Goal: Task Accomplishment & Management: Manage account settings

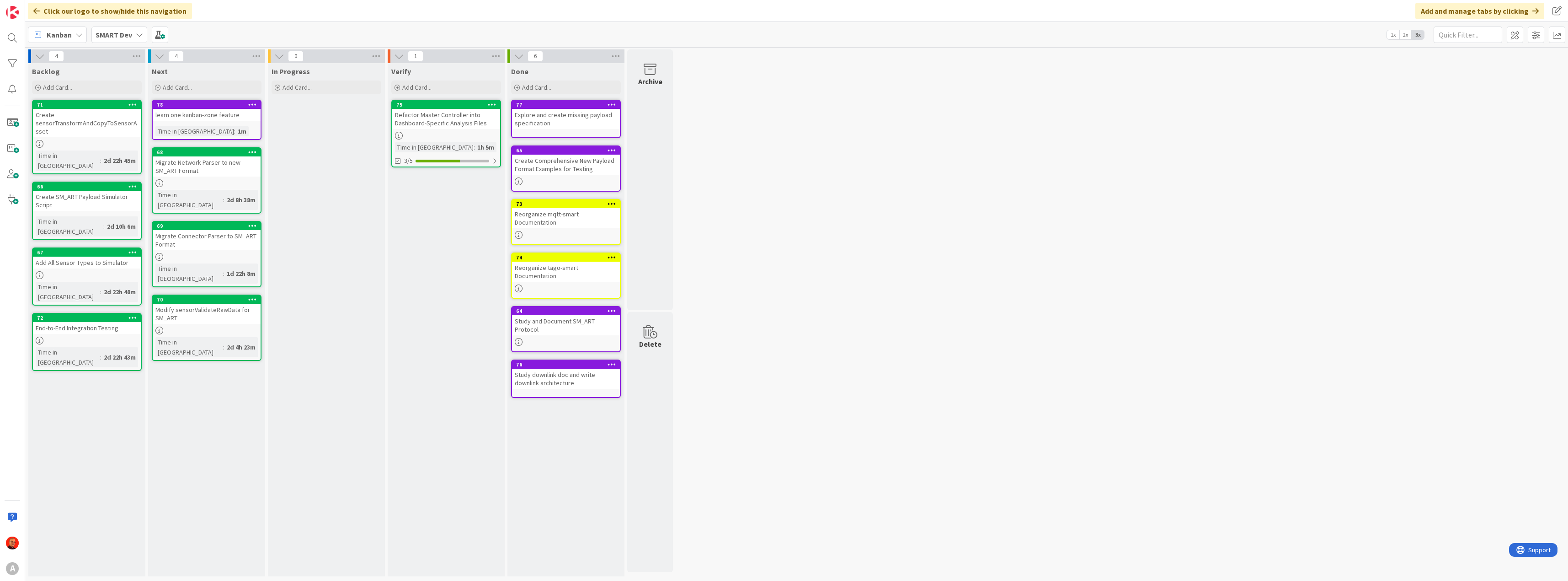
click at [432, 116] on div "Refactor Master Controller into Dashboard-Specific Analysis Files" at bounding box center [446, 119] width 108 height 20
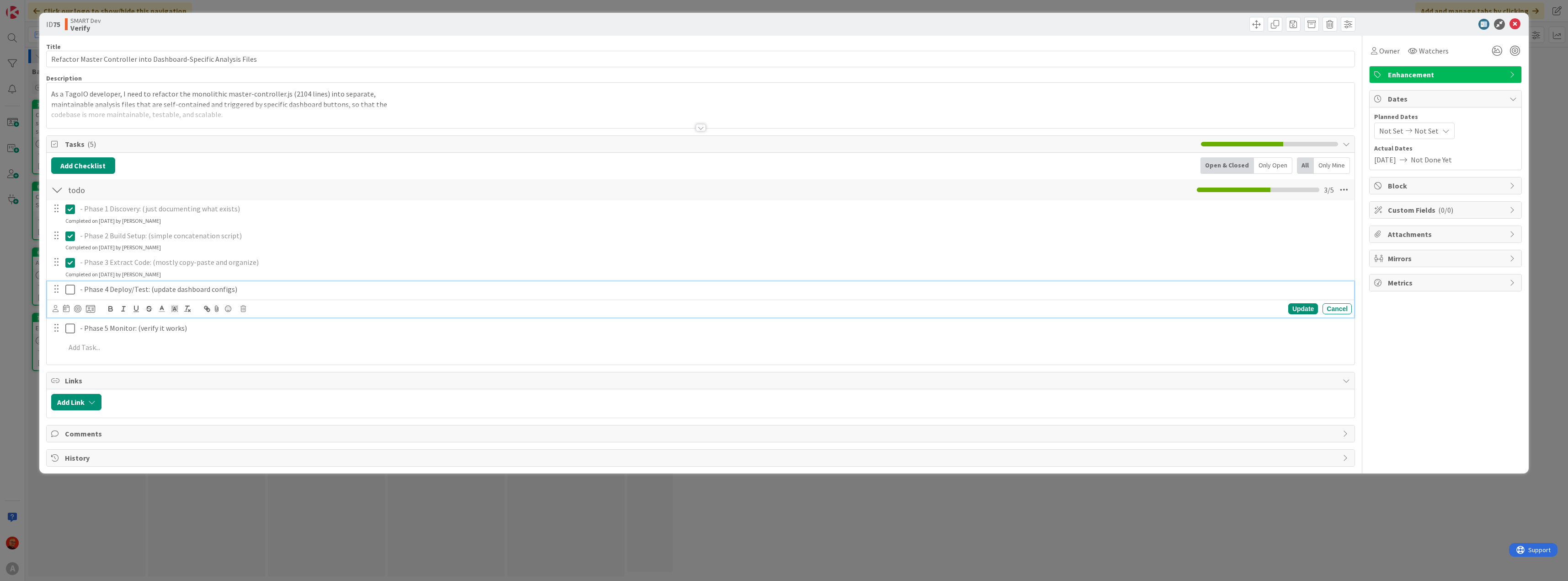
click at [71, 291] on icon at bounding box center [70, 290] width 9 height 11
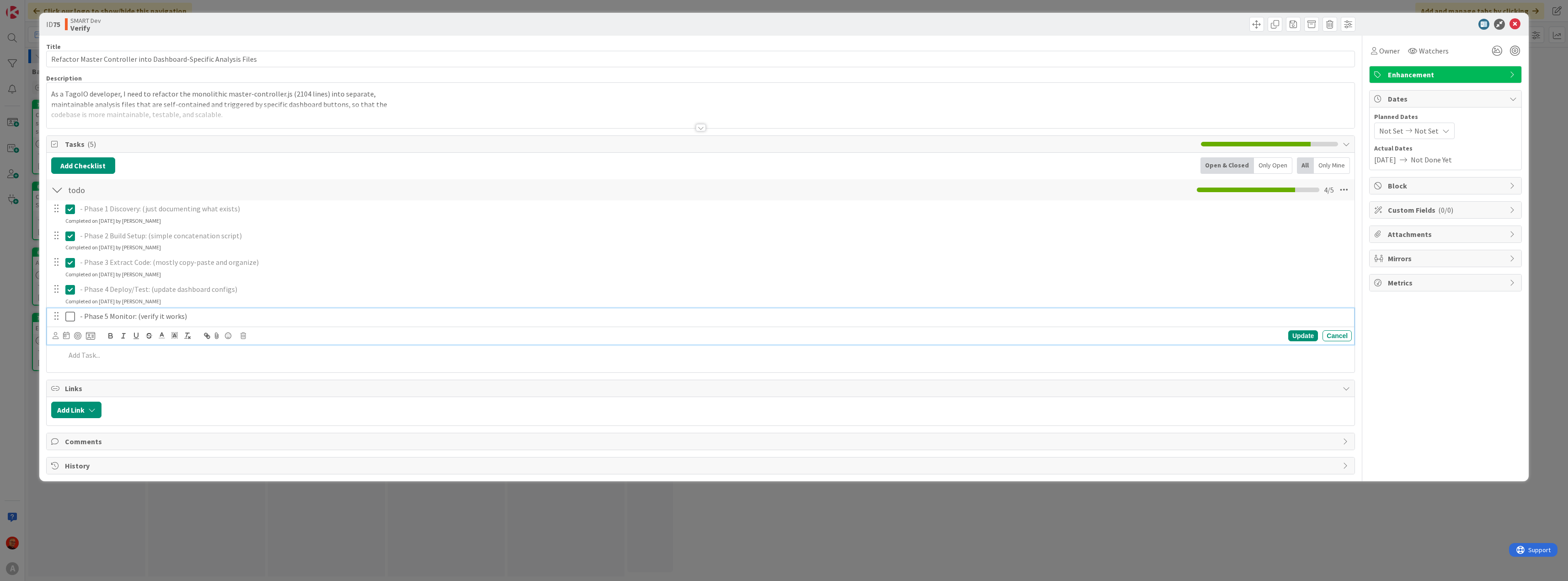
click at [69, 319] on icon at bounding box center [70, 317] width 9 height 11
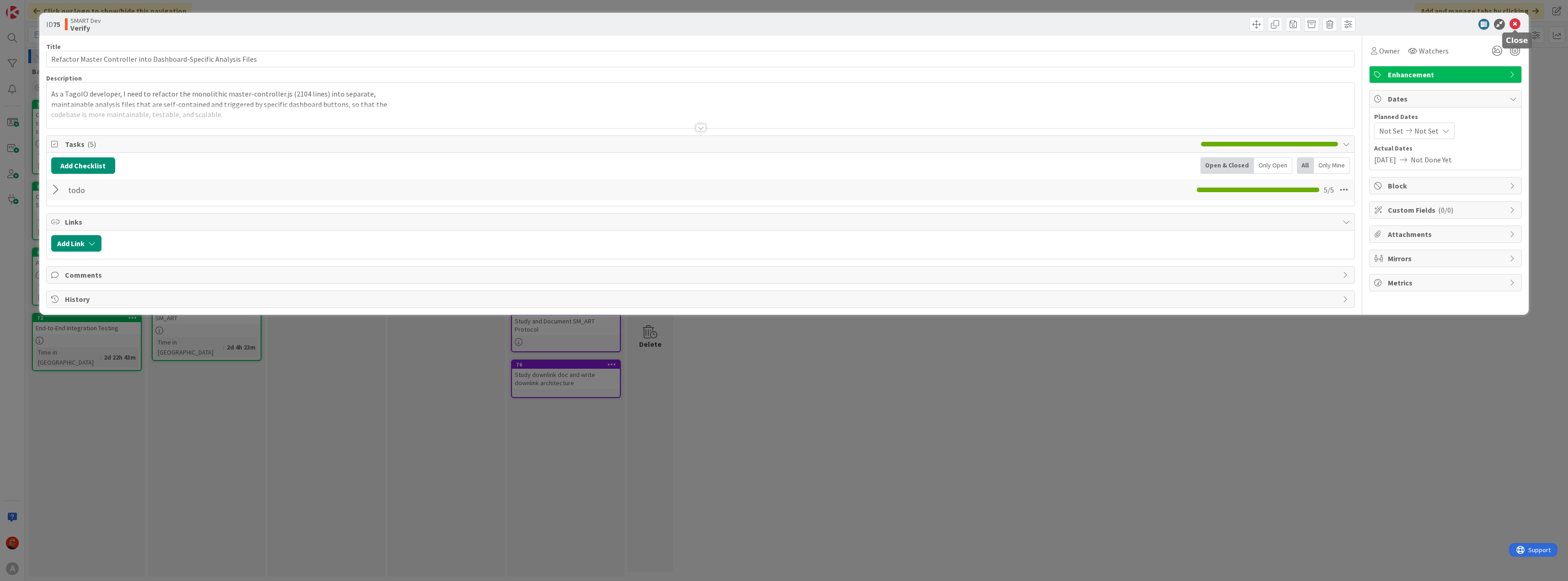
click at [1516, 22] on icon at bounding box center [1515, 24] width 11 height 11
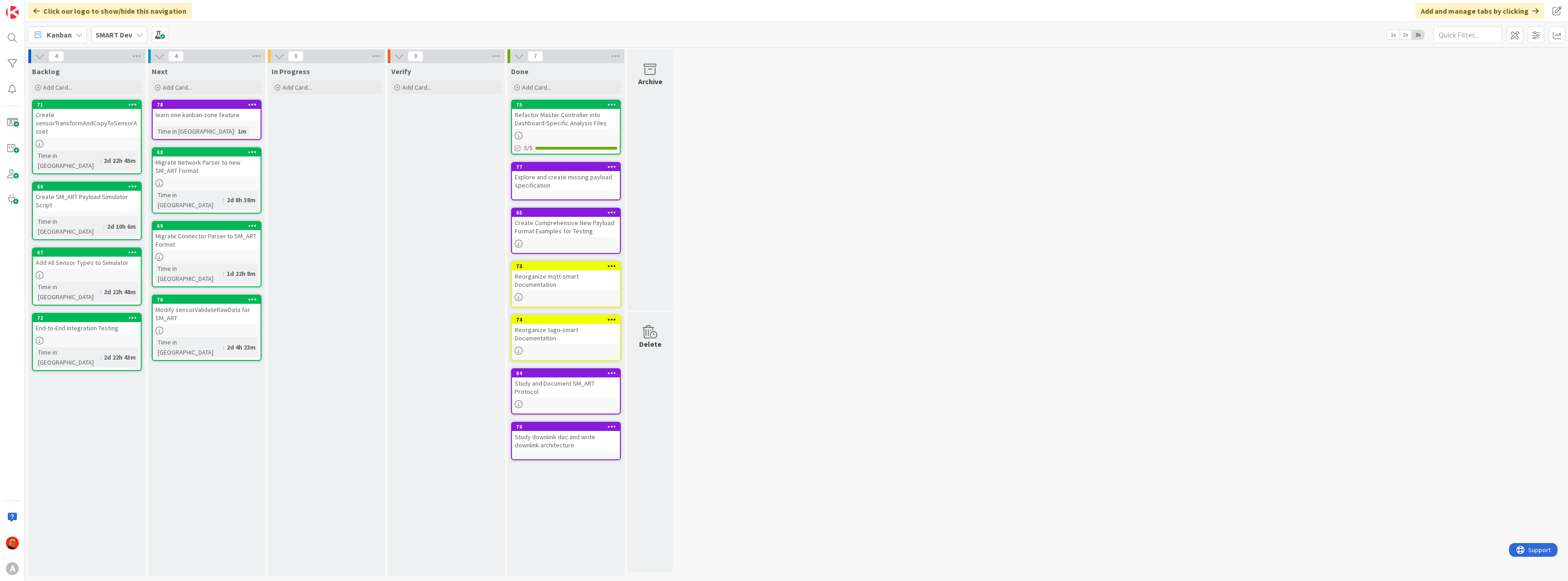
click at [213, 111] on div "learn one kanban-zone feature" at bounding box center [206, 115] width 108 height 12
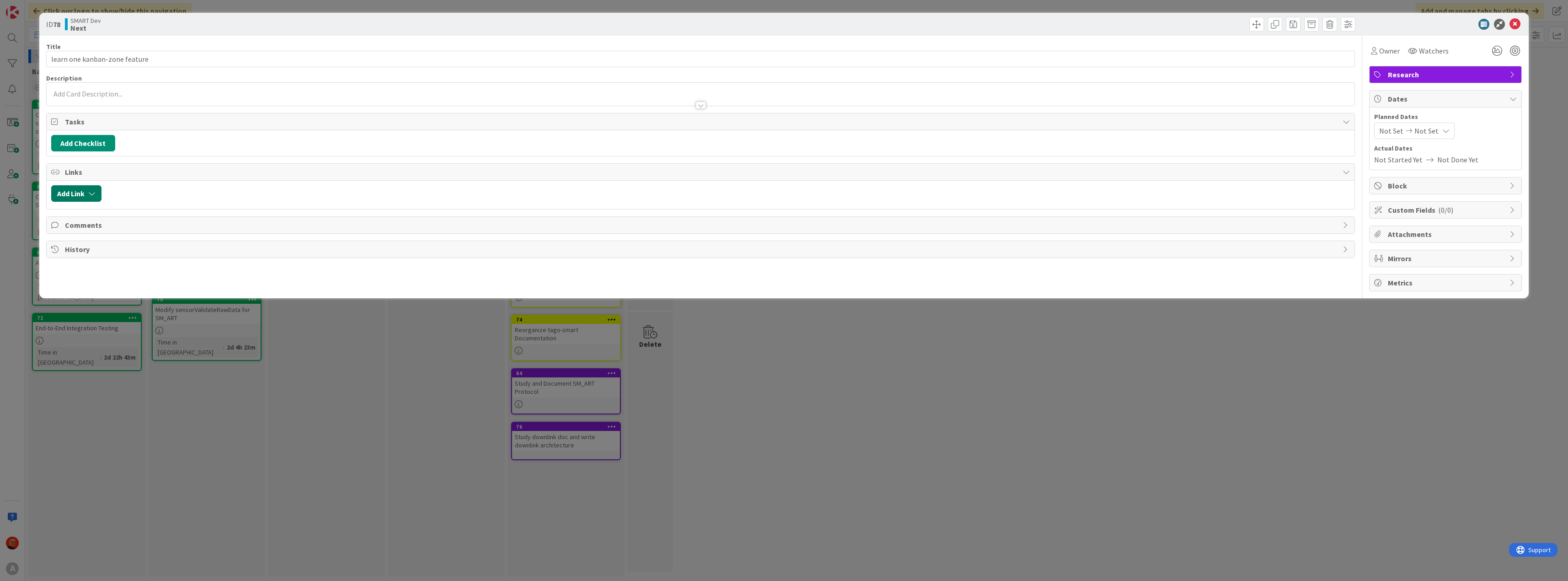
click at [91, 194] on icon "button" at bounding box center [92, 194] width 7 height 7
click at [1518, 22] on icon at bounding box center [1515, 24] width 11 height 11
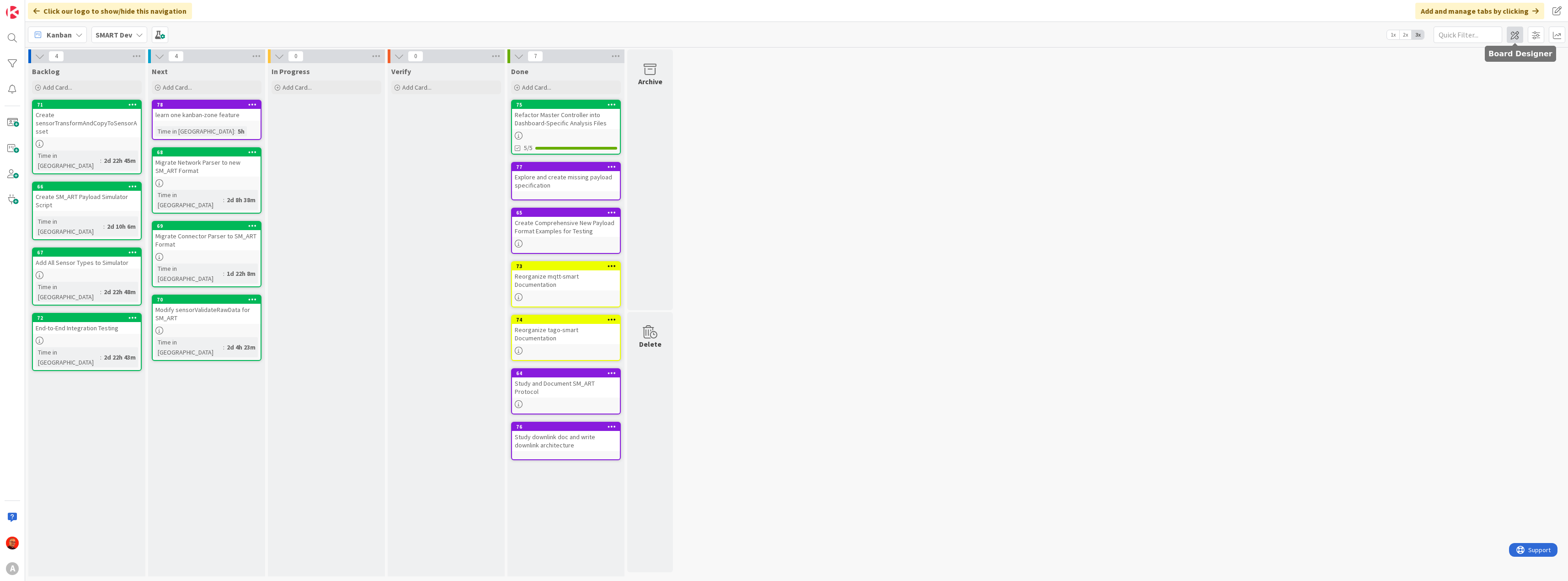
click at [1520, 32] on span at bounding box center [1514, 35] width 16 height 16
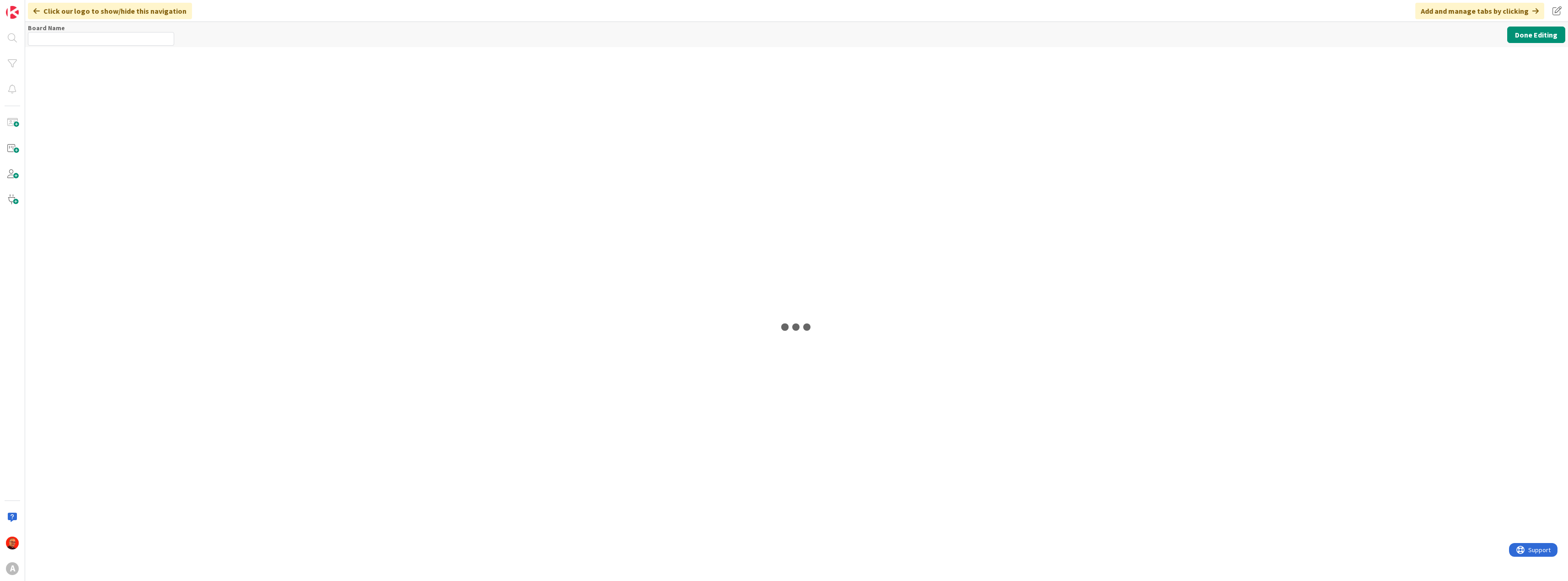
type input "SMART Dev"
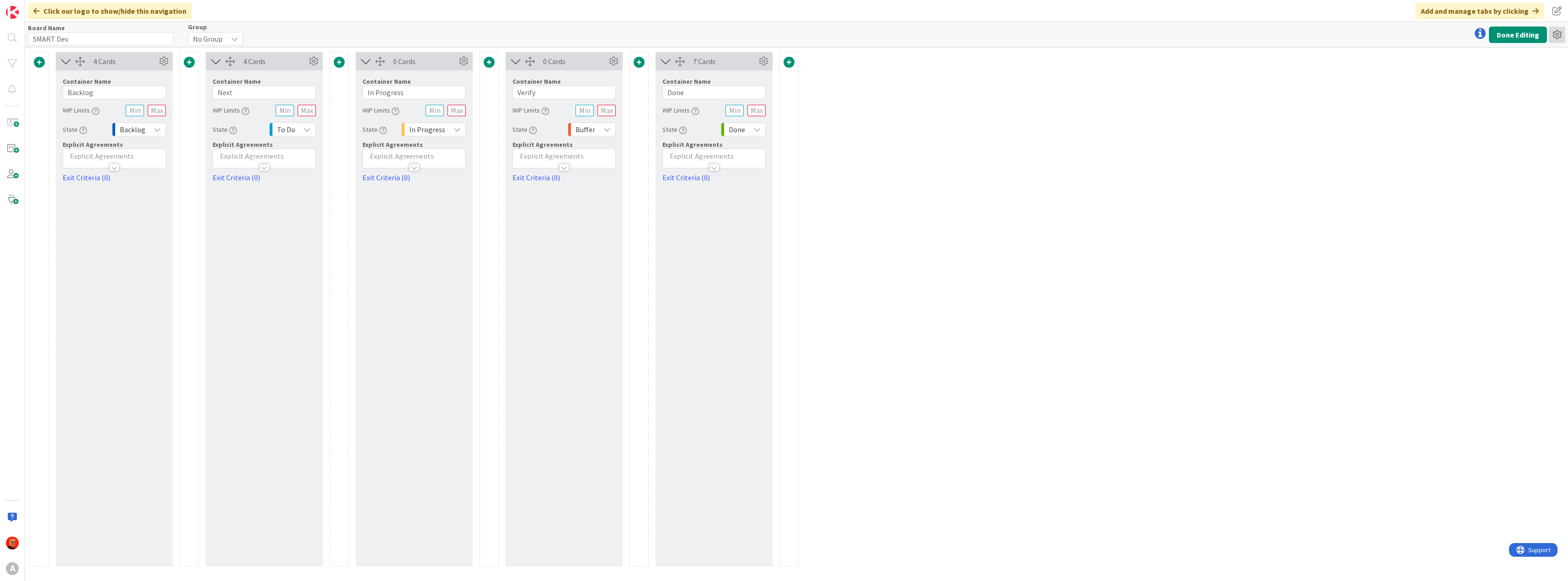
click at [1558, 32] on icon at bounding box center [1557, 35] width 16 height 16
click at [1381, 74] on div "4 Cards Container Name 7 / 64 Backlog WIP Limits State Backlog Explicit Agreeme…" at bounding box center [796, 314] width 1542 height 534
click at [1553, 35] on icon at bounding box center [1557, 35] width 16 height 16
click at [1355, 54] on div "4 Cards Container Name 7 / 64 Backlog WIP Limits State Backlog Explicit Agreeme…" at bounding box center [796, 314] width 1542 height 534
click at [32, 9] on div "Click our logo to show/hide this navigation" at bounding box center [110, 11] width 164 height 16
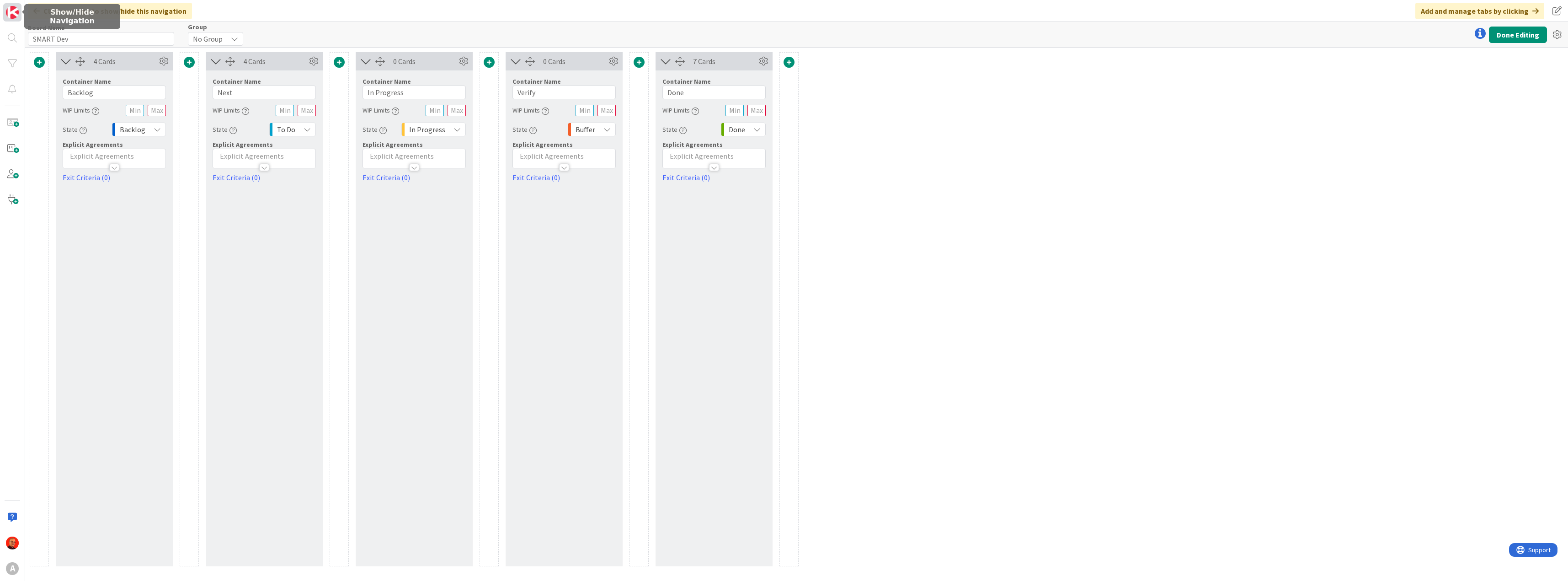
click at [12, 14] on img at bounding box center [12, 12] width 13 height 13
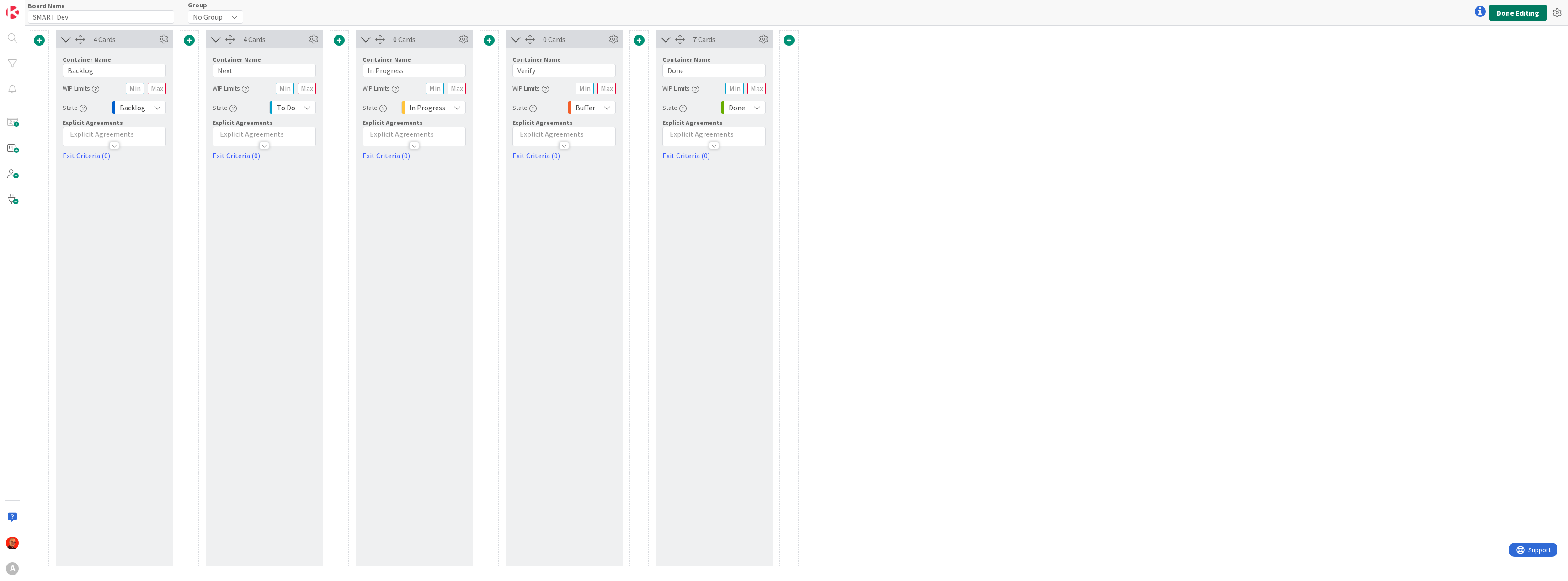
click at [1530, 16] on button "Done Editing" at bounding box center [1518, 12] width 58 height 16
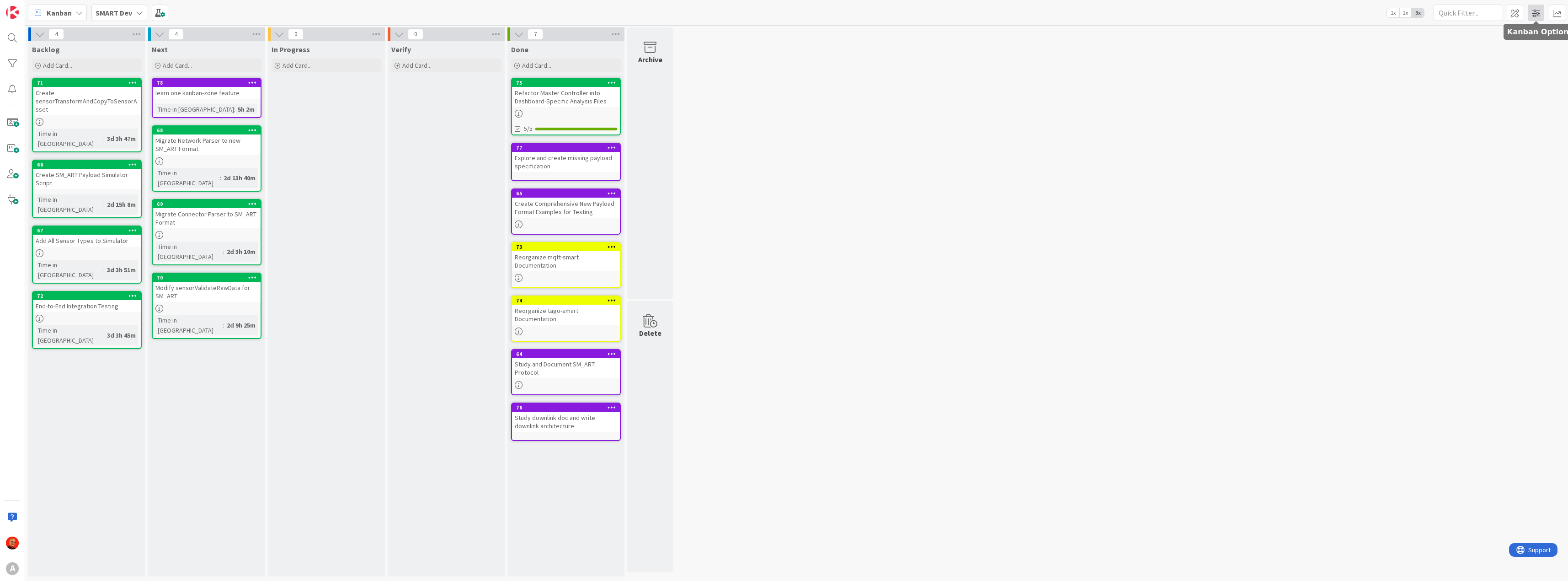
click at [1541, 13] on span at bounding box center [1536, 12] width 16 height 16
click at [1510, 11] on span at bounding box center [1514, 12] width 16 height 16
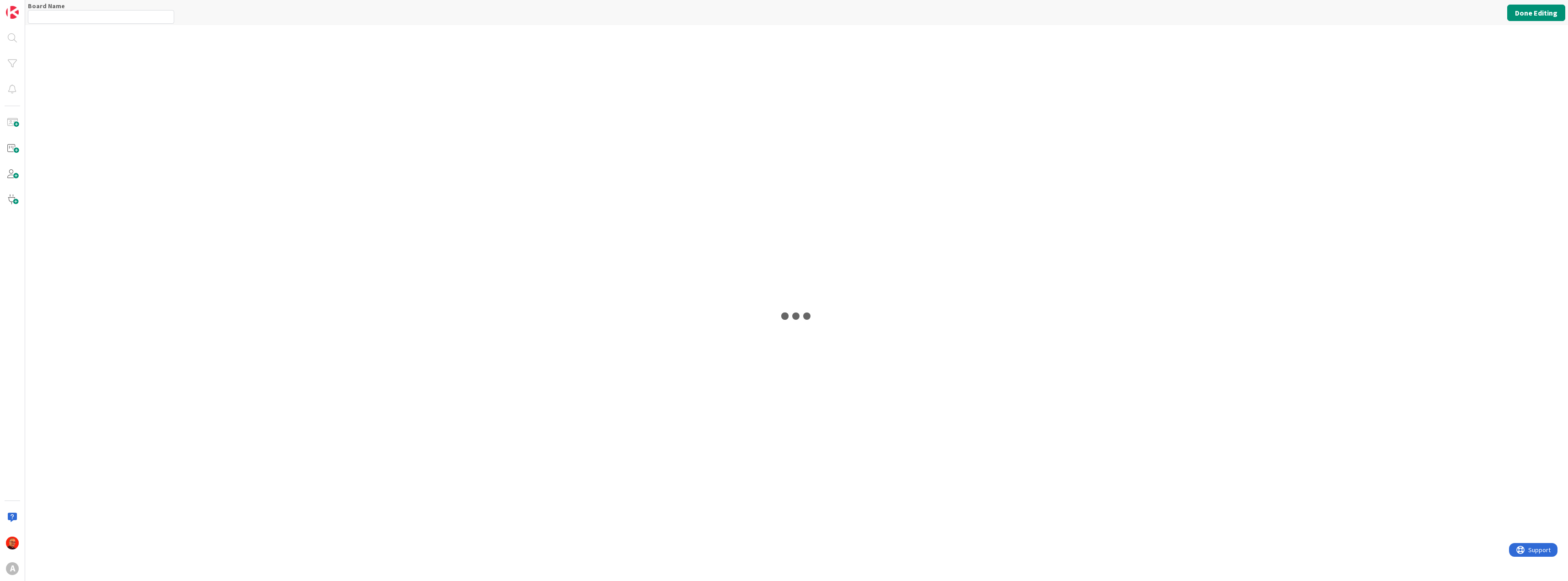
type input "SMART Dev"
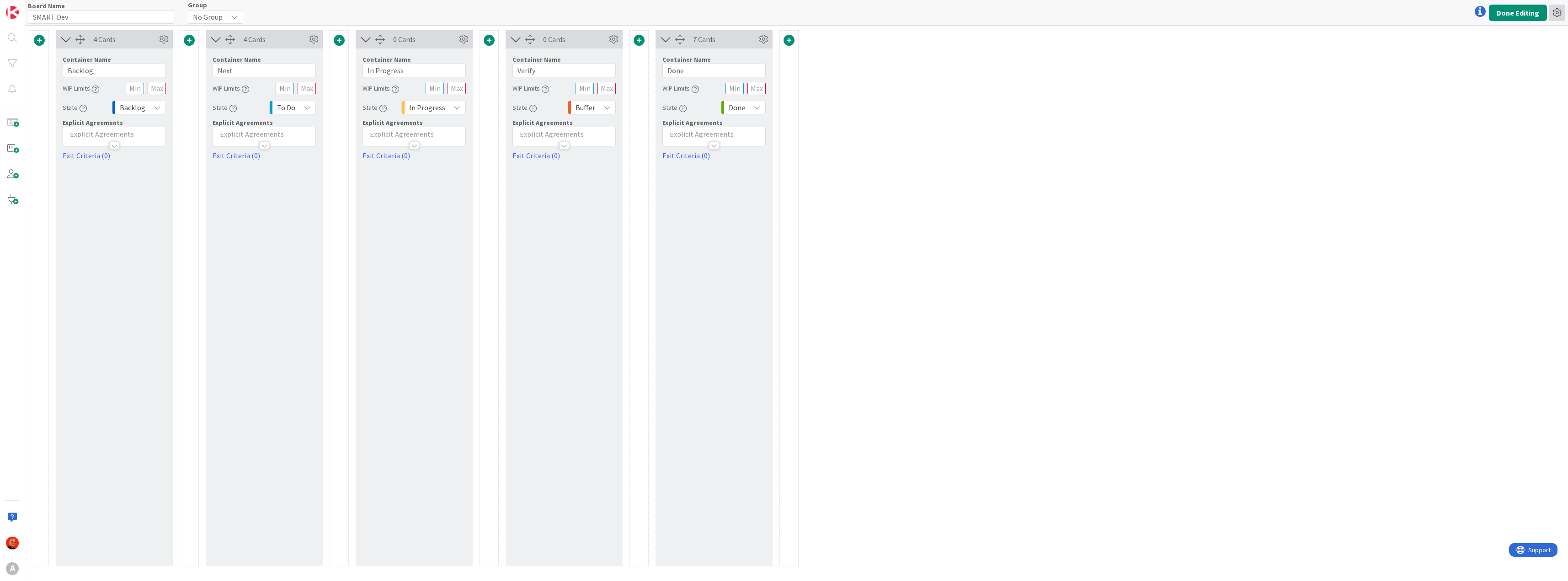
click at [1557, 9] on icon at bounding box center [1557, 12] width 16 height 16
click at [1387, 133] on div "4 Cards Container Name 7 / 64 Backlog WIP Limits State Backlog Explicit Agreeme…" at bounding box center [796, 303] width 1542 height 555
click at [1518, 15] on button "Done Editing" at bounding box center [1518, 12] width 58 height 16
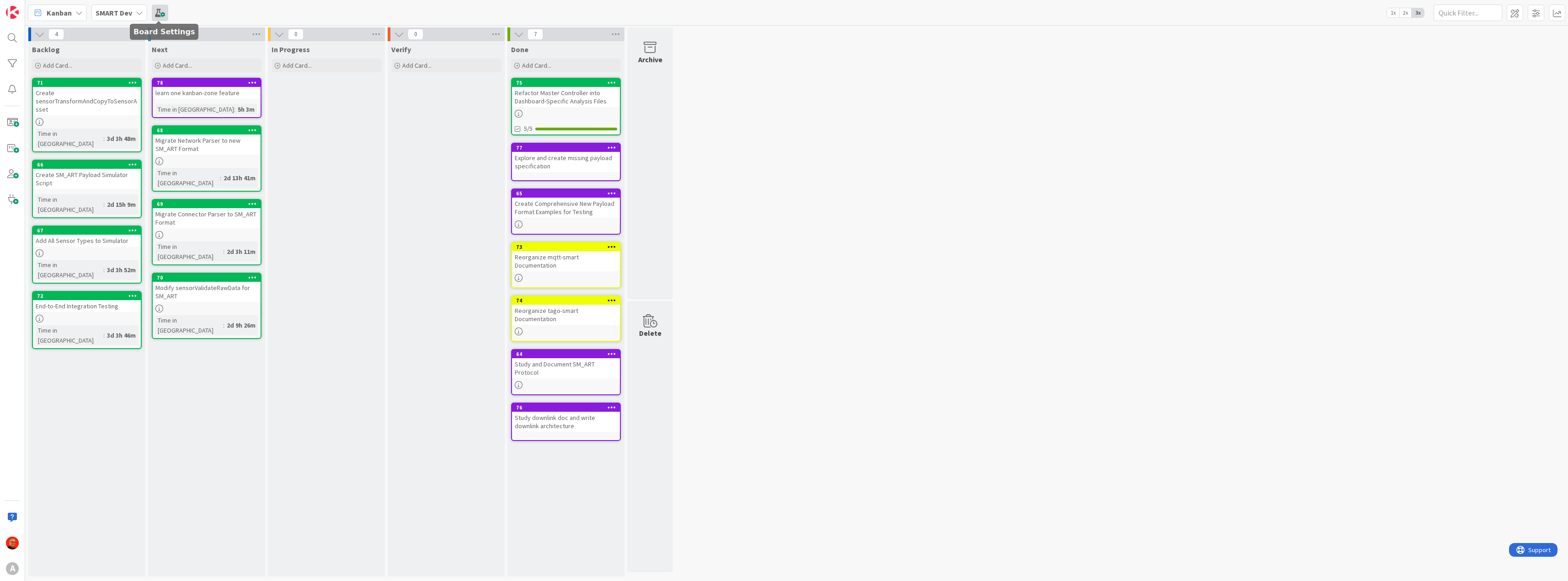
click at [156, 12] on span at bounding box center [160, 12] width 16 height 16
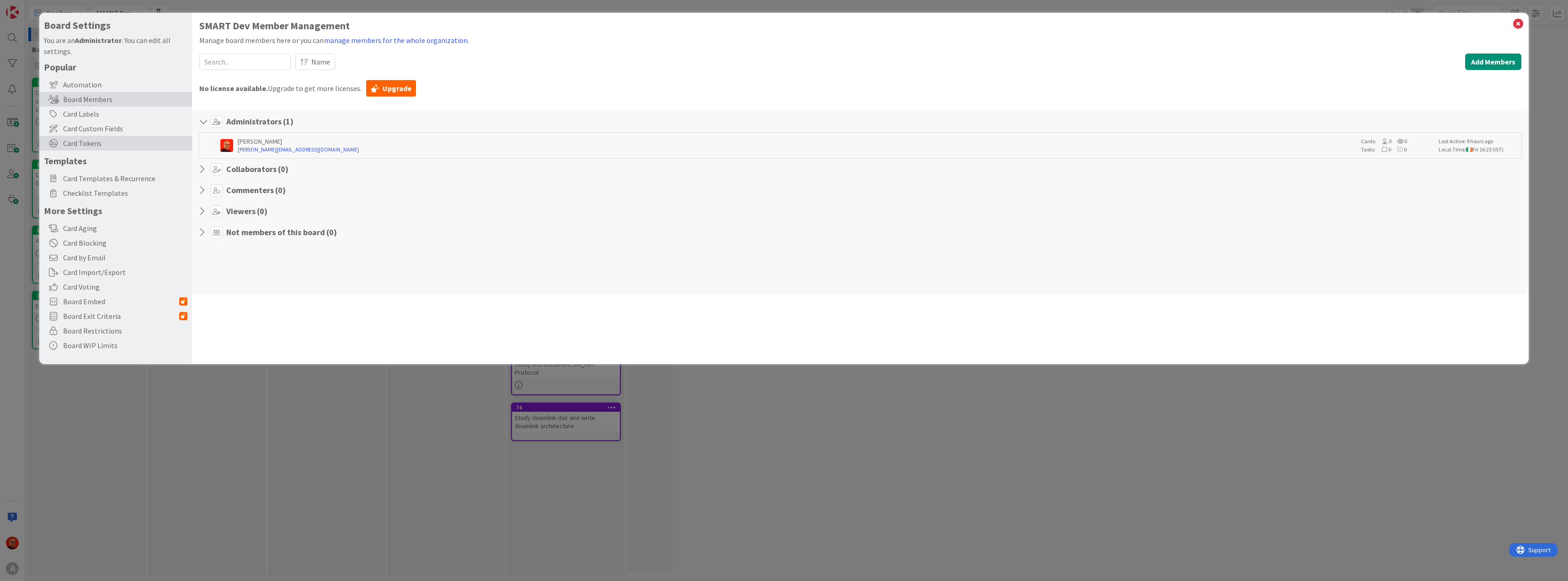
click at [106, 143] on span "Card Tokens" at bounding box center [125, 143] width 124 height 11
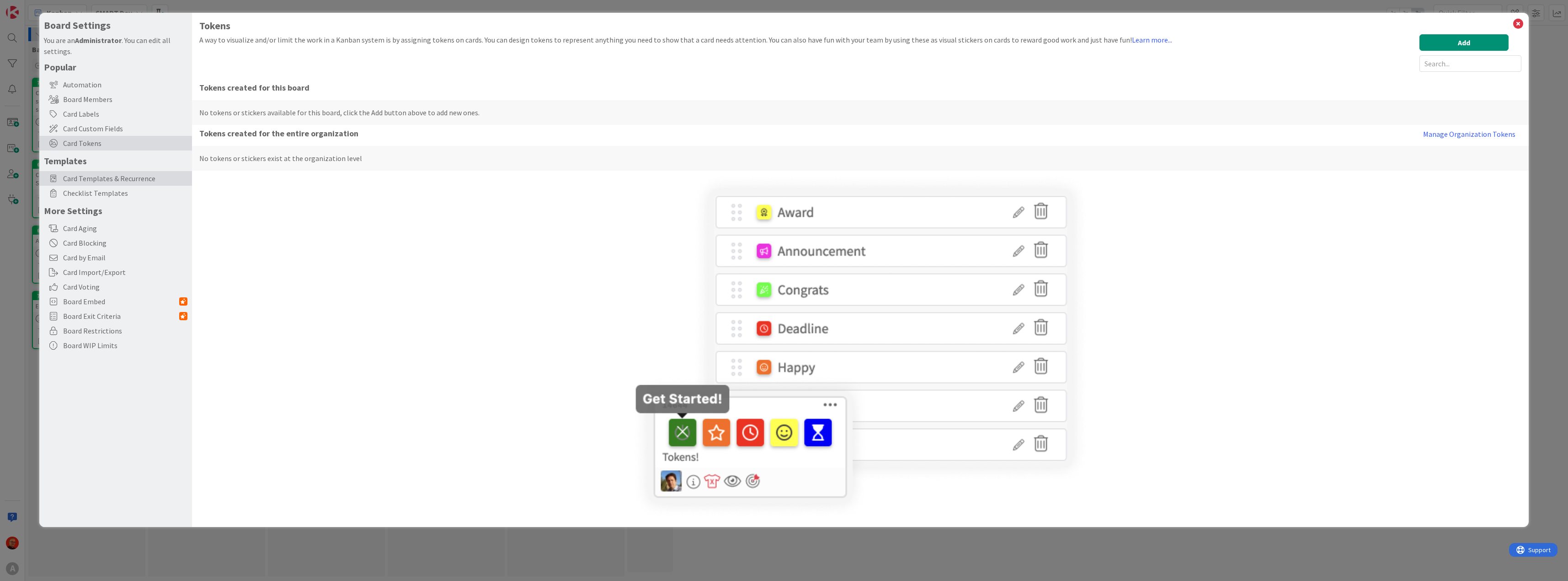
click at [125, 175] on span "Card Templates & Recurrence" at bounding box center [125, 179] width 124 height 11
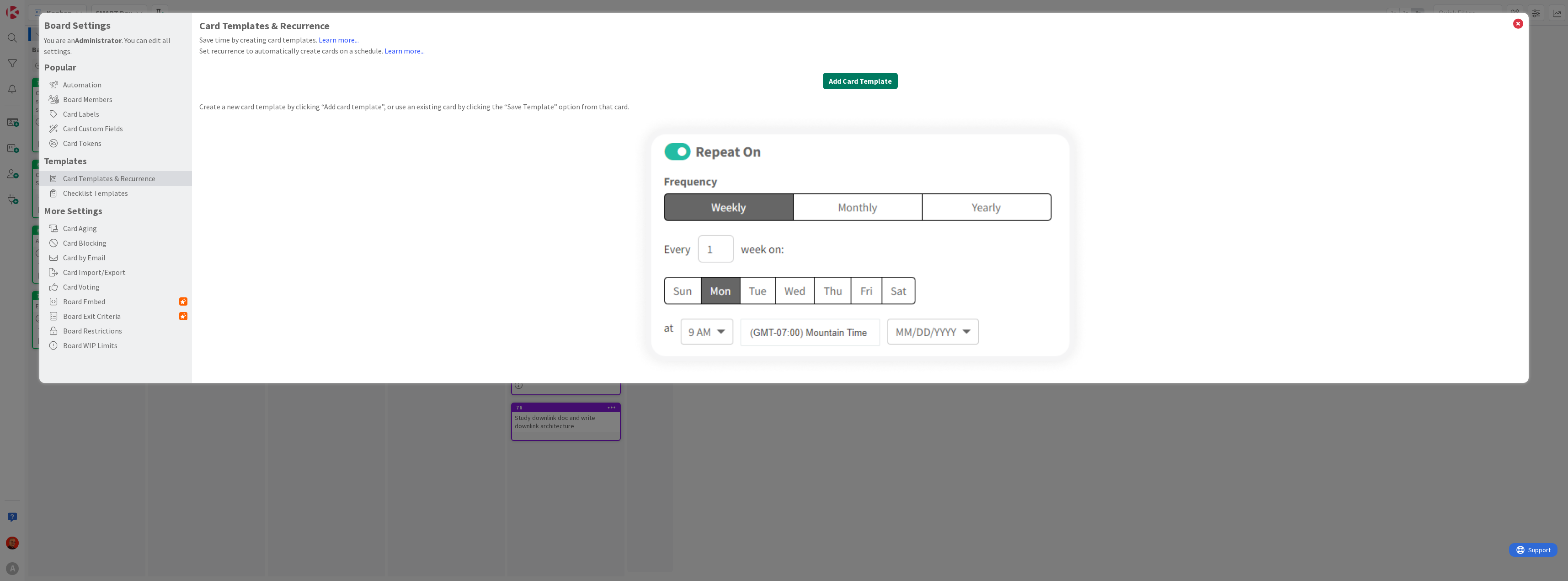
click at [863, 85] on button "Add Card Template" at bounding box center [860, 81] width 75 height 16
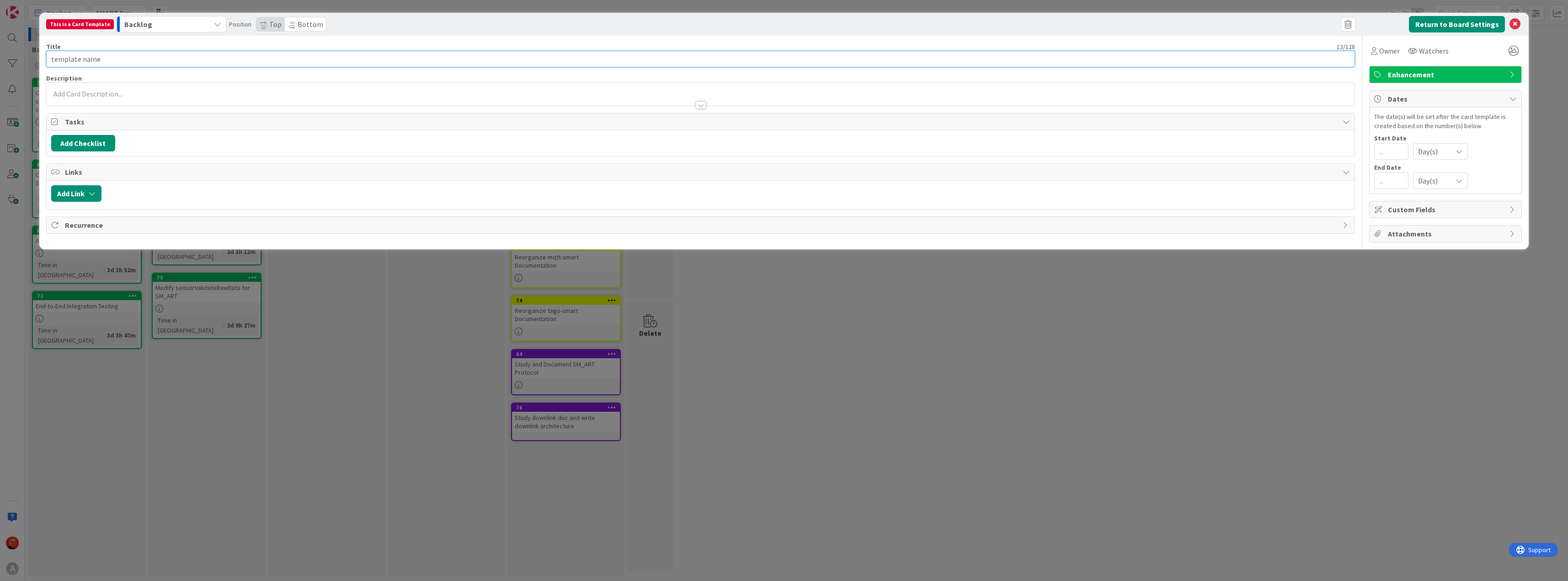
click at [103, 56] on input "template name" at bounding box center [701, 59] width 1309 height 16
drag, startPoint x: 126, startPoint y: 59, endPoint x: -105, endPoint y: 48, distance: 231.3
click at [0, 48] on html "A Kanban SMART Dev 1x 2x 3x 4 Backlog Add Card... 71 Create sensorTransformAndC…" at bounding box center [784, 290] width 1568 height 581
type input "Learn 1 KanbanZone feature"
click at [1340, 225] on div "Recurrence" at bounding box center [701, 225] width 1308 height 16
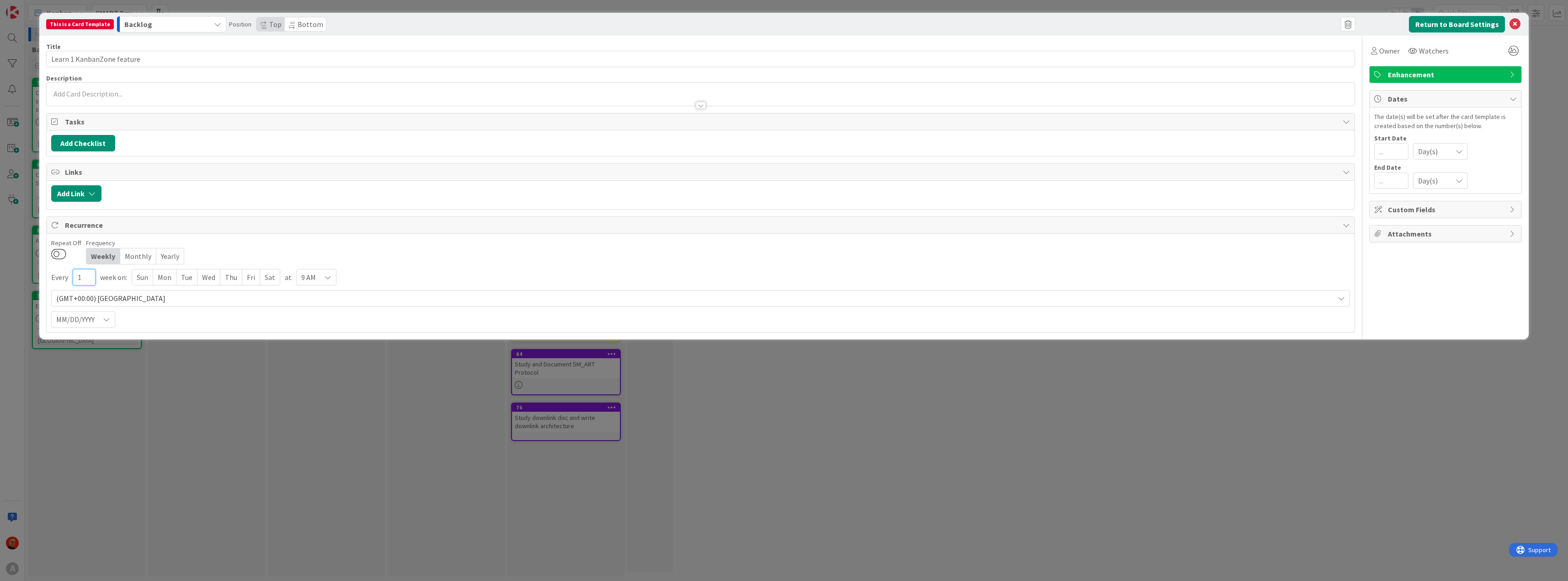
click at [85, 276] on input "1" at bounding box center [84, 277] width 23 height 16
click at [166, 281] on div "Mon" at bounding box center [164, 277] width 23 height 16
click at [183, 276] on div "Tue" at bounding box center [187, 277] width 21 height 16
click at [205, 276] on div "Wed" at bounding box center [210, 277] width 23 height 16
click at [236, 276] on div "Thu" at bounding box center [233, 277] width 22 height 16
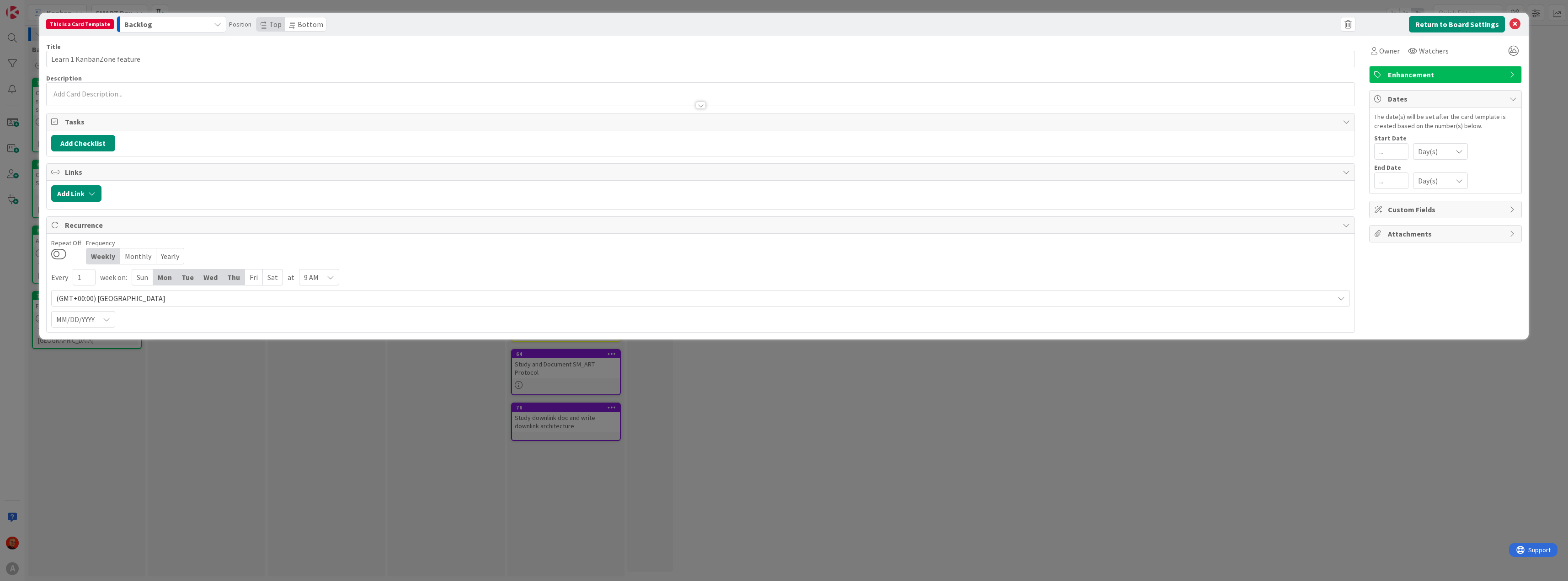
click at [256, 275] on div "Fri" at bounding box center [254, 277] width 18 height 16
click at [271, 275] on div "Sat" at bounding box center [273, 277] width 20 height 16
click at [139, 278] on div "Sun" at bounding box center [142, 277] width 21 height 16
click at [61, 255] on button at bounding box center [58, 253] width 15 height 12
click at [332, 274] on icon at bounding box center [332, 277] width 7 height 7
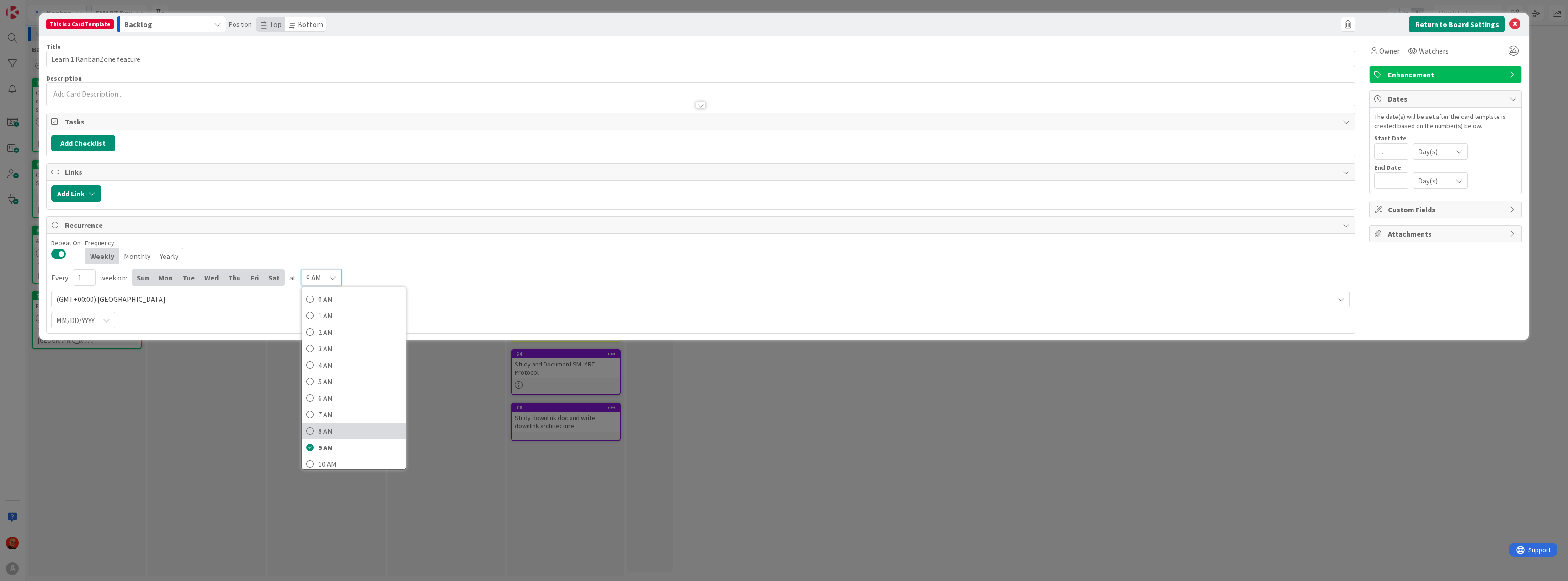
click at [340, 430] on span "8 AM" at bounding box center [360, 431] width 83 height 14
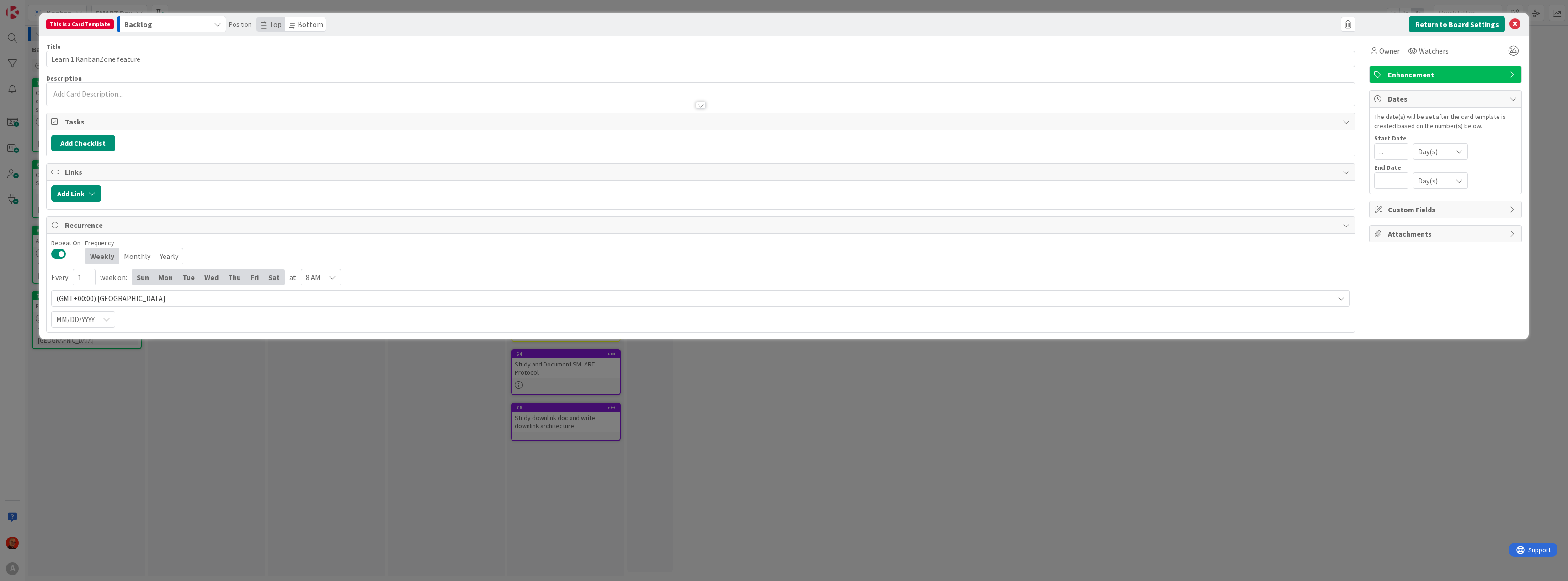
click at [329, 278] on icon at bounding box center [332, 277] width 7 height 7
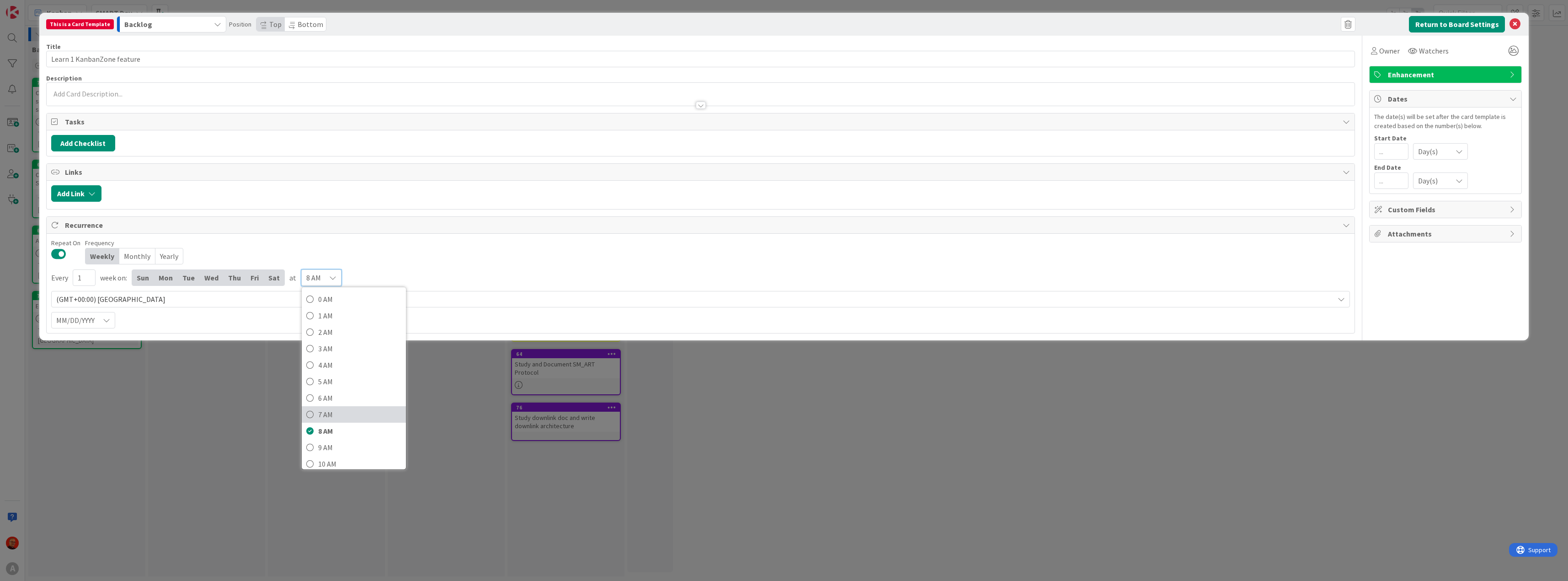
click at [335, 420] on span "7 AM" at bounding box center [360, 415] width 83 height 14
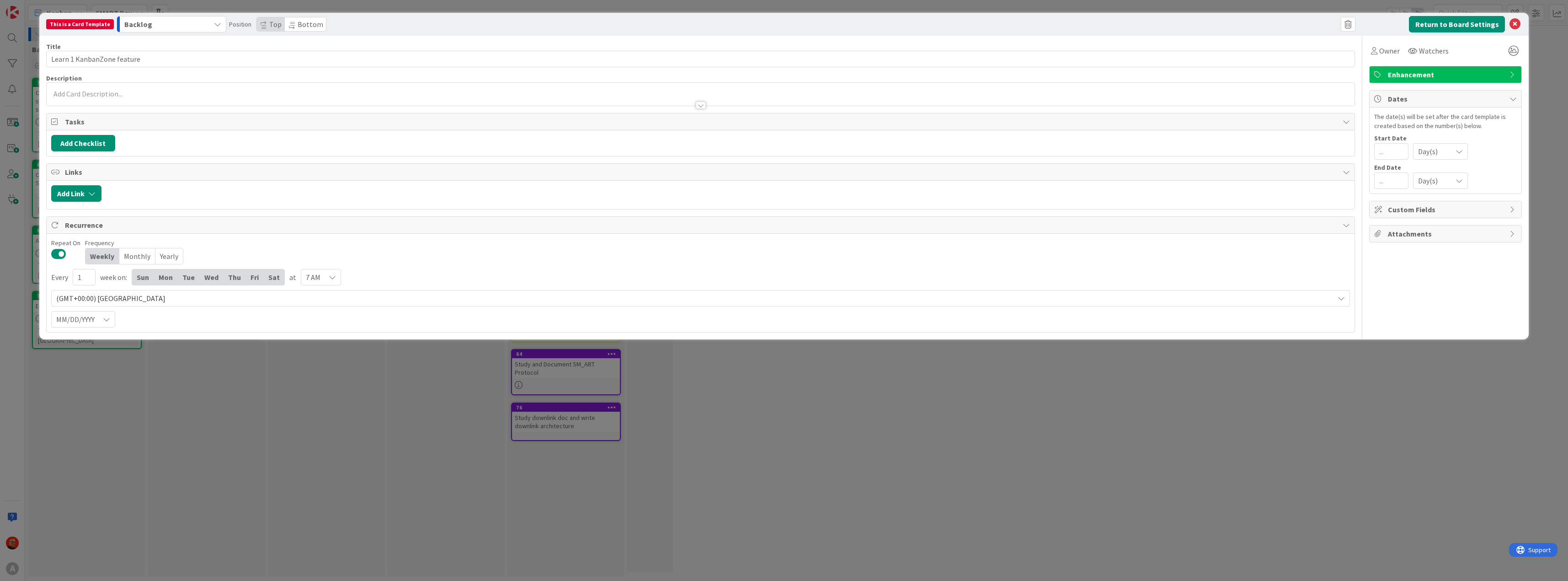
click at [314, 276] on span "7 AM" at bounding box center [313, 277] width 15 height 13
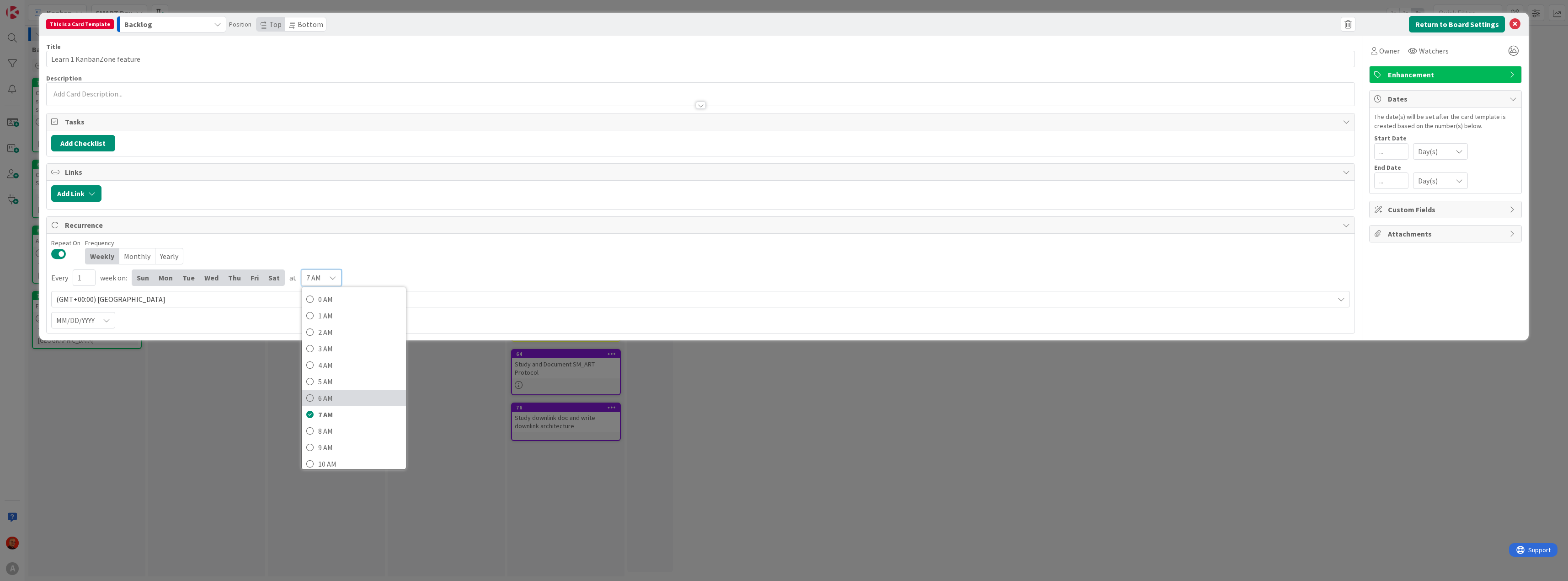
click at [338, 395] on span "6 AM" at bounding box center [360, 398] width 83 height 14
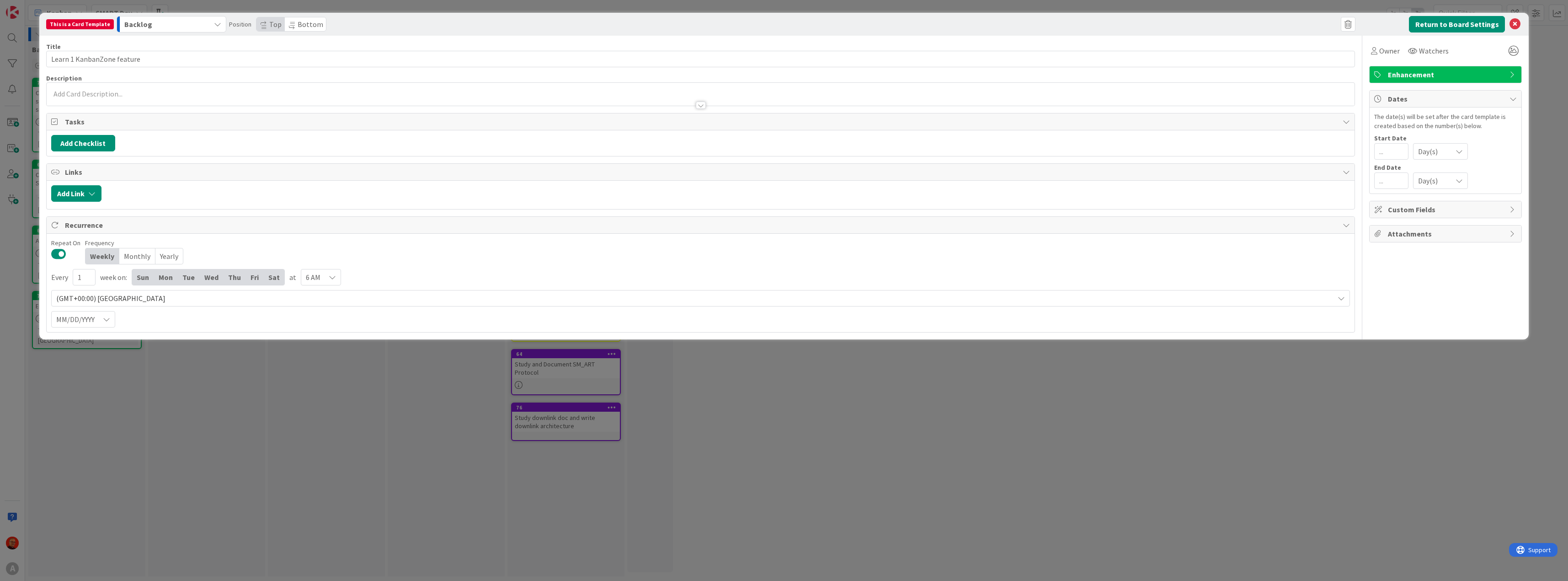
click at [329, 275] on icon at bounding box center [332, 277] width 7 height 7
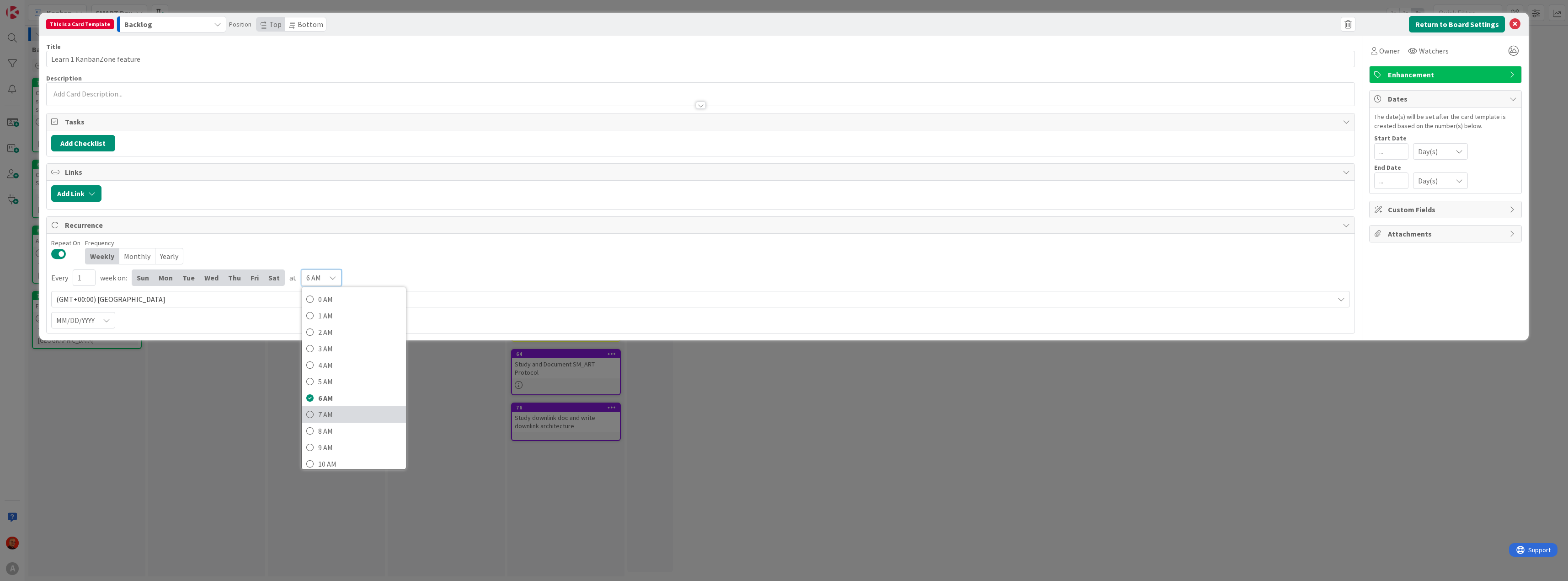
click at [335, 408] on span "7 AM" at bounding box center [360, 415] width 83 height 14
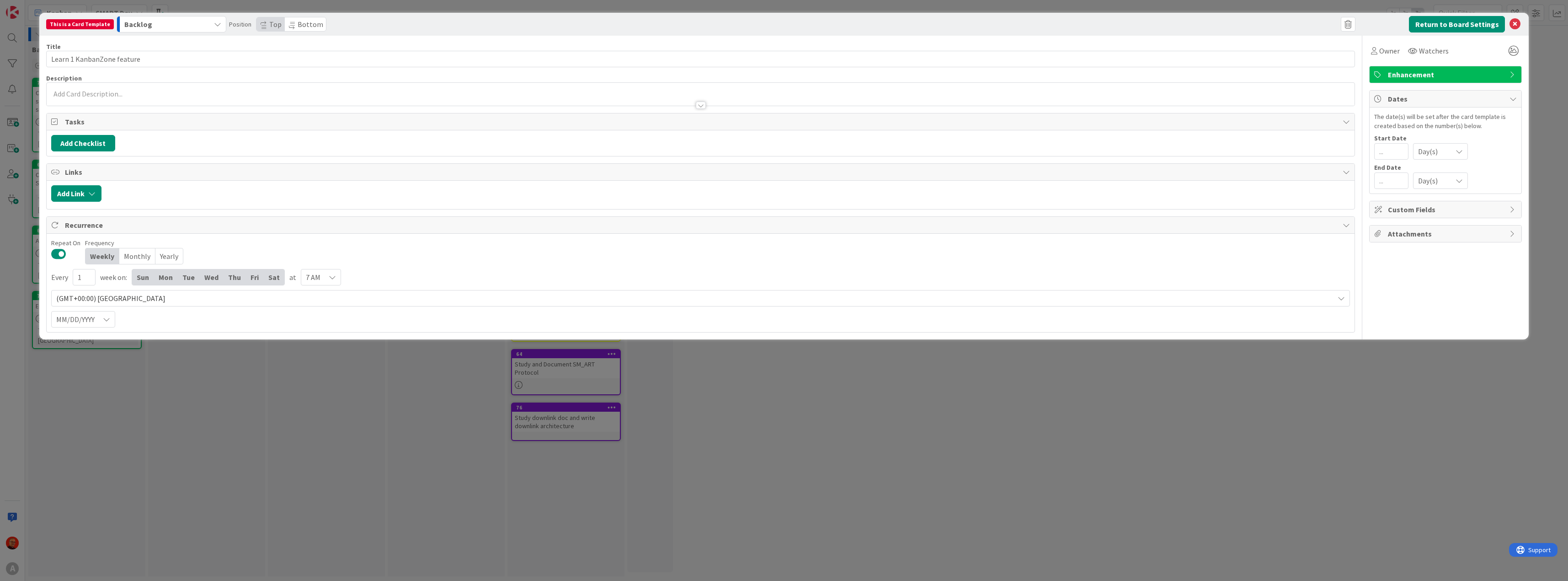
click at [332, 272] on div "7 AM" at bounding box center [320, 277] width 40 height 16
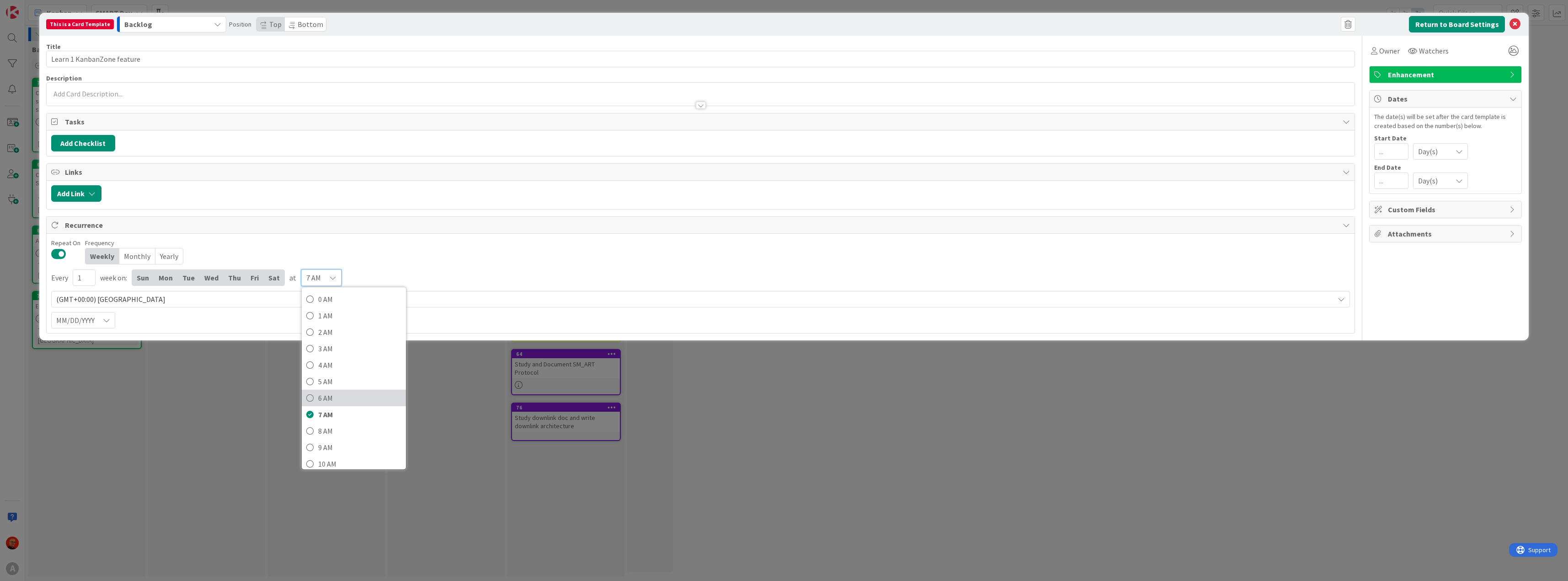
click at [325, 398] on span "6 AM" at bounding box center [360, 398] width 83 height 14
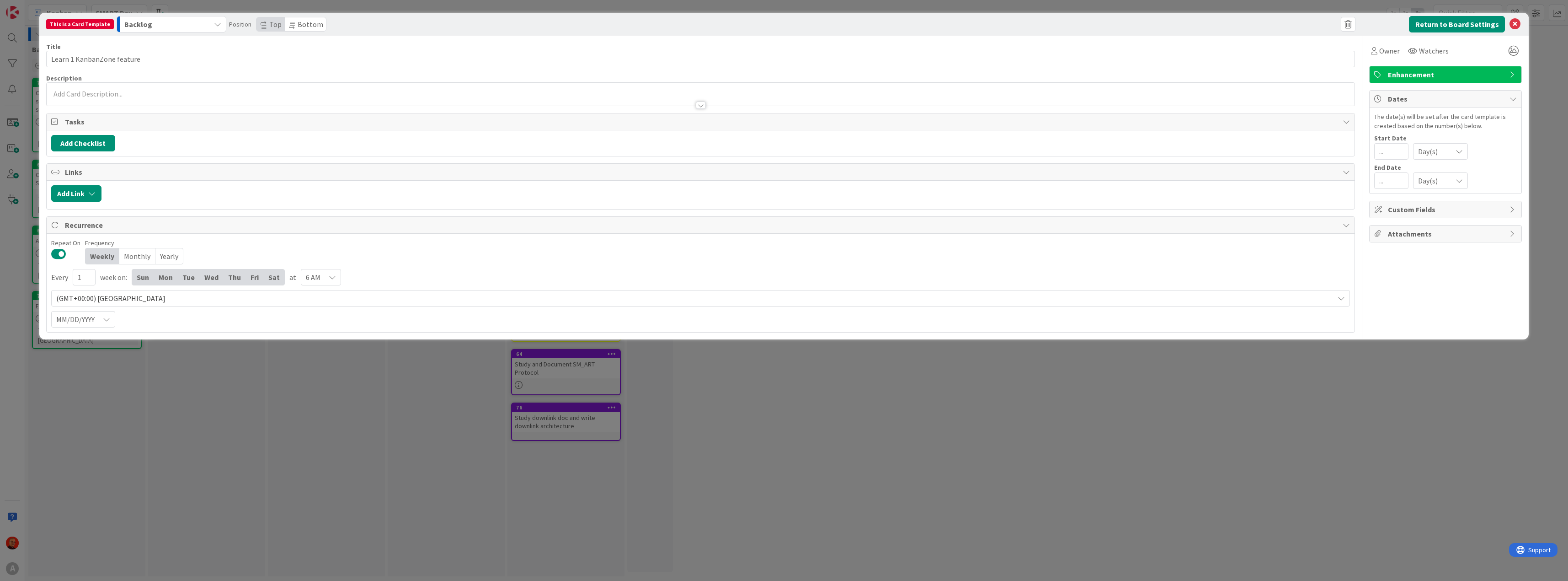
click at [214, 25] on icon "button" at bounding box center [218, 24] width 7 height 7
click at [144, 60] on span "Next" at bounding box center [146, 61] width 14 height 11
click at [206, 26] on button "Next" at bounding box center [171, 24] width 110 height 16
click at [156, 48] on link "Backlog" at bounding box center [185, 45] width 136 height 16
click at [1513, 70] on div "Enhancement" at bounding box center [1445, 75] width 152 height 16
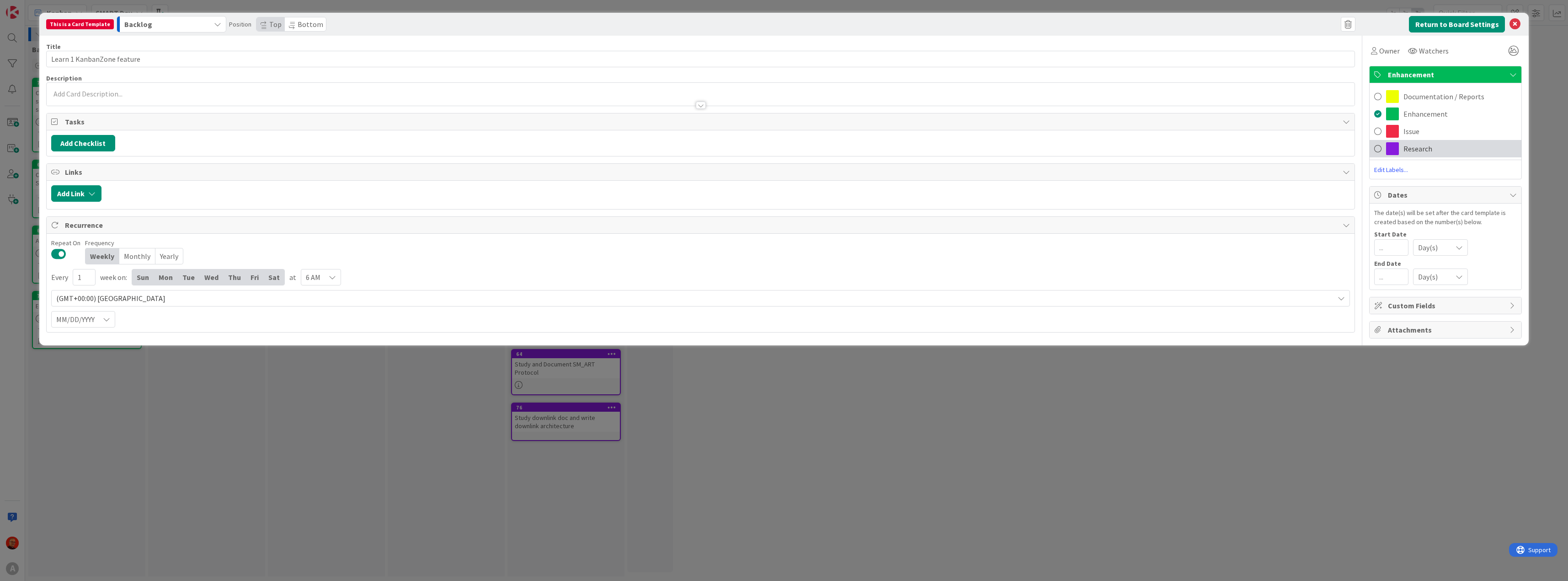
click at [1420, 147] on span "Research" at bounding box center [1417, 149] width 29 height 11
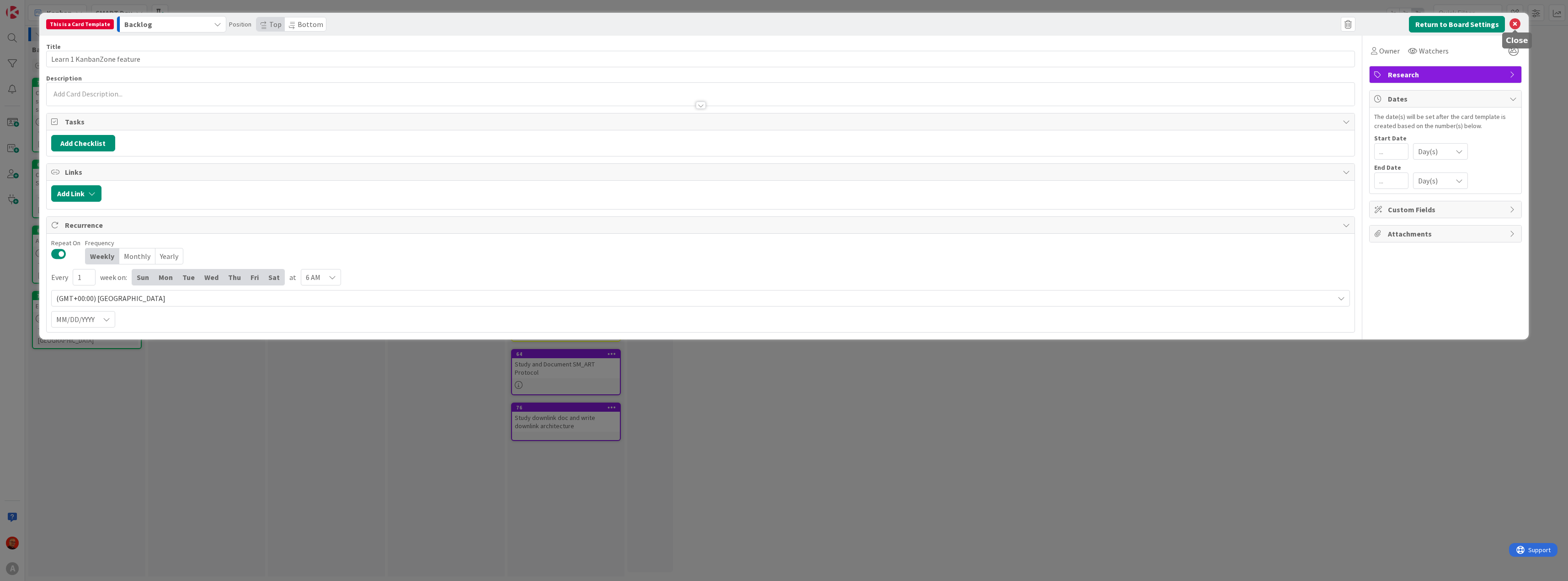
click at [1516, 24] on icon at bounding box center [1515, 24] width 11 height 11
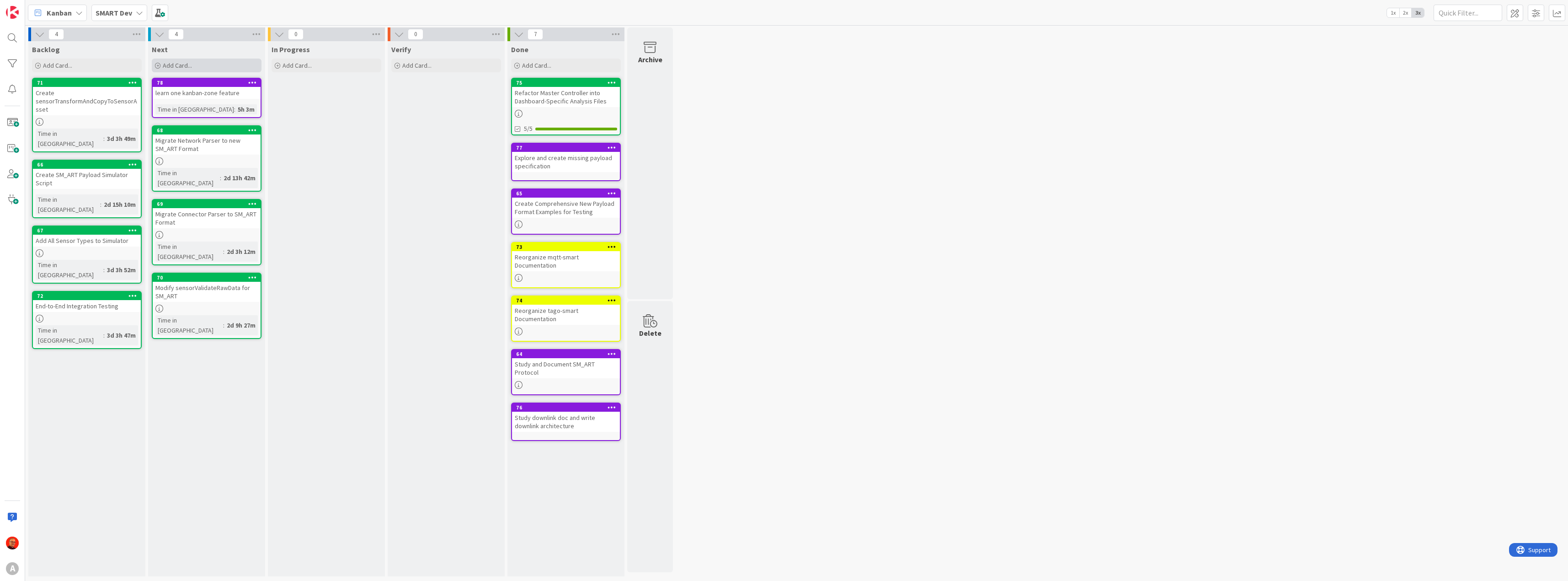
click at [193, 67] on div "Add Card..." at bounding box center [207, 65] width 110 height 14
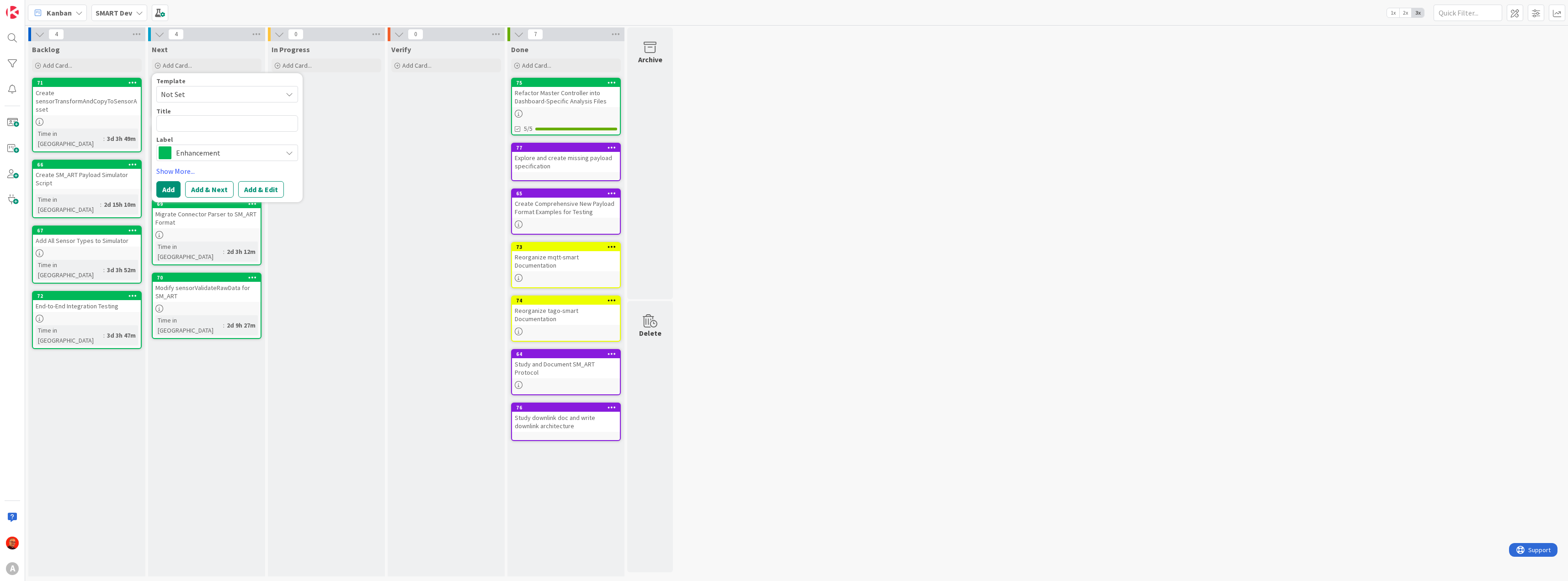
click at [238, 153] on span "Enhancement" at bounding box center [226, 153] width 101 height 13
click at [362, 171] on div "In Progress Add Card..." at bounding box center [326, 309] width 117 height 536
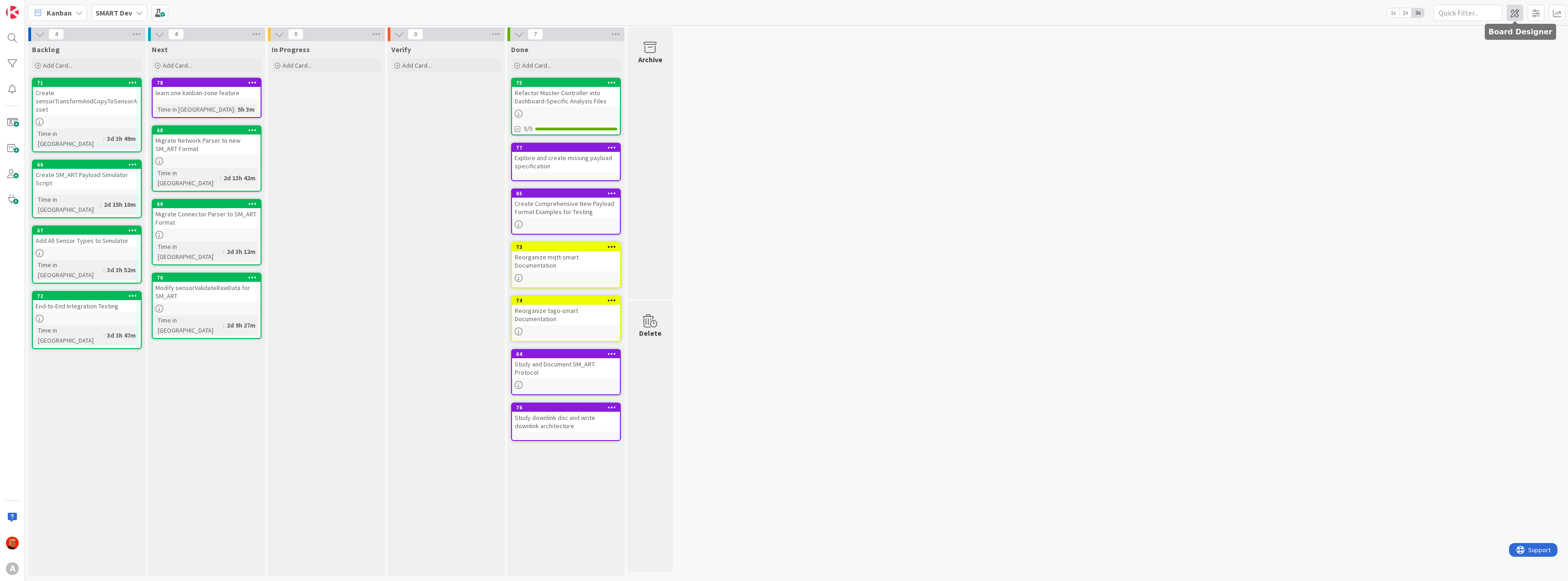
click at [1513, 9] on span at bounding box center [1514, 12] width 16 height 16
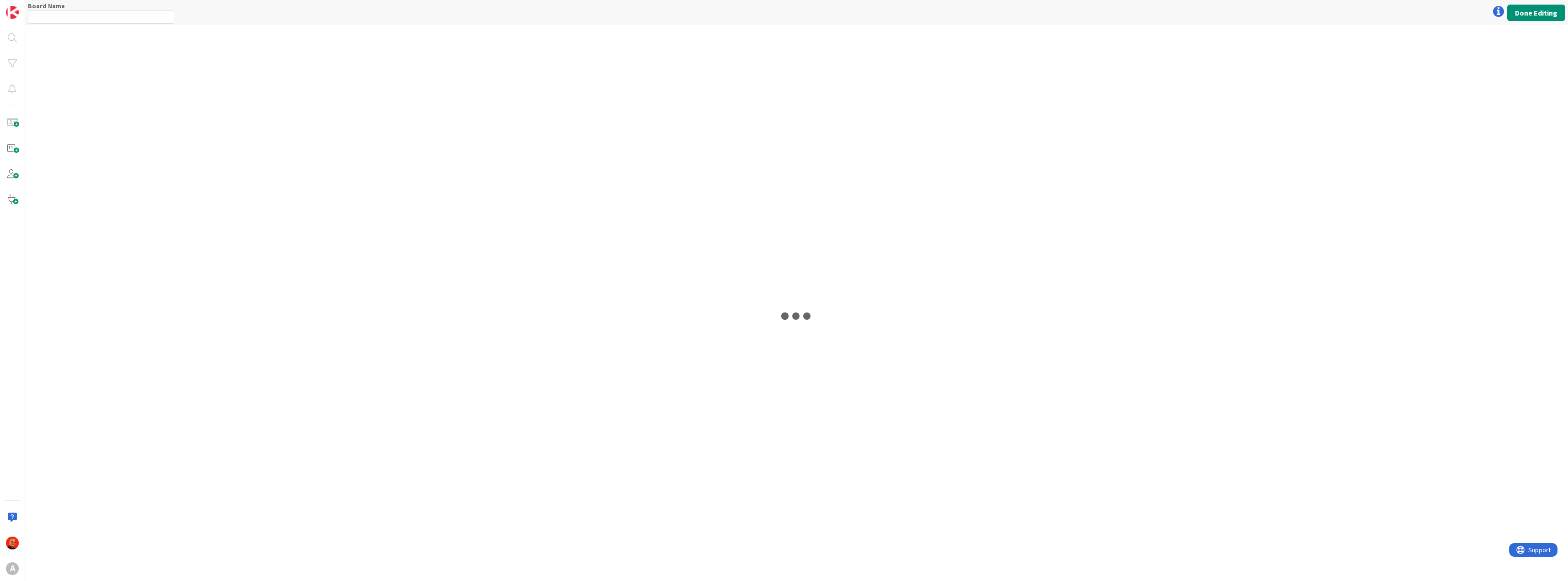
type input "SMART Dev"
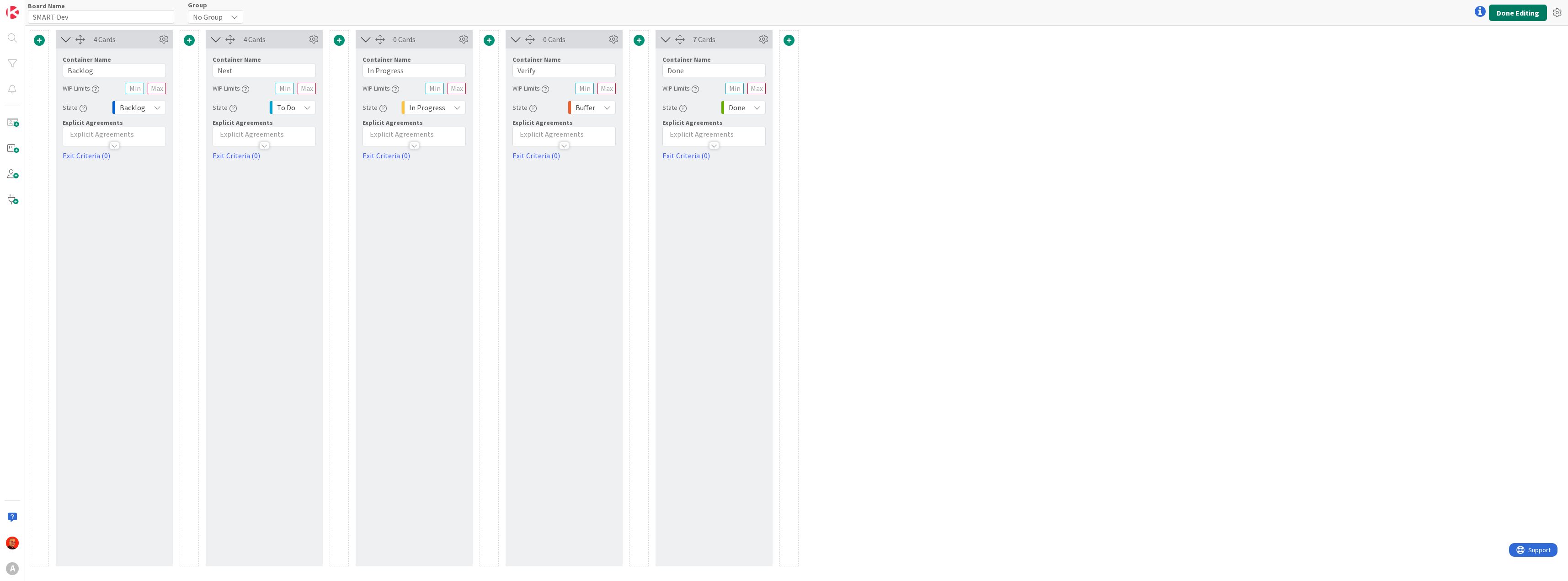
click at [1526, 9] on button "Done Editing" at bounding box center [1518, 12] width 58 height 16
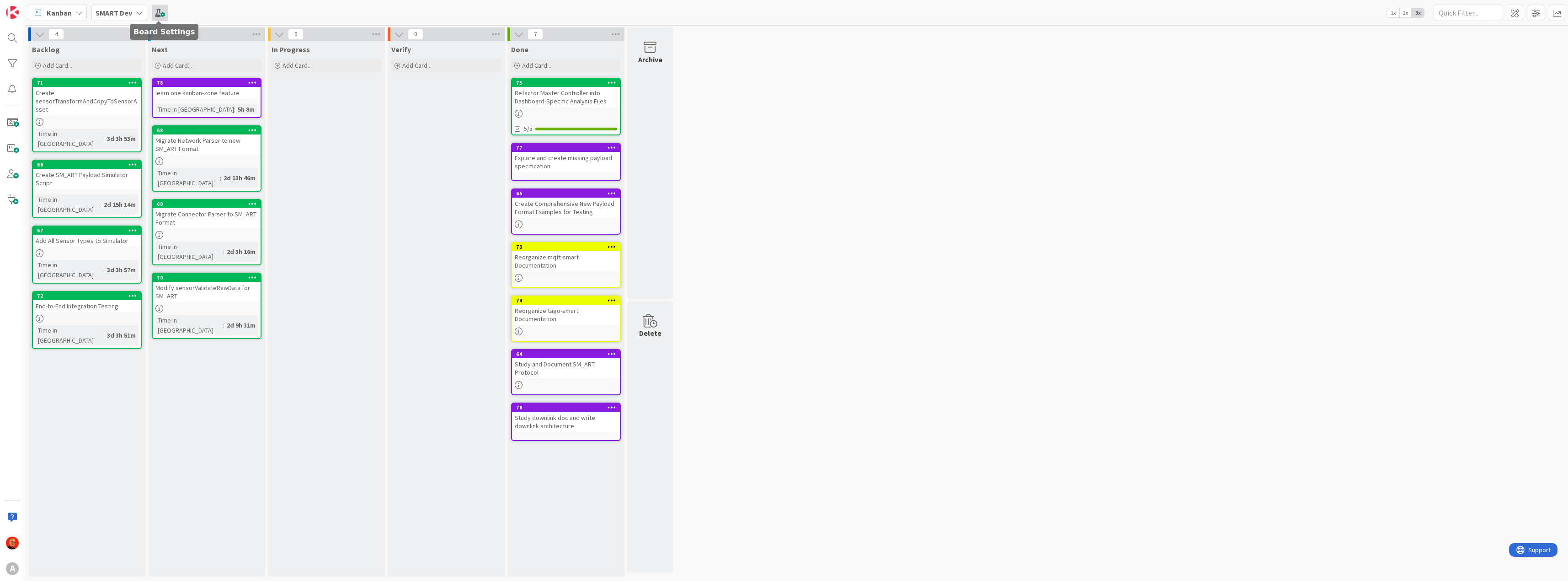
click at [164, 14] on span at bounding box center [160, 12] width 16 height 16
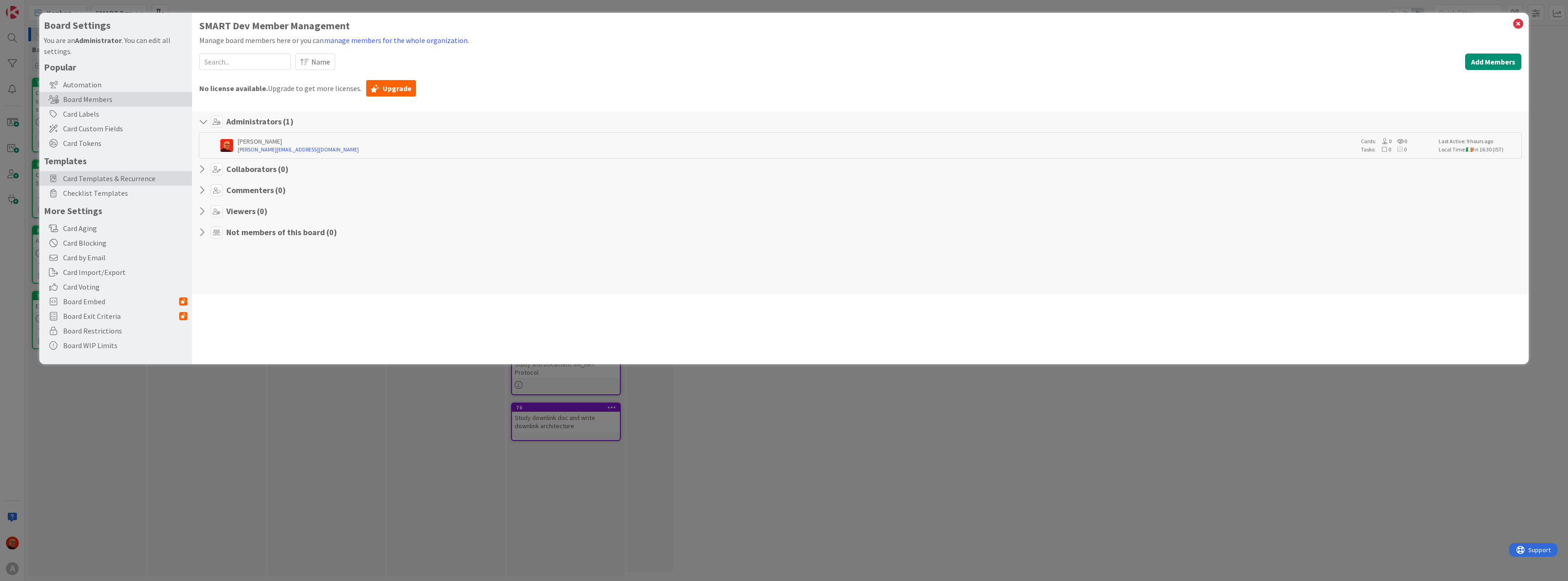
click at [106, 179] on span "Card Templates & Recurrence" at bounding box center [125, 179] width 124 height 11
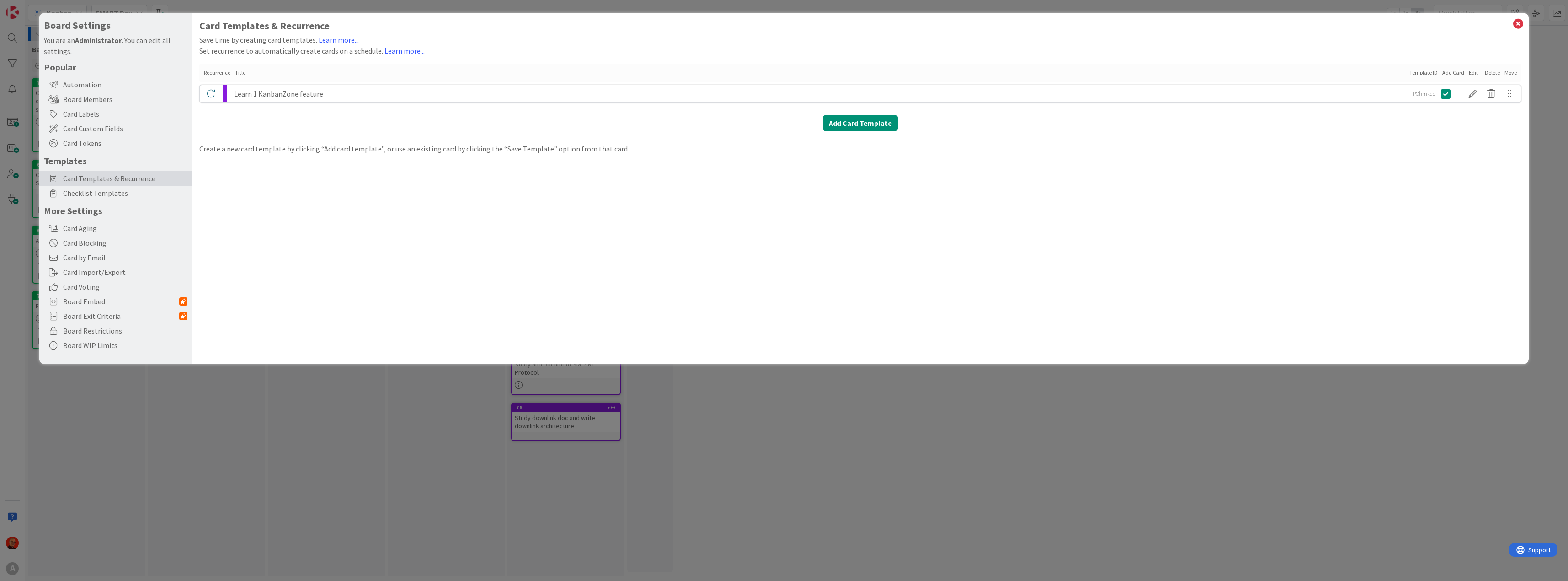
click at [382, 91] on div "Learn 1 KanbanZone feature" at bounding box center [820, 94] width 1172 height 17
click at [1468, 97] on div at bounding box center [1472, 93] width 18 height 16
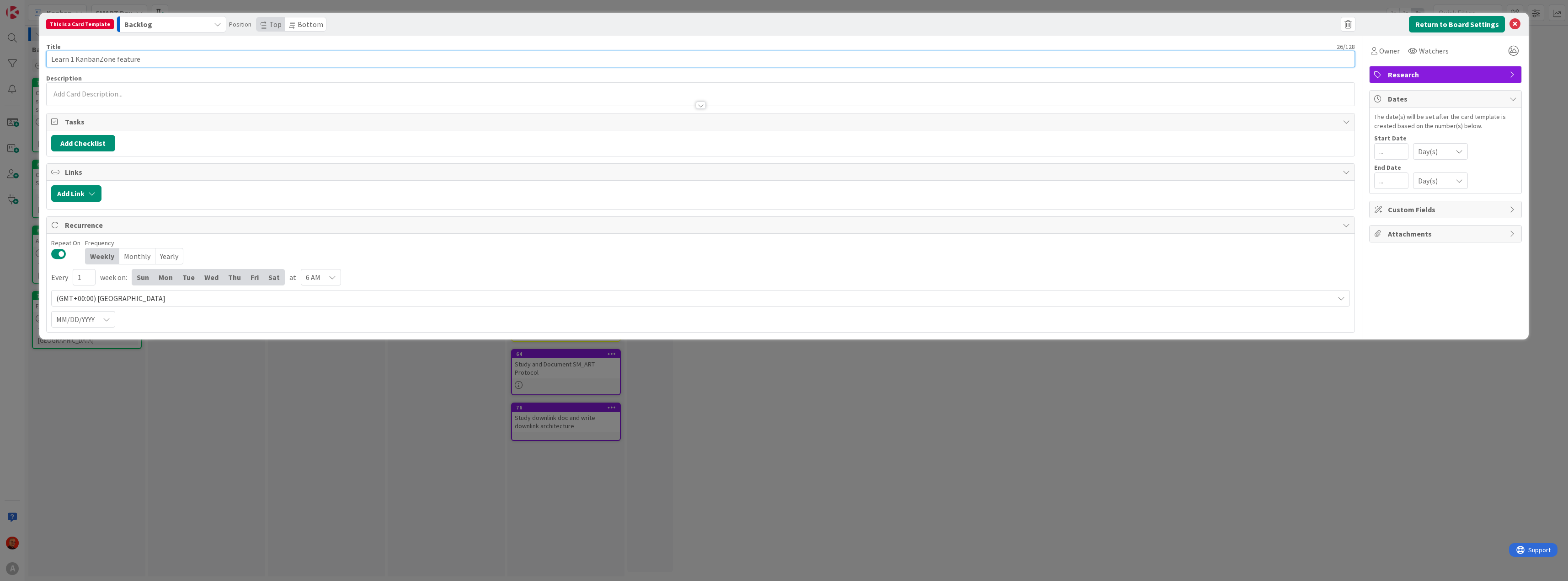
click at [75, 60] on input "Learn 1 KanbanZone feature" at bounding box center [701, 59] width 1309 height 16
type input "Learn 1 new KanbanZone feature"
click at [310, 25] on span "Bottom" at bounding box center [310, 24] width 26 height 9
click at [1514, 23] on icon at bounding box center [1515, 24] width 11 height 11
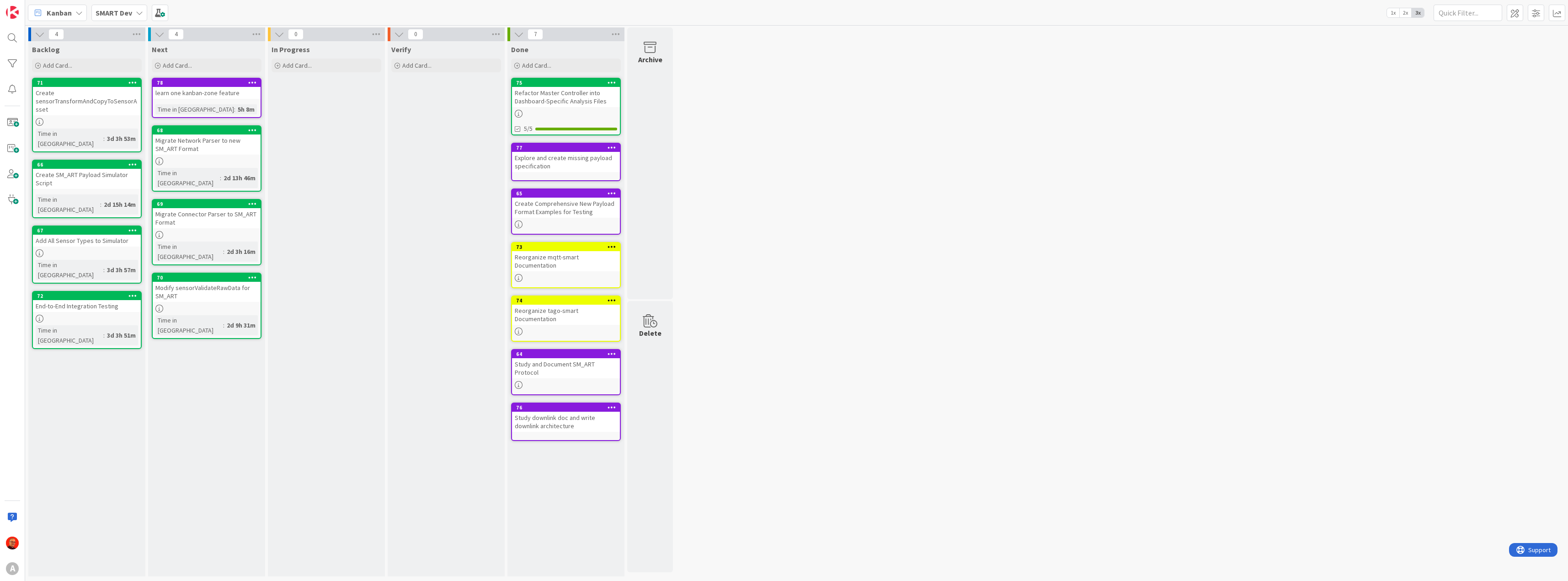
click at [252, 80] on icon at bounding box center [253, 82] width 9 height 6
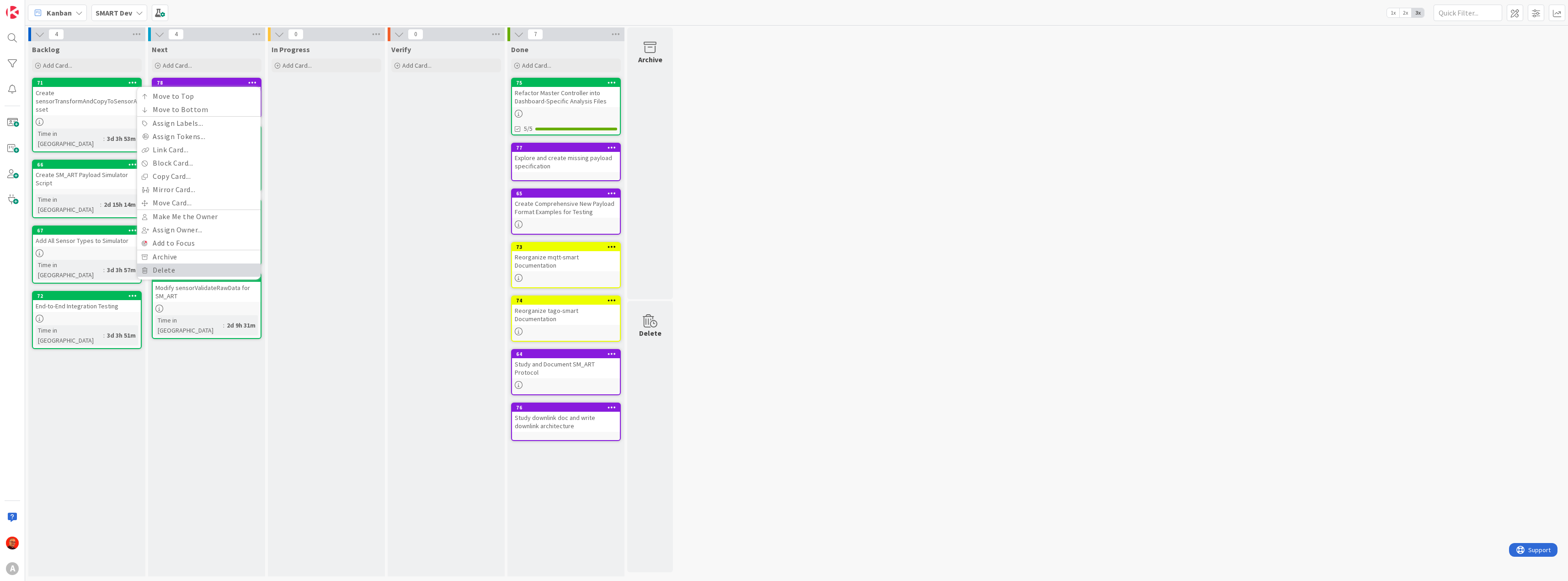
click at [186, 273] on link "Delete" at bounding box center [198, 270] width 123 height 13
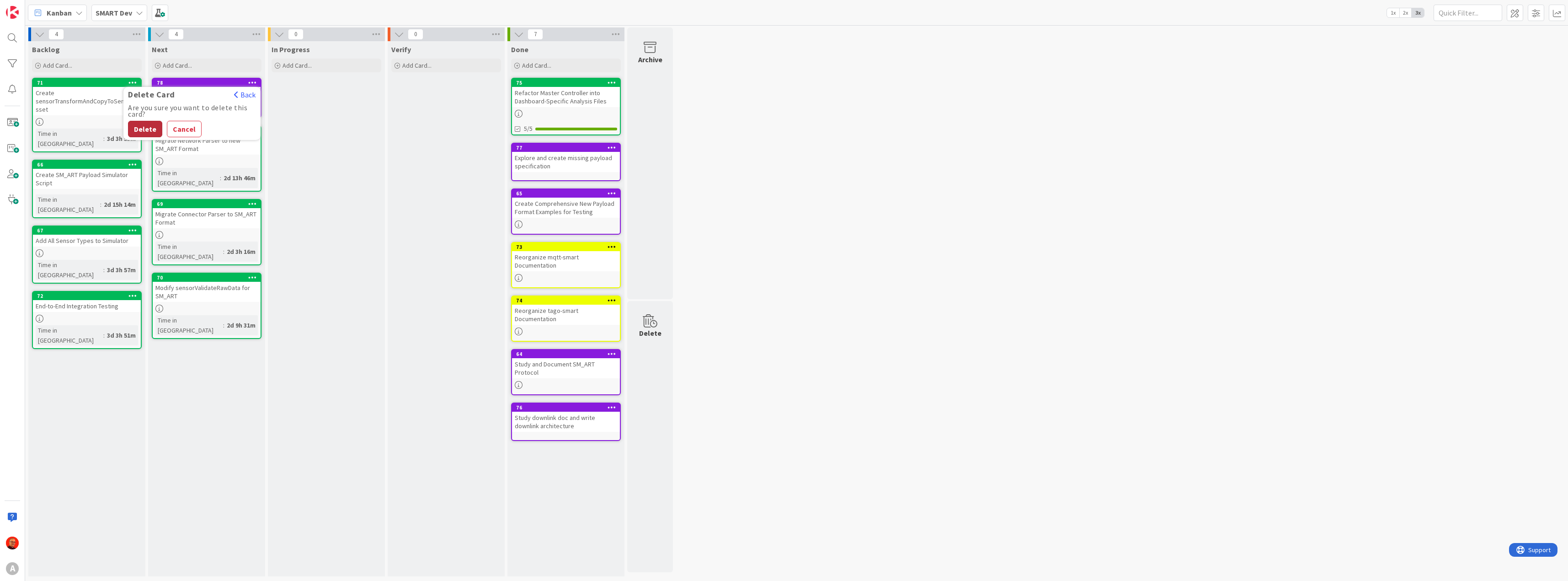
click at [136, 131] on button "Delete" at bounding box center [145, 129] width 34 height 16
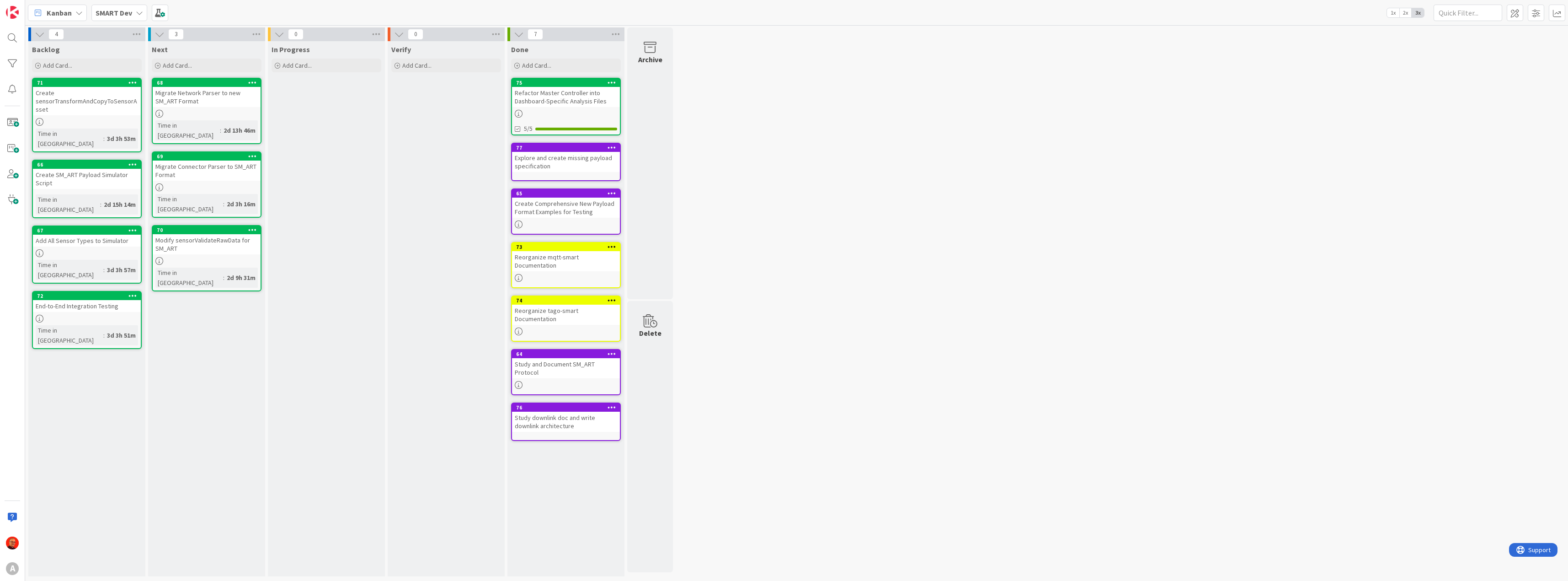
click at [342, 141] on div "In Progress Add Card..." at bounding box center [326, 309] width 117 height 536
click at [368, 186] on div "In Progress Add Card..." at bounding box center [326, 309] width 117 height 536
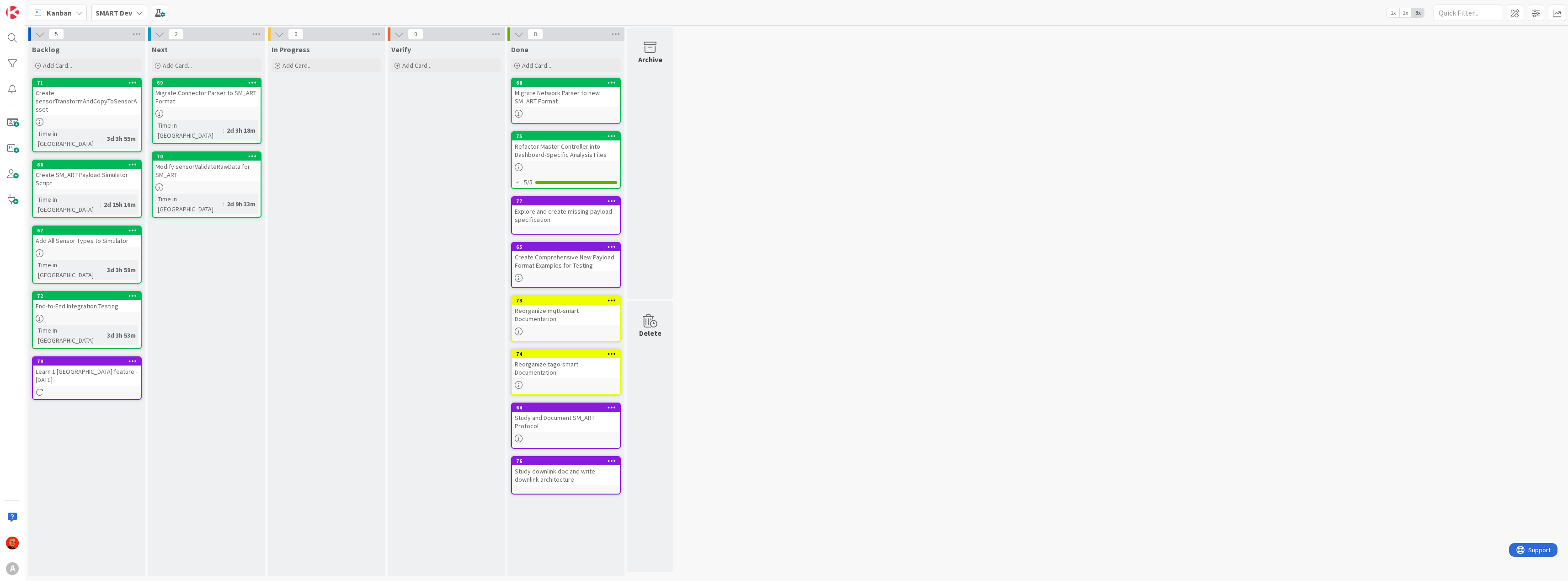
click at [519, 111] on icon at bounding box center [518, 113] width 7 height 7
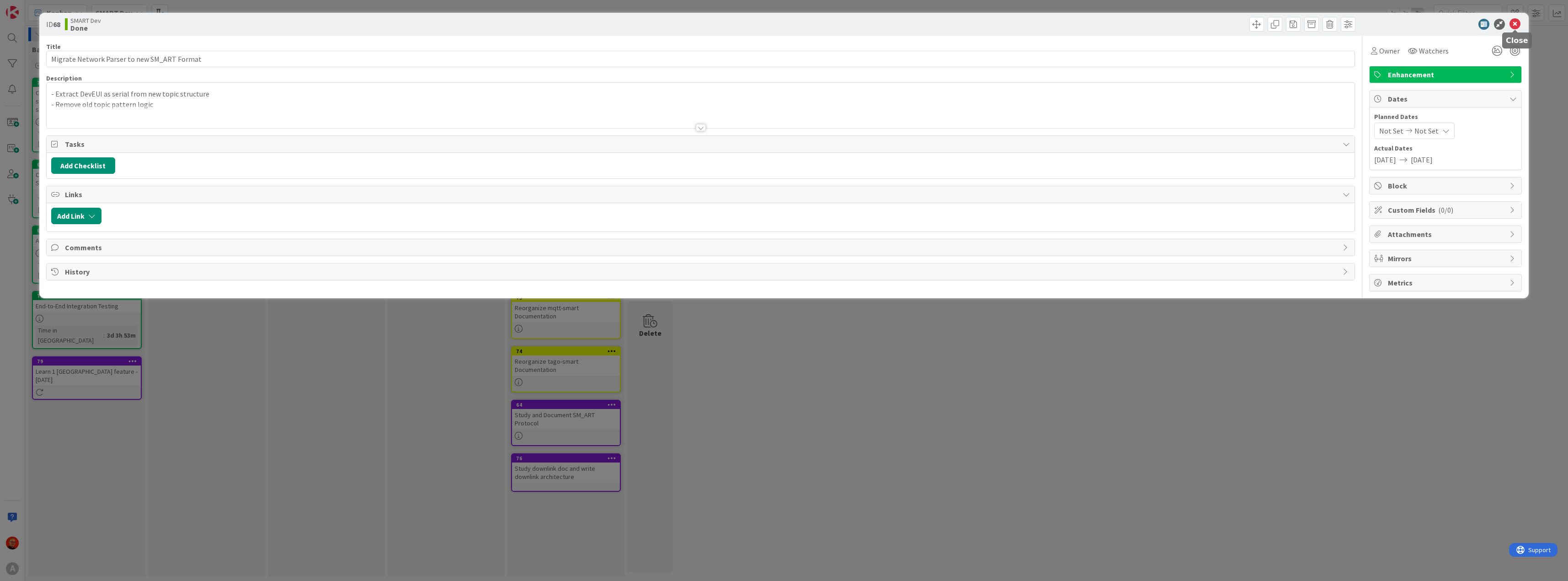
click at [1515, 23] on icon at bounding box center [1515, 24] width 11 height 11
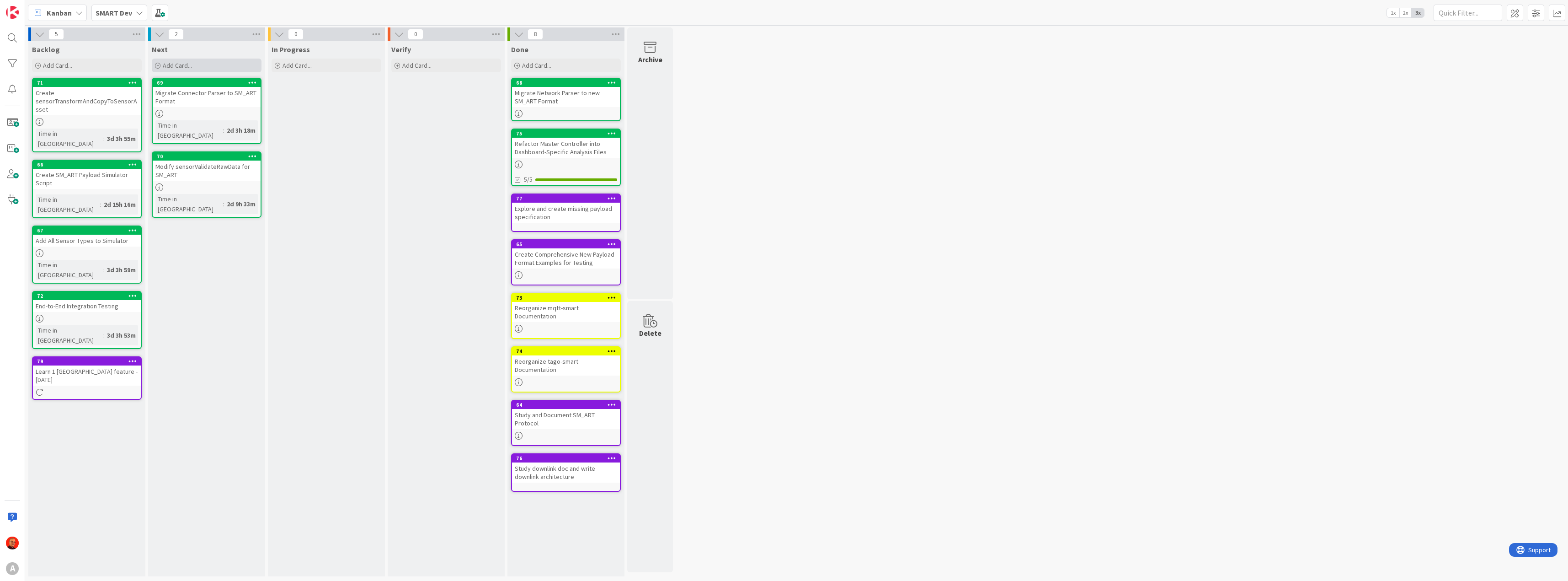
click at [179, 66] on span "Add Card..." at bounding box center [177, 65] width 29 height 8
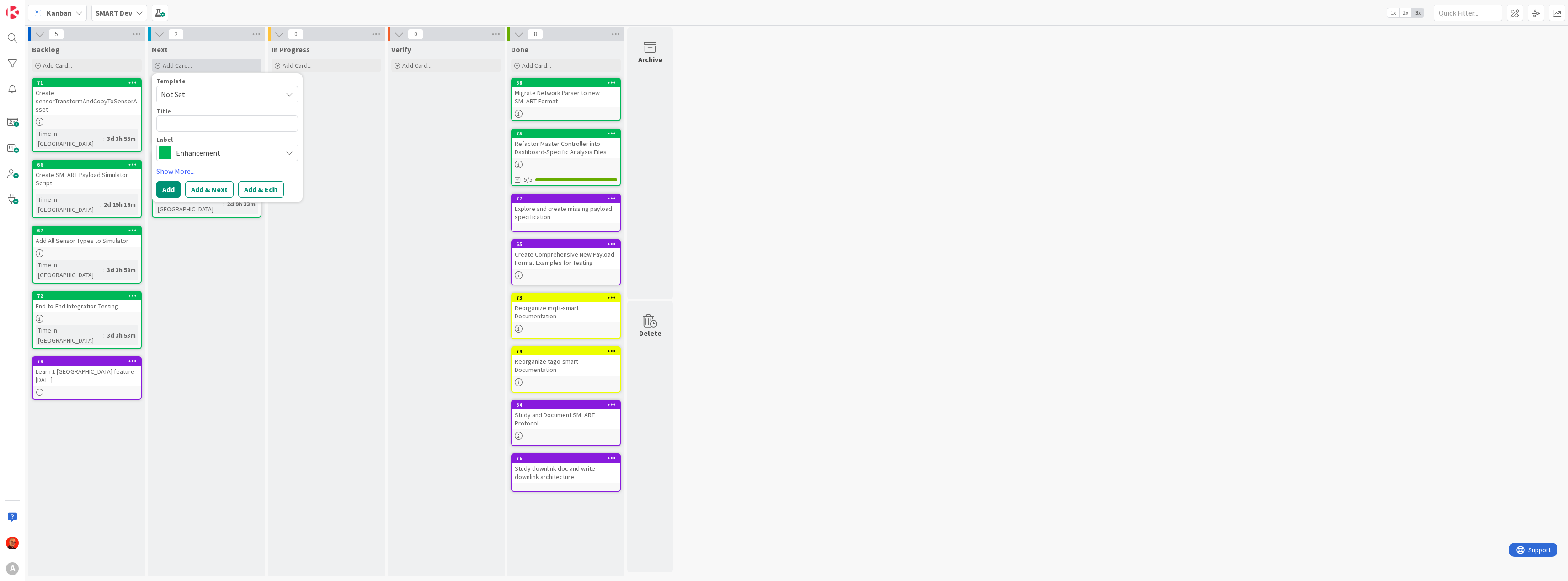
type textarea "x"
type textarea "c"
type textarea "x"
type textarea "cr"
type textarea "x"
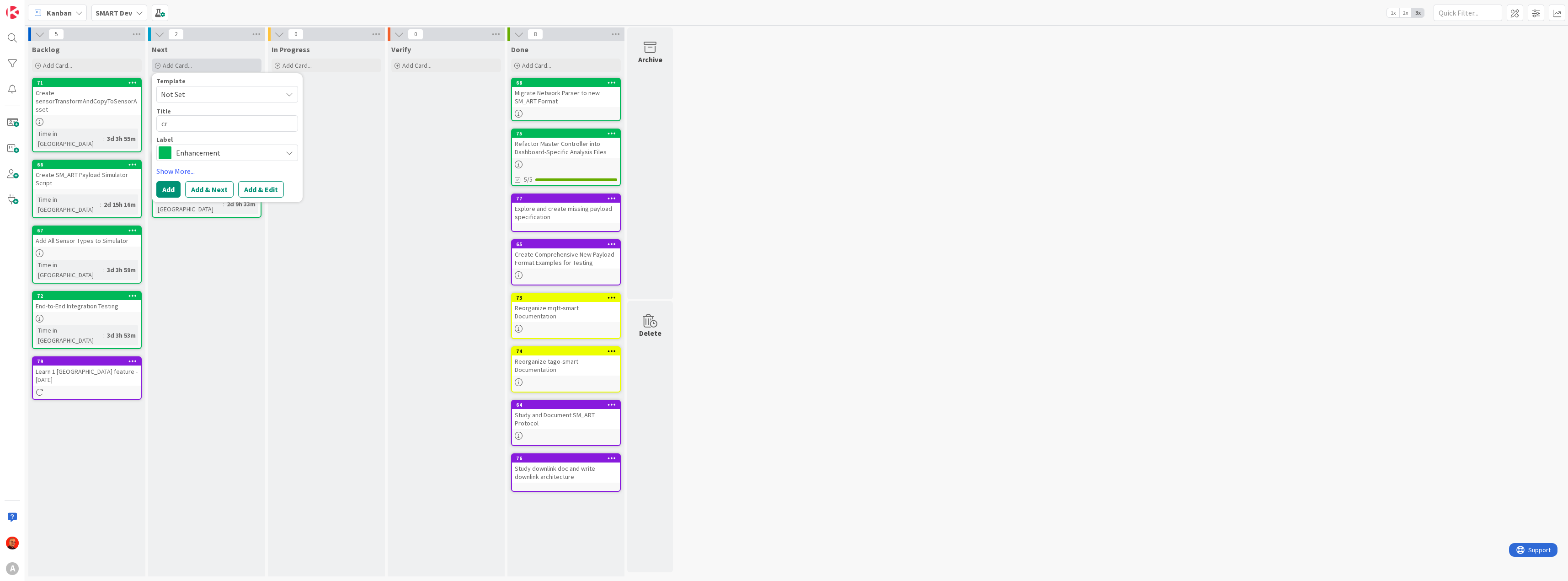
type textarea "cre"
type textarea "x"
type textarea "crea"
type textarea "x"
type textarea "creat"
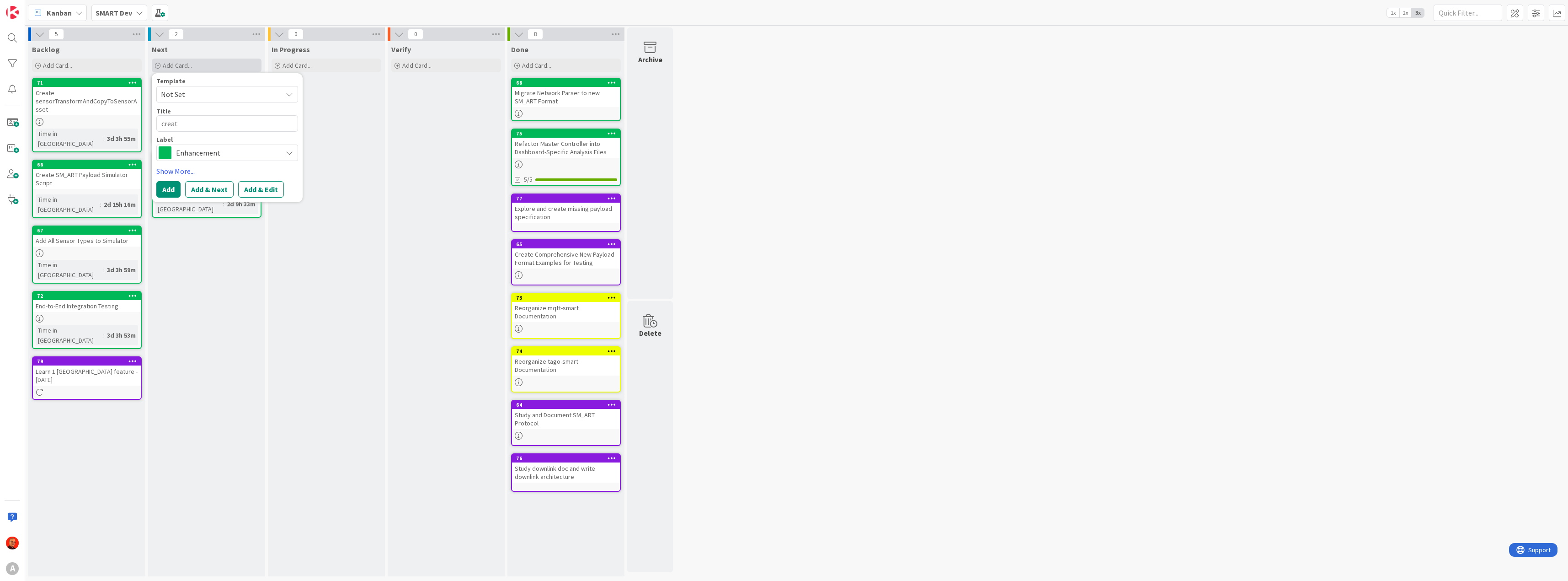
type textarea "x"
type textarea "creat"
type textarea "x"
type textarea "creat"
type textarea "x"
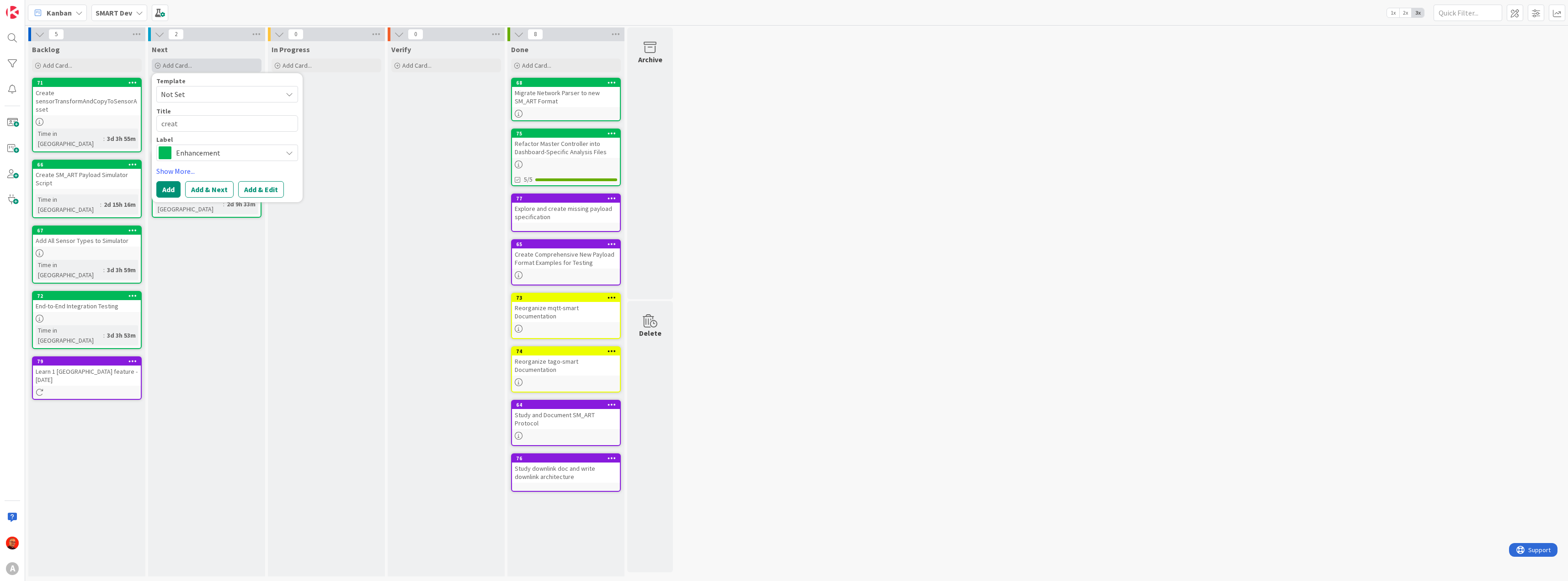
type textarea "create"
type textarea "x"
type textarea "create"
type textarea "x"
type textarea "create D"
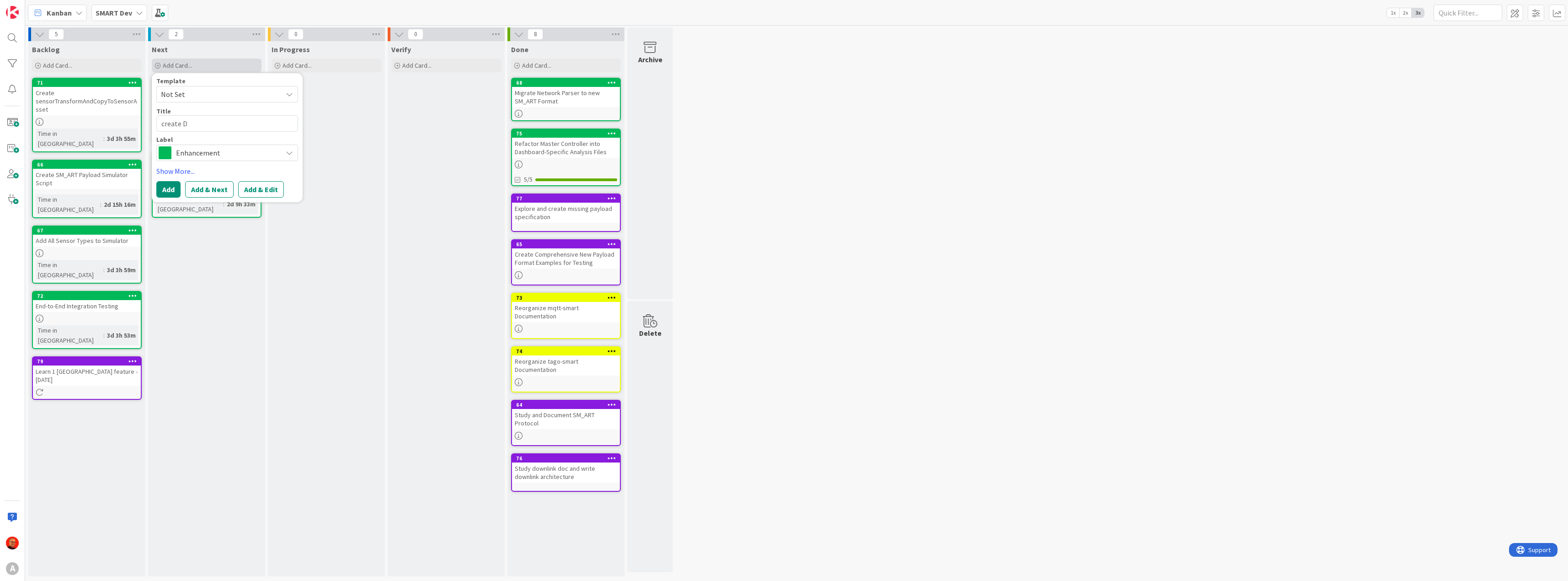
type textarea "x"
type textarea "create De"
type textarea "x"
type textarea "create Dev"
type textarea "x"
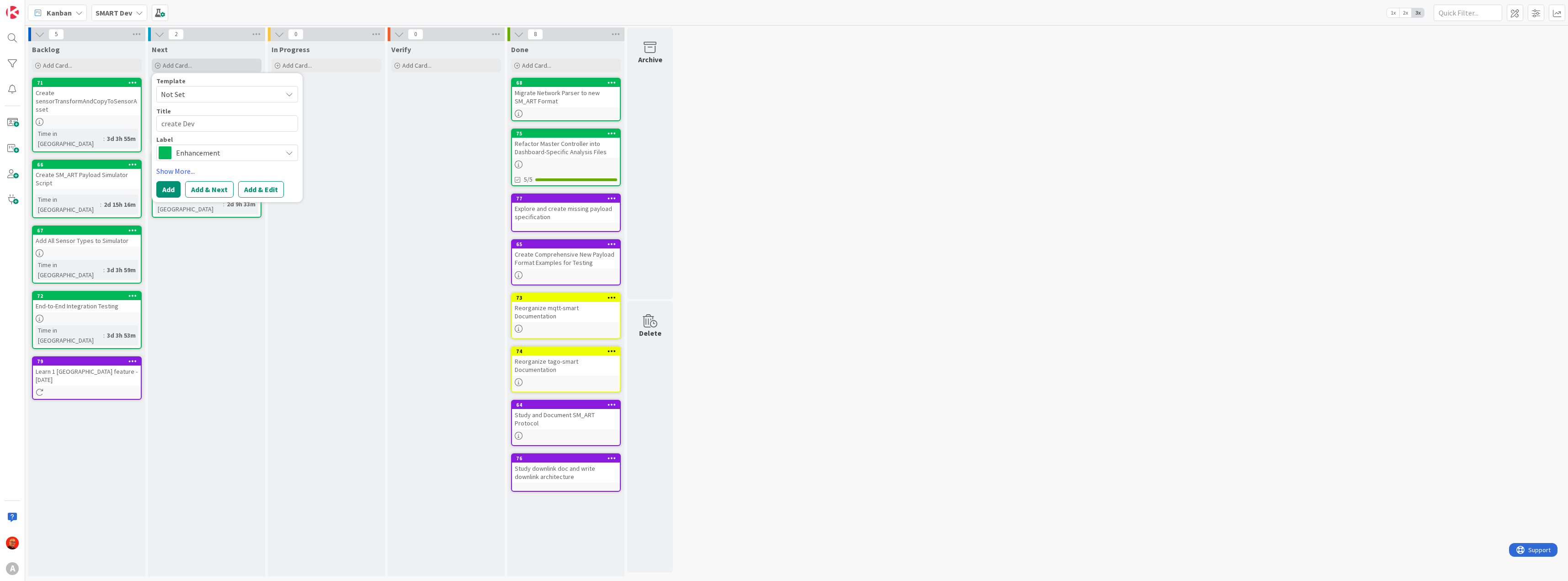
type textarea "create DevE"
type textarea "x"
type textarea "create DevEU"
type textarea "x"
type textarea "create DevEUI"
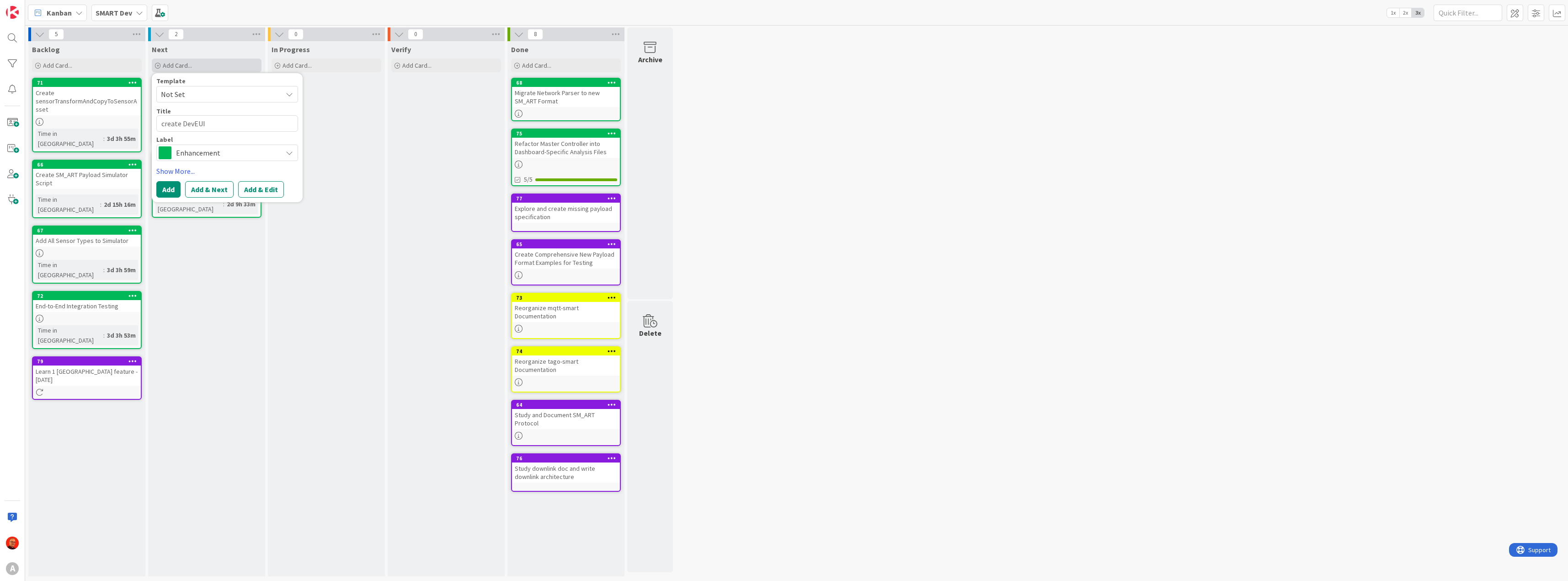
type textarea "x"
type textarea "create DevEUI"
type textarea "x"
type textarea "create DevEUI g"
type textarea "x"
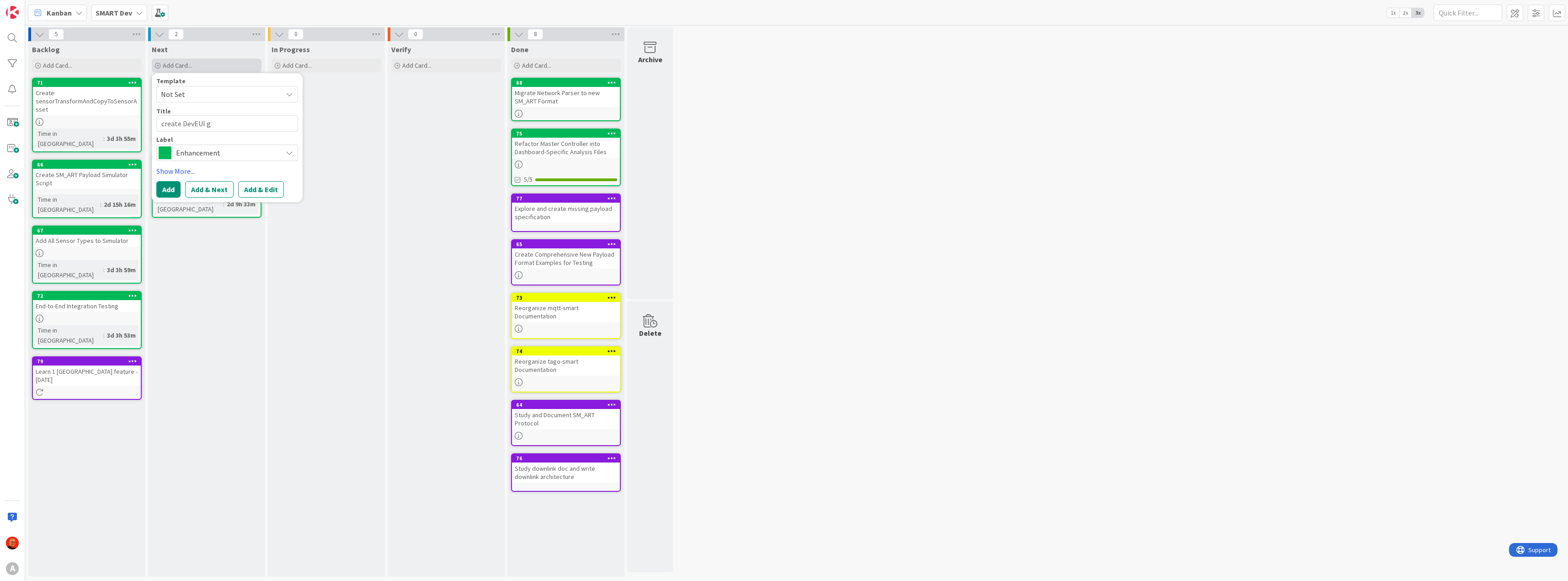
type textarea "create DevEUI ge"
type textarea "x"
type textarea "create DevEUI gen"
type textarea "x"
type textarea "create DevEUI gene"
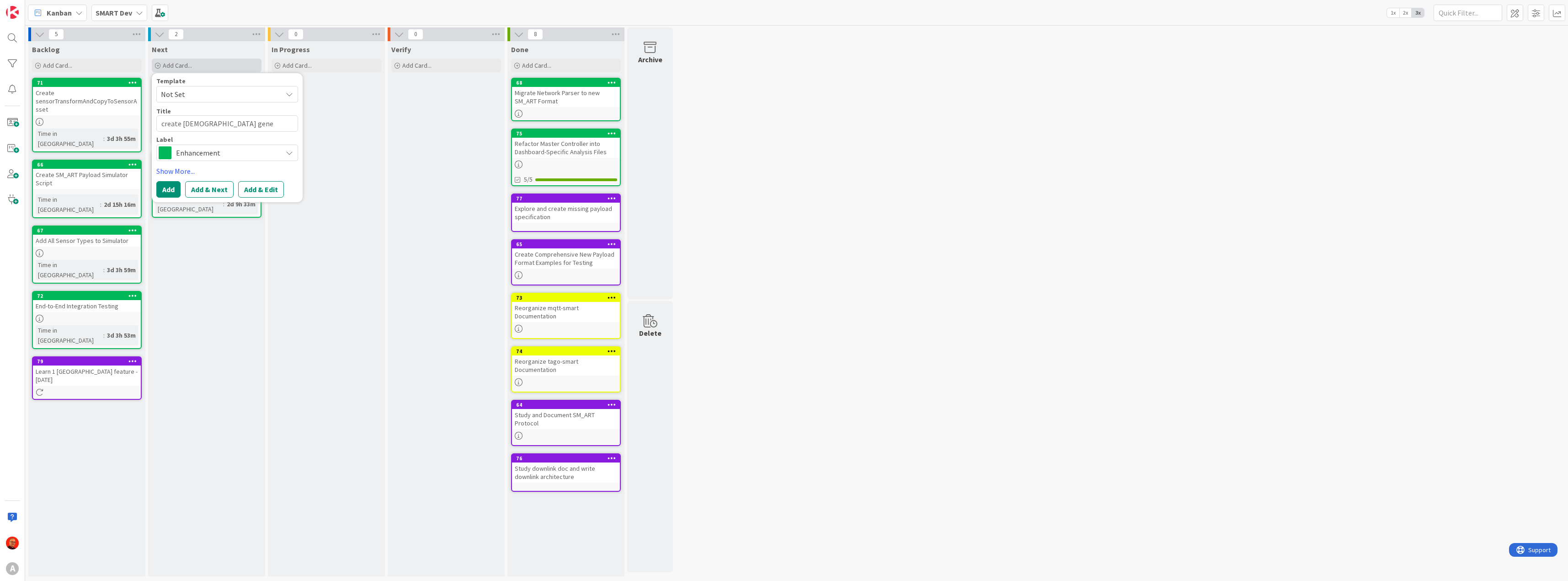
type textarea "x"
type textarea "create DevEUI gener"
type textarea "x"
type textarea "create DevEUI generr"
type textarea "x"
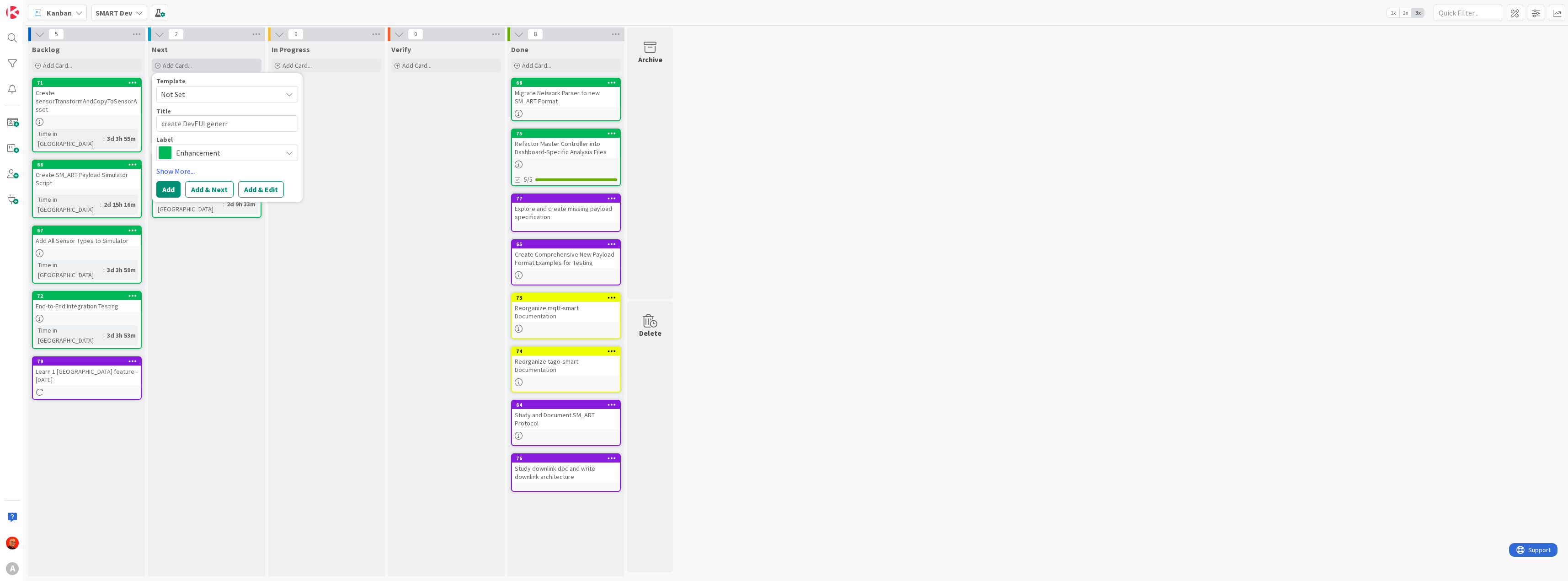
type textarea "create DevEUI generra"
type textarea "x"
type textarea "create DevEUI generrat"
type textarea "x"
type textarea "create DevEUI generrato"
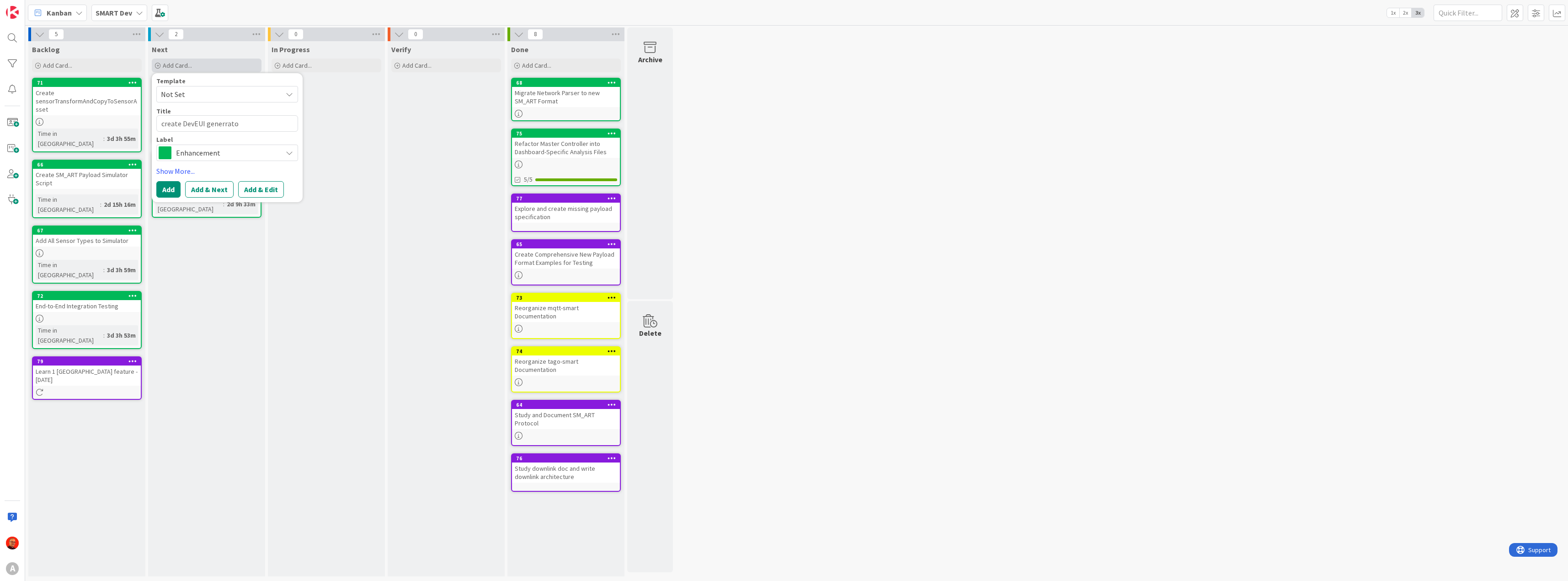
type textarea "x"
type textarea "create DevEUI generrat"
type textarea "x"
type textarea "create DevEUI generra"
type textarea "x"
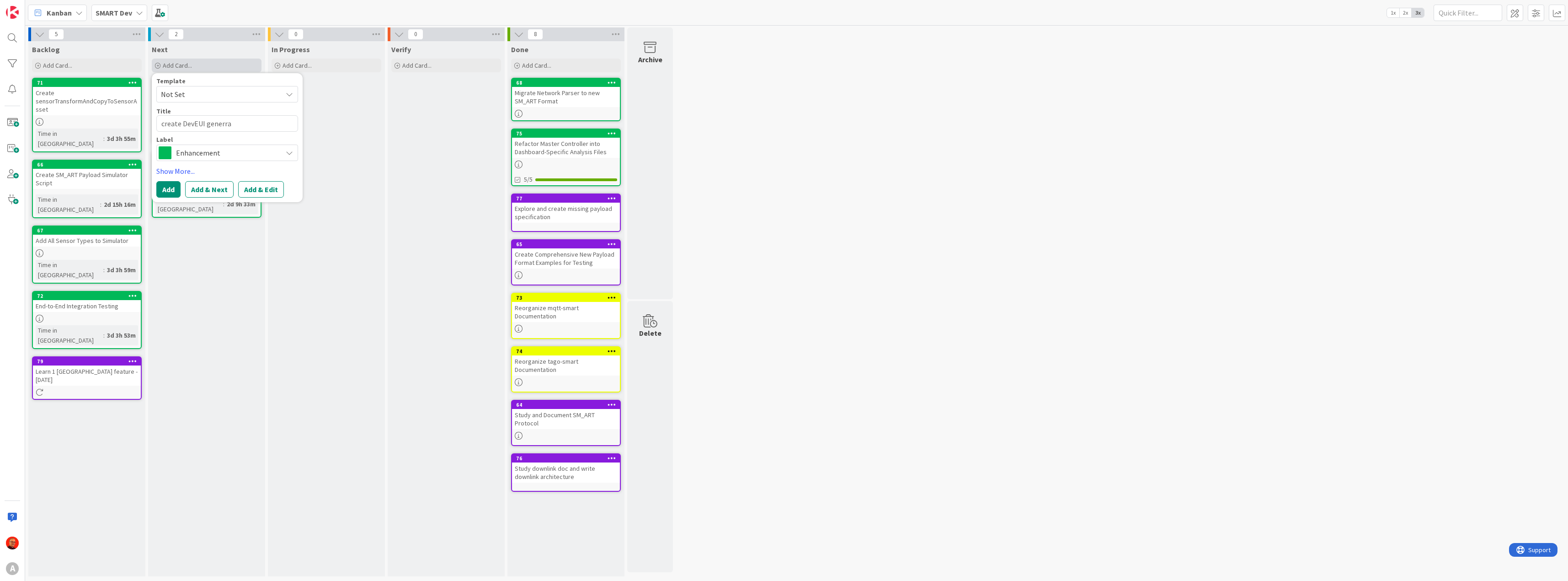
type textarea "create DevEUI generr"
type textarea "x"
type textarea "create DevEUI gener"
type textarea "x"
type textarea "create DevEUI genert"
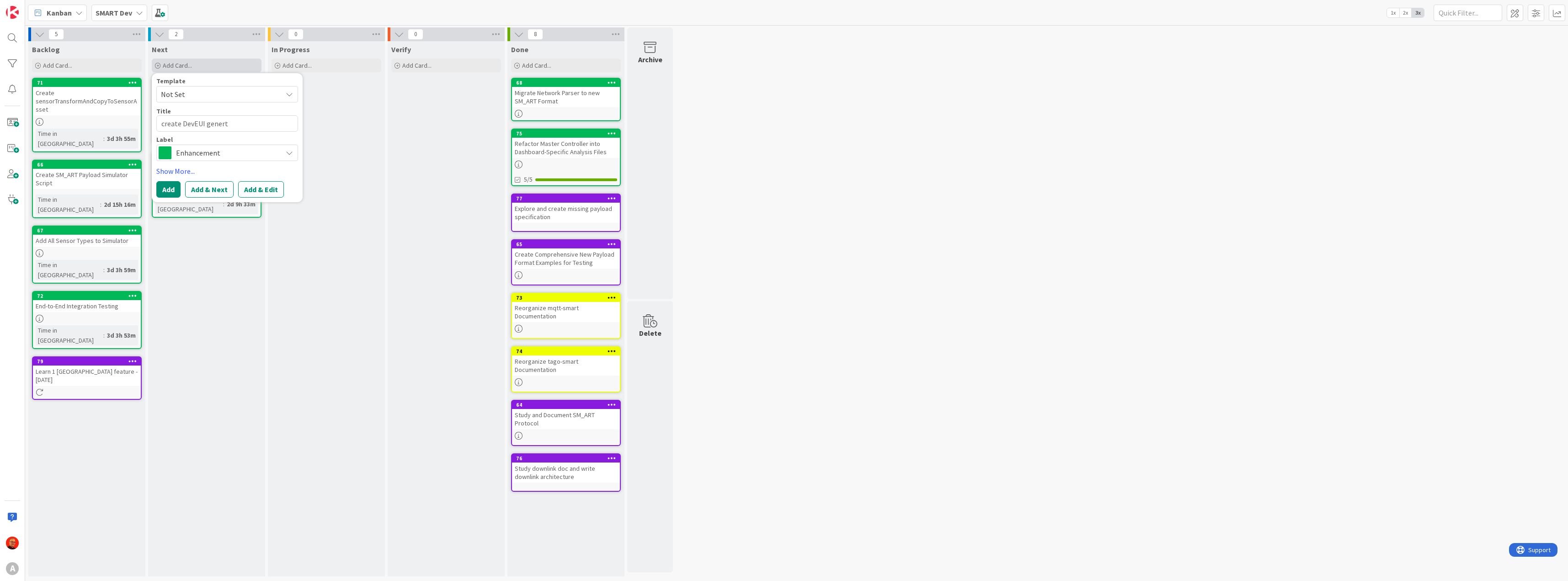
type textarea "x"
type textarea "create DevEUI generto"
type textarea "x"
type textarea "create DevEUI genertor"
type textarea "x"
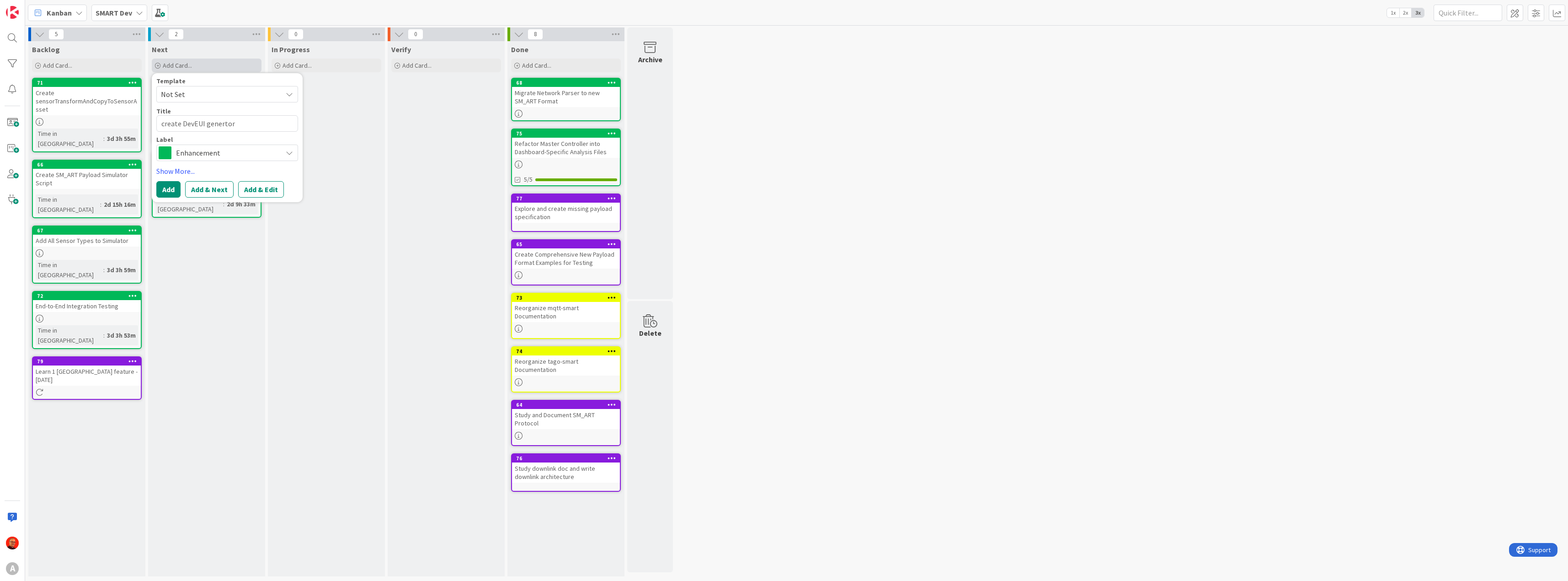
type textarea "create DevEUI generto"
type textarea "x"
type textarea "create DevEUI genert"
type textarea "x"
type textarea "create DevEUI gener"
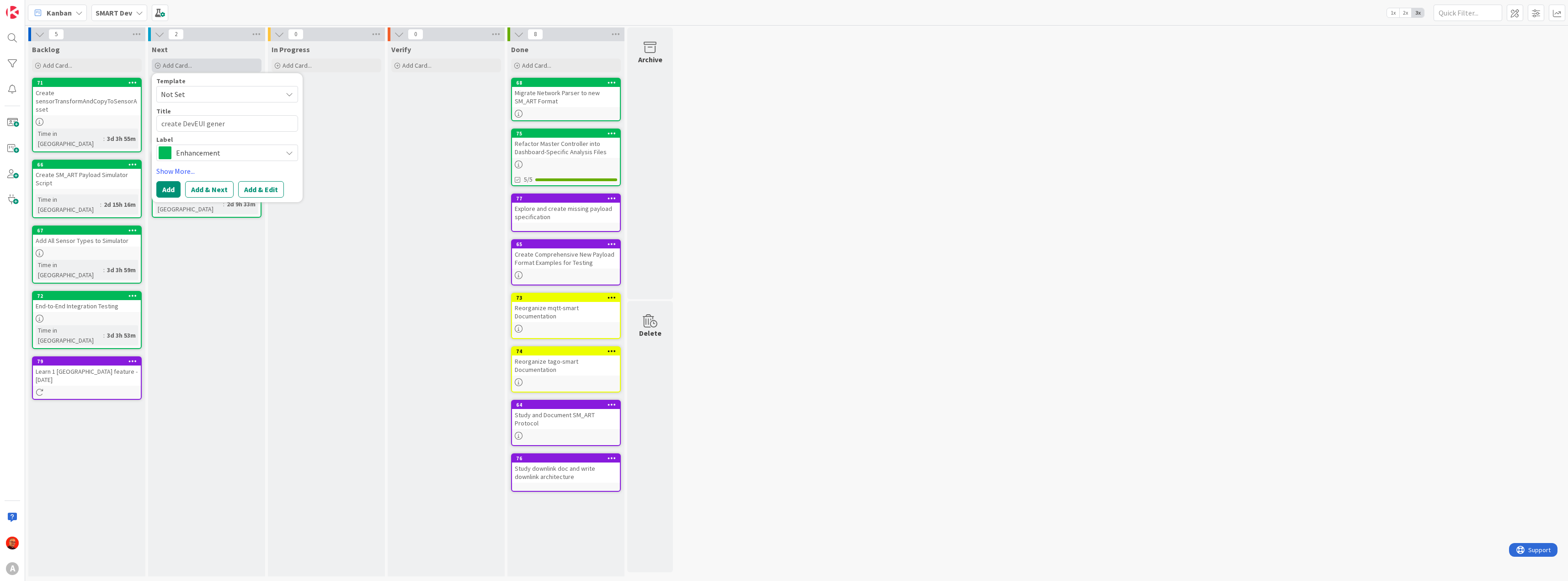
type textarea "x"
type textarea "create DevEUI genera"
type textarea "x"
type textarea "create DevEUI generat"
type textarea "x"
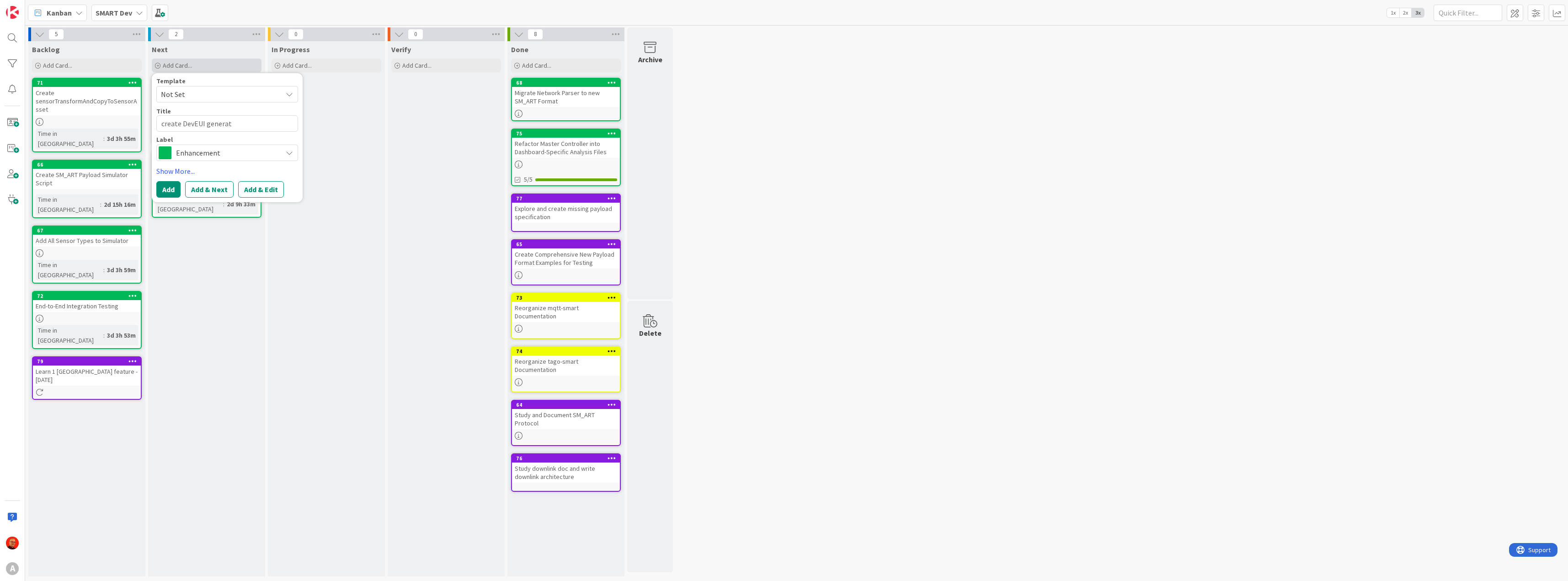
type textarea "create DevEUI generato"
type textarea "x"
type textarea "create DevEUI generator"
type textarea "x"
type textarea "create DevEUI generator"
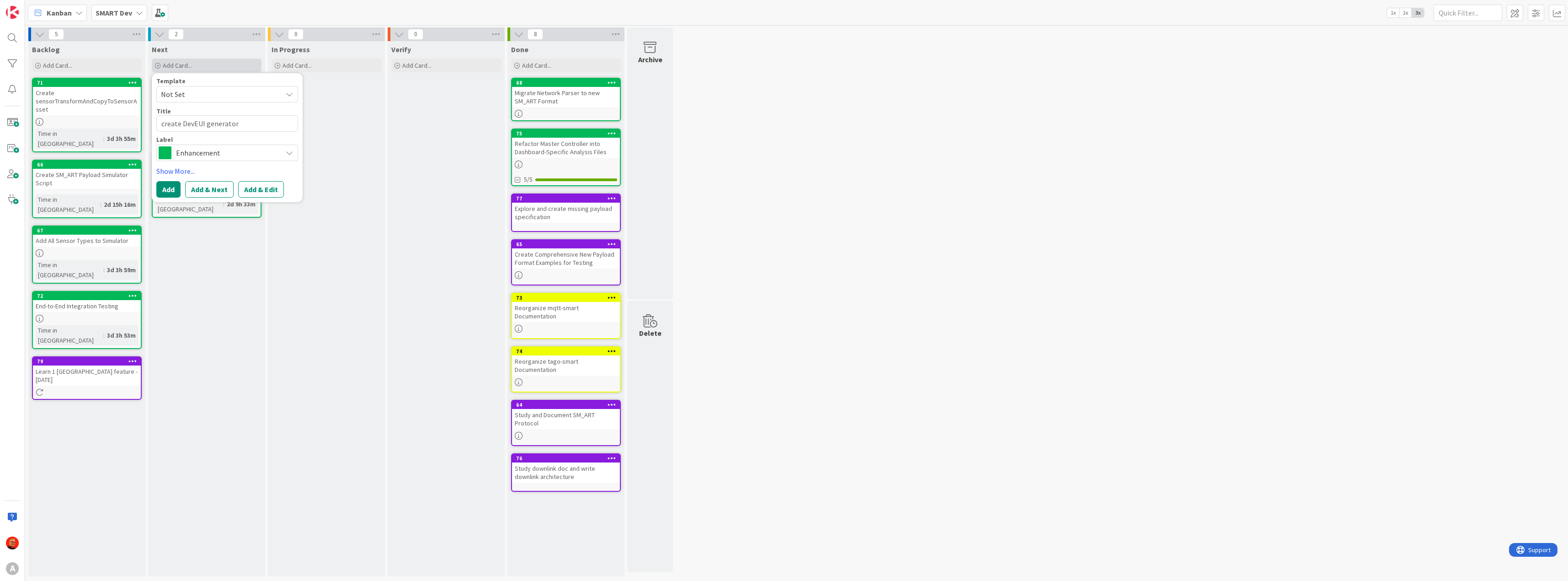
type textarea "x"
type textarea "create DevEUI generator f"
type textarea "x"
type textarea "create DevEUI generator fo"
type textarea "x"
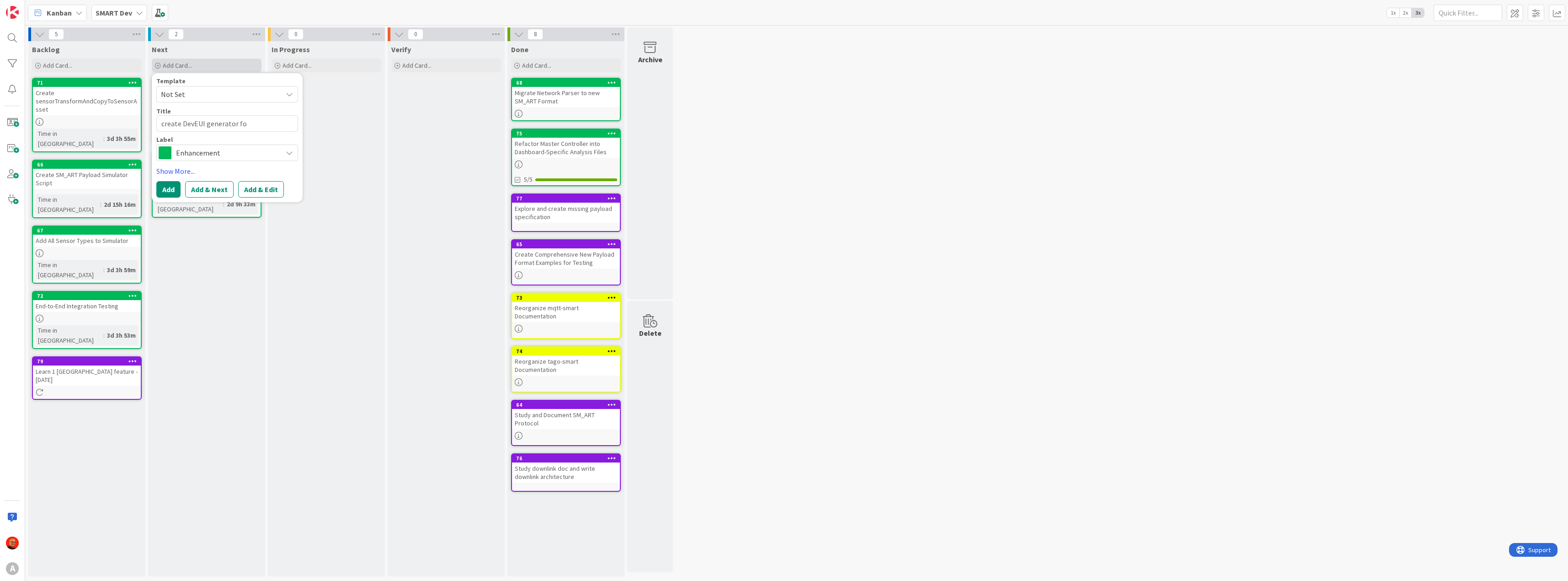
type textarea "create DevEUI generator for"
type textarea "x"
type textarea "create DevEUI generator for"
type textarea "x"
type textarea "create DevEUI generator for n"
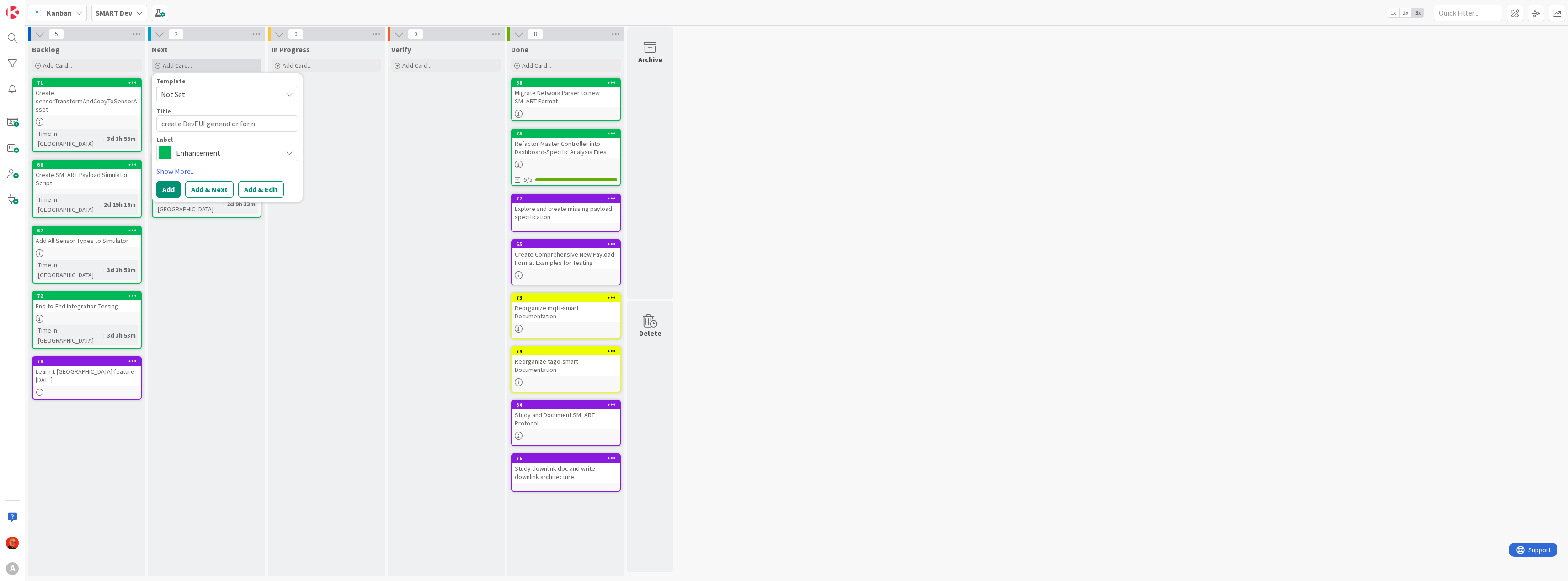
type textarea "x"
type textarea "create DevEUI generator for ne"
type textarea "x"
type textarea "create DevEUI generator for new"
type textarea "x"
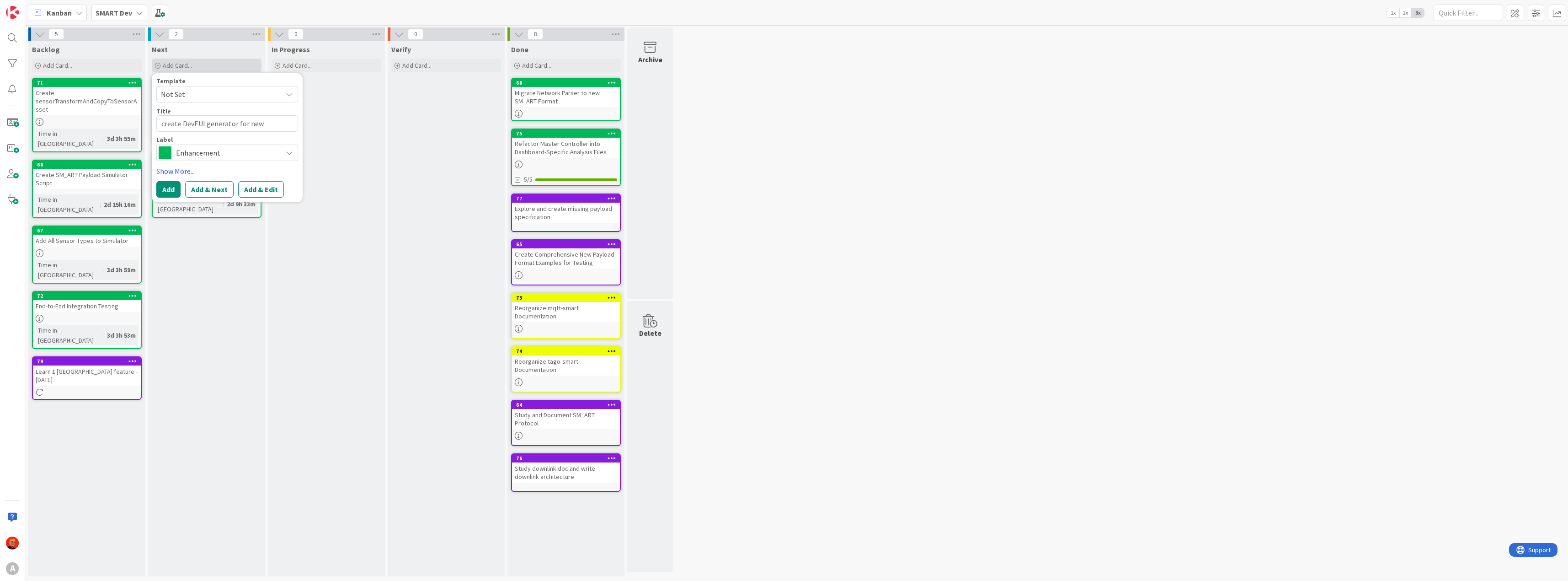
type textarea "create DevEUI generator for new"
type textarea "x"
type textarea "create DevEUI generator for new s"
type textarea "x"
type textarea "create DevEUI generator for new sp"
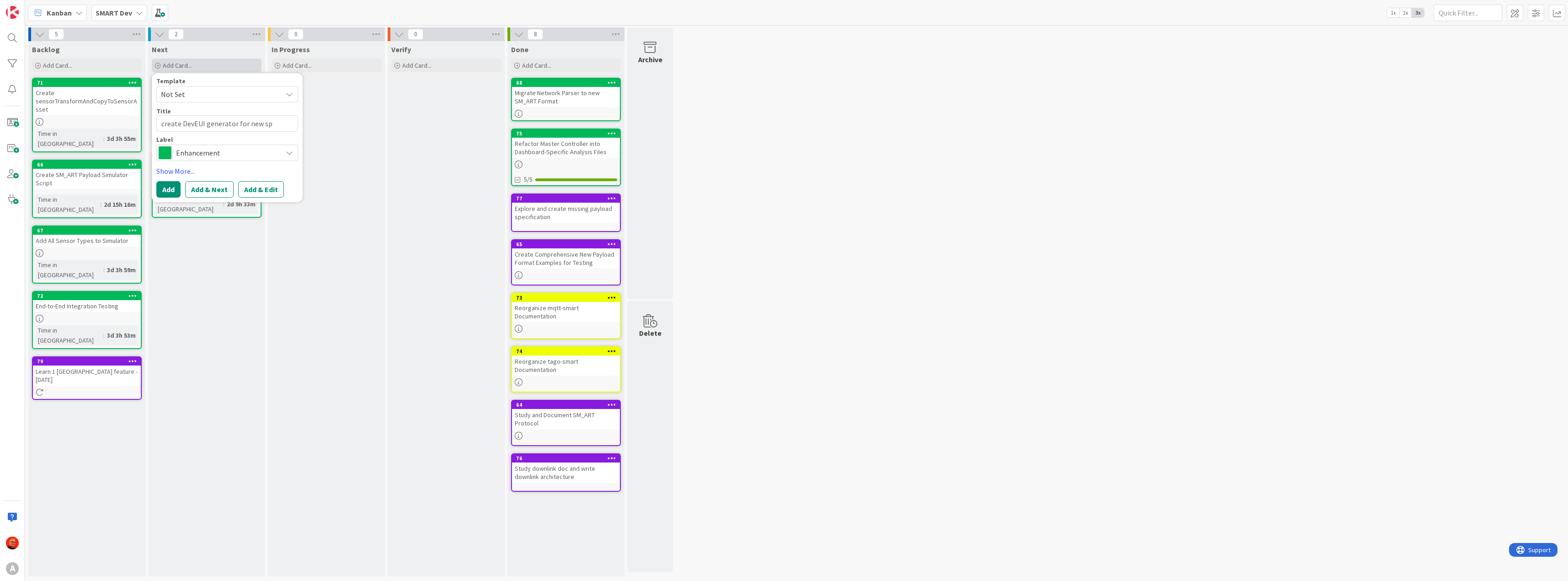
type textarea "x"
type textarea "create DevEUI generator for new spe"
type textarea "x"
type textarea "create DevEUI generator for new spec"
type textarea "x"
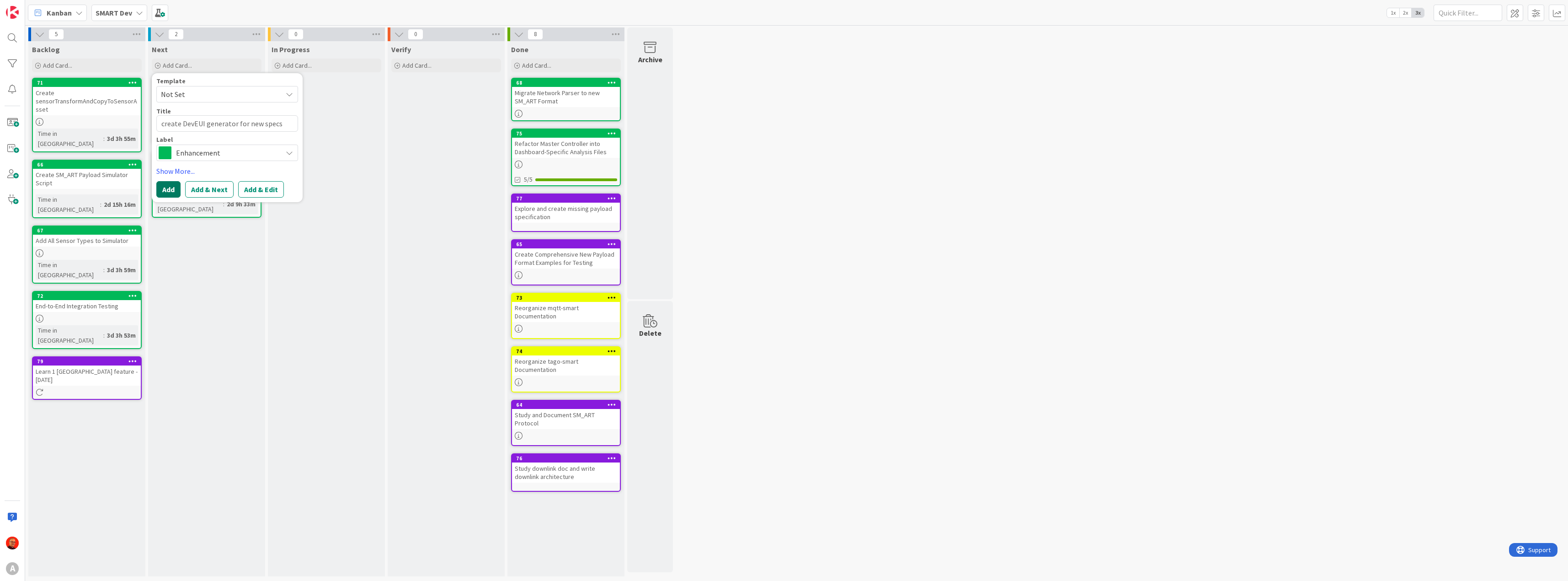
type textarea "create DevEUI generator for new specs"
click at [166, 194] on button "Add" at bounding box center [168, 189] width 24 height 16
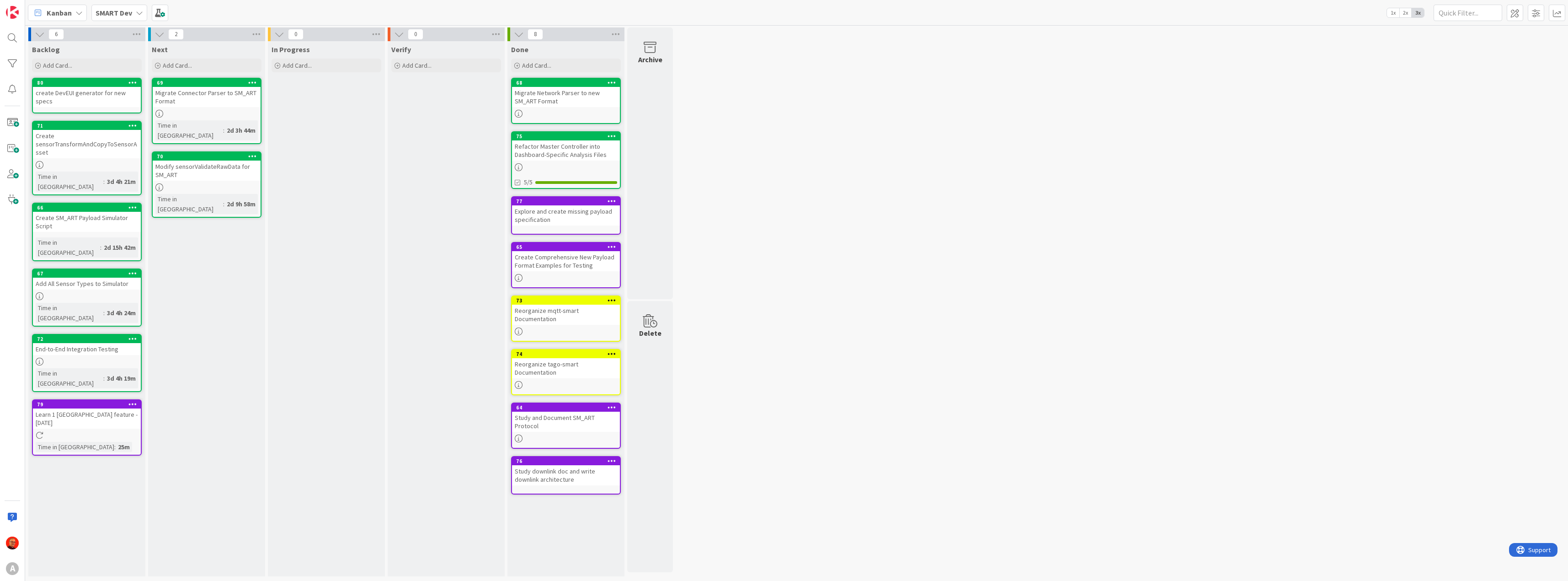
click at [73, 278] on div "Add All Sensor Types to Simulator" at bounding box center [86, 283] width 108 height 12
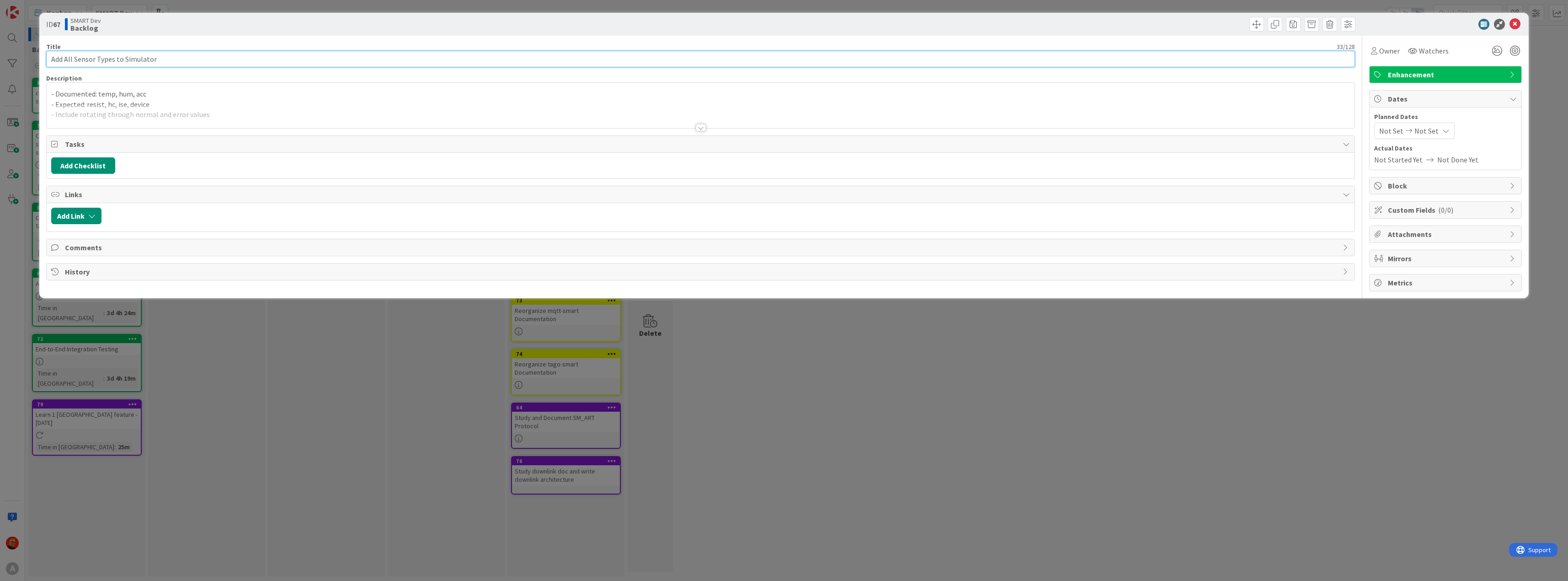
click at [80, 60] on input "Add All Sensor Types to Simulator" at bounding box center [701, 59] width 1309 height 16
type input "Add All Measurement Types to Simulator"
click at [200, 95] on p "- Documented: temp, hum, acc" at bounding box center [701, 94] width 1299 height 11
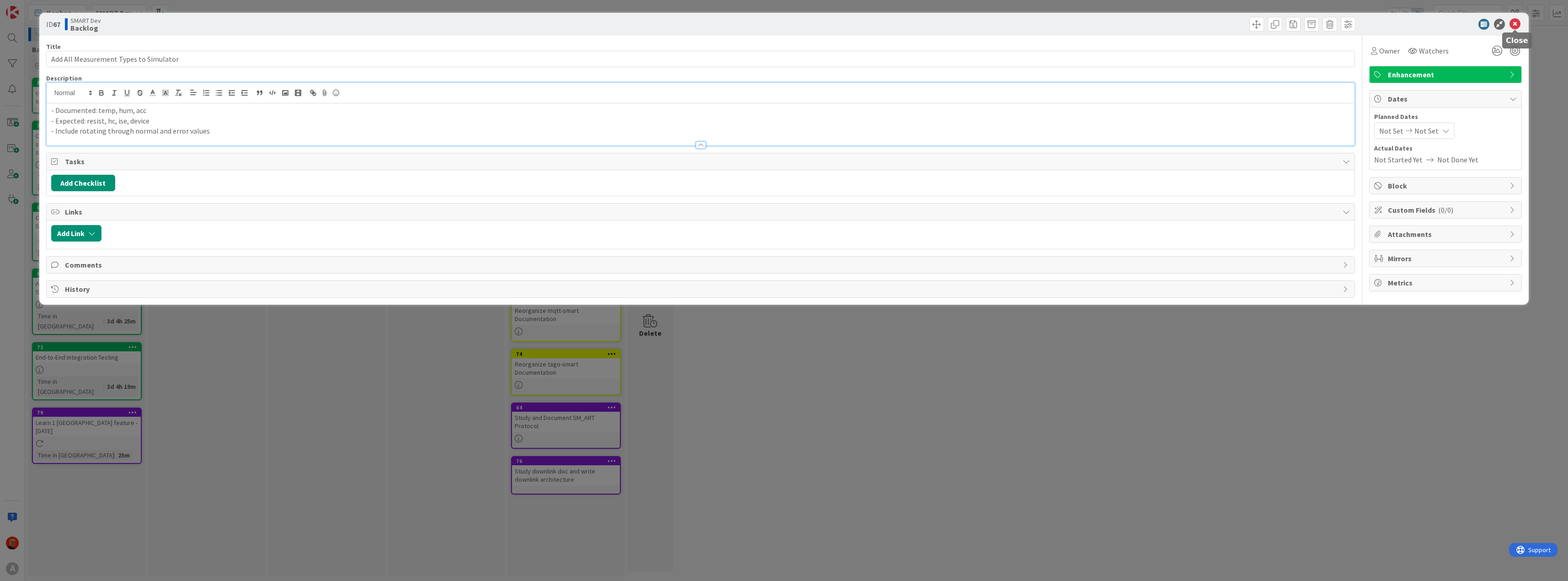
click at [1515, 22] on icon at bounding box center [1515, 24] width 11 height 11
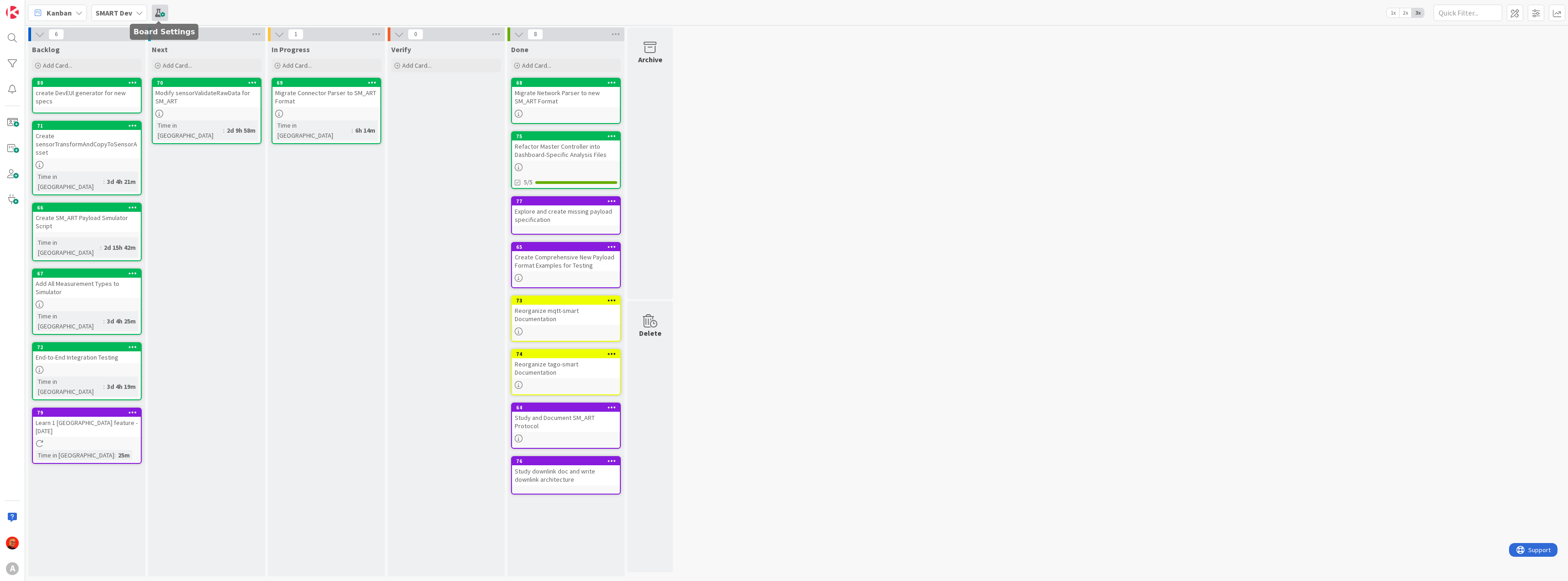
click at [162, 7] on span at bounding box center [160, 12] width 16 height 16
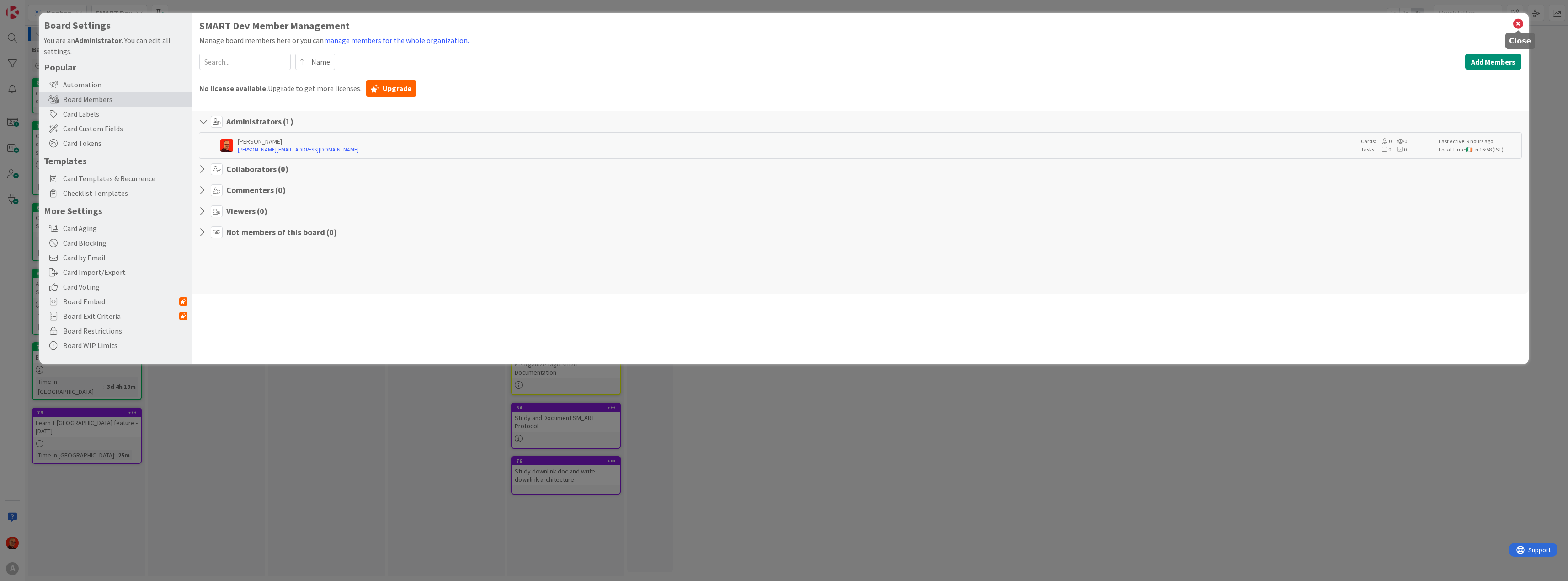
click at [1521, 26] on icon at bounding box center [1518, 24] width 12 height 13
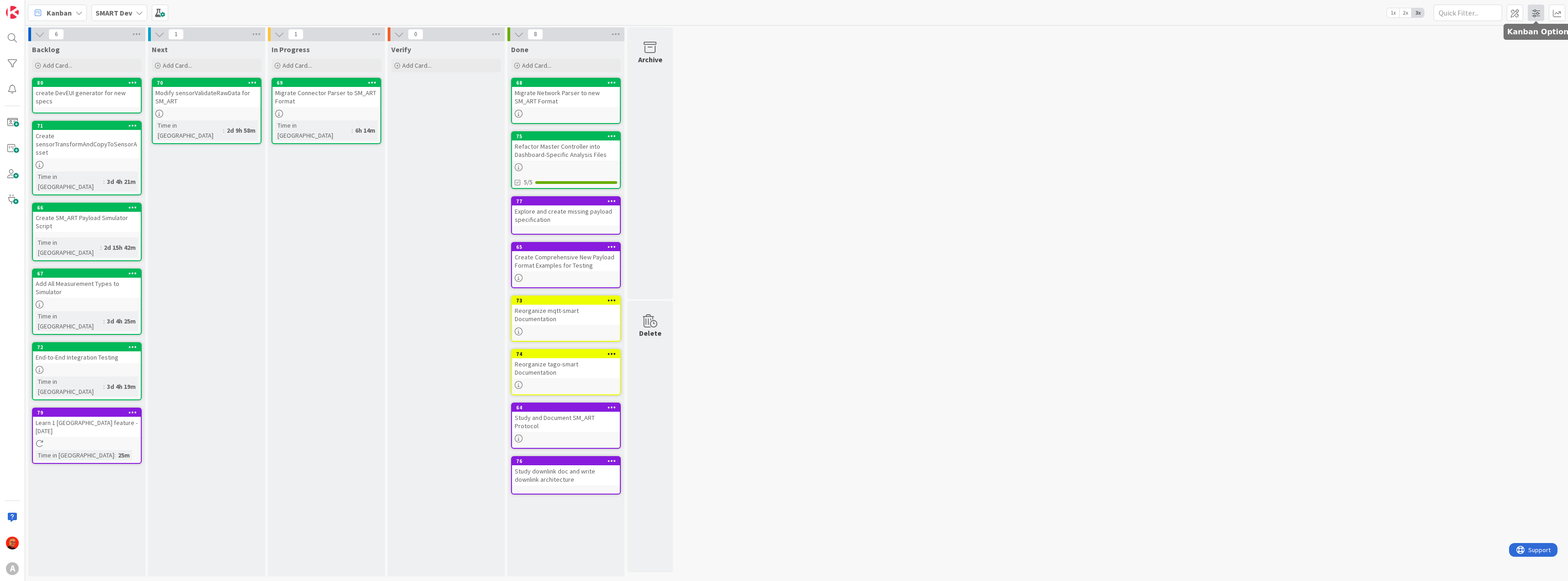
click at [1539, 14] on span at bounding box center [1536, 12] width 16 height 16
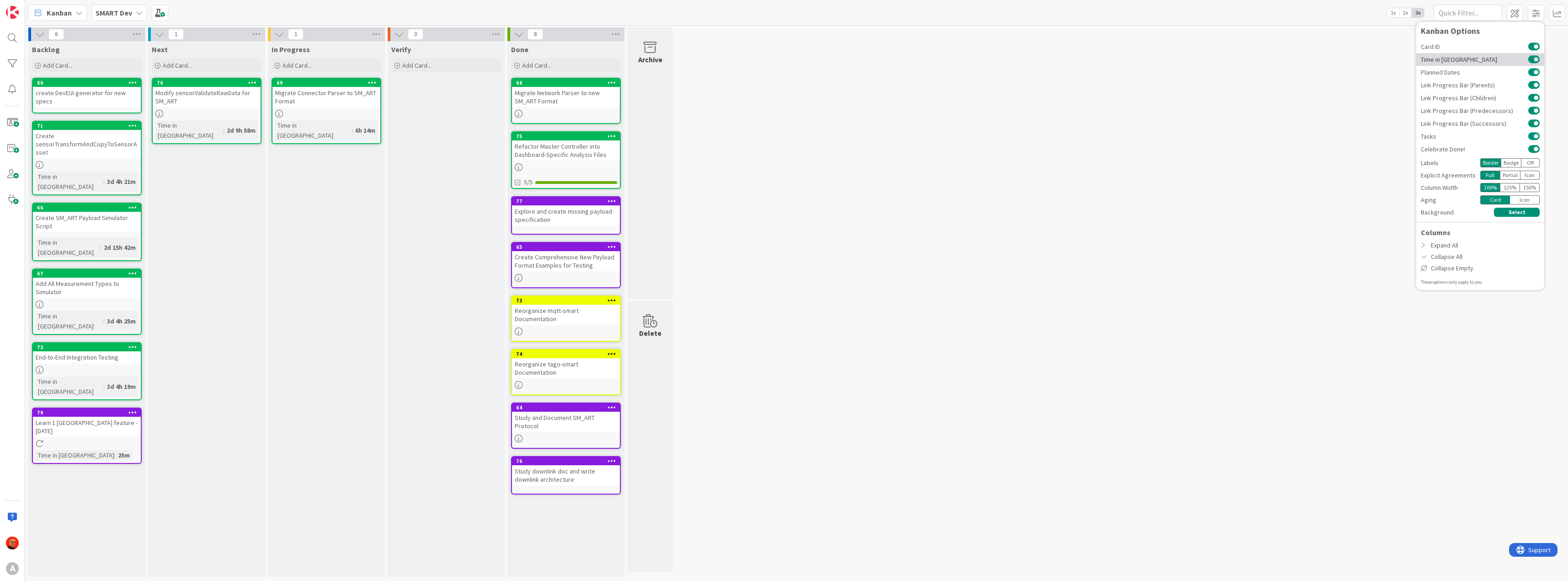
click at [1531, 60] on button at bounding box center [1534, 60] width 11 height 7
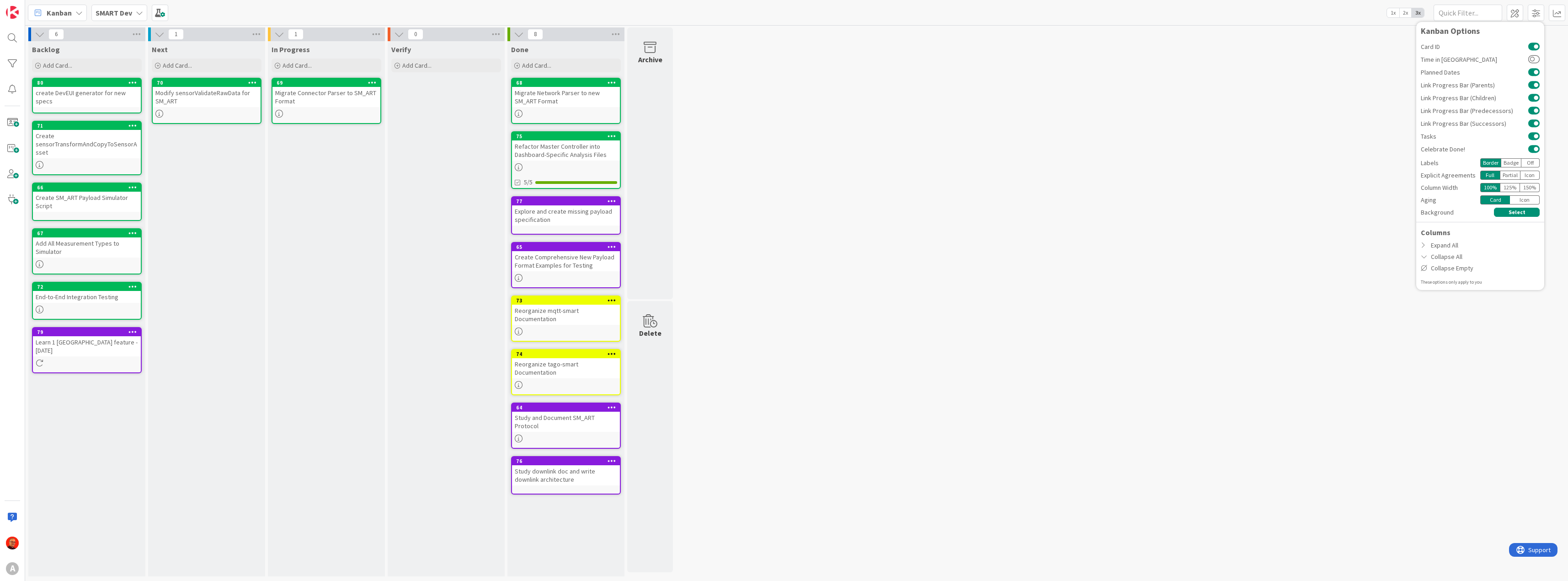
click at [1297, 99] on div "6 Backlog Add Card... 80 create DevEUI generator for new specs 71 Create sensor…" at bounding box center [796, 304] width 1539 height 554
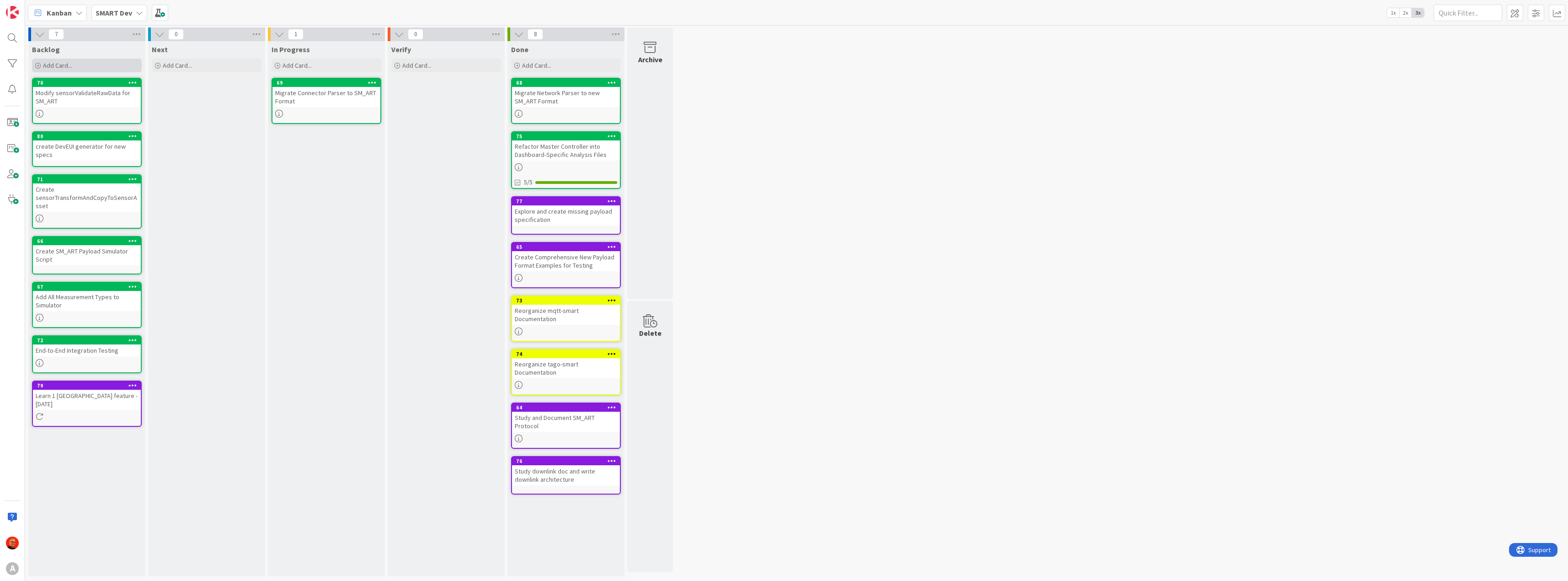
click at [67, 65] on span "Add Card..." at bounding box center [57, 65] width 29 height 8
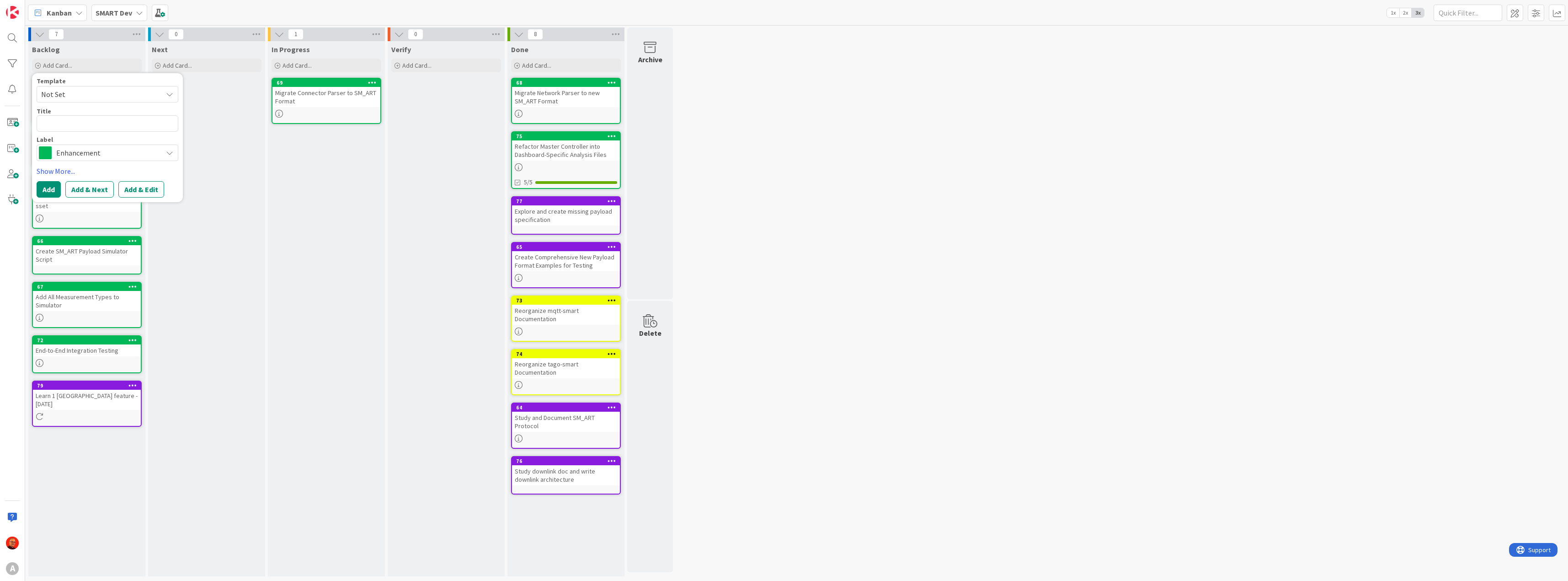
type textarea "x"
type textarea "M"
type textarea "x"
type textarea "Mo"
type textarea "x"
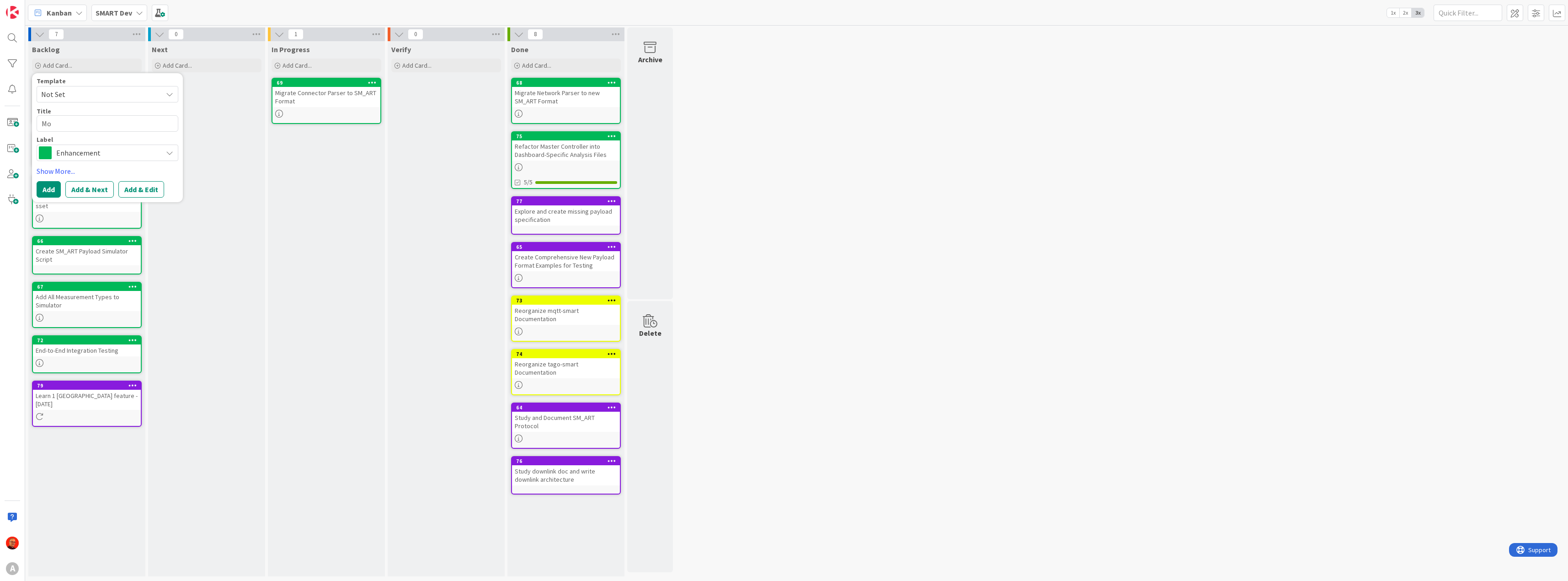
type textarea "Mov"
type textarea "x"
type textarea "Move"
type textarea "x"
type textarea "Move"
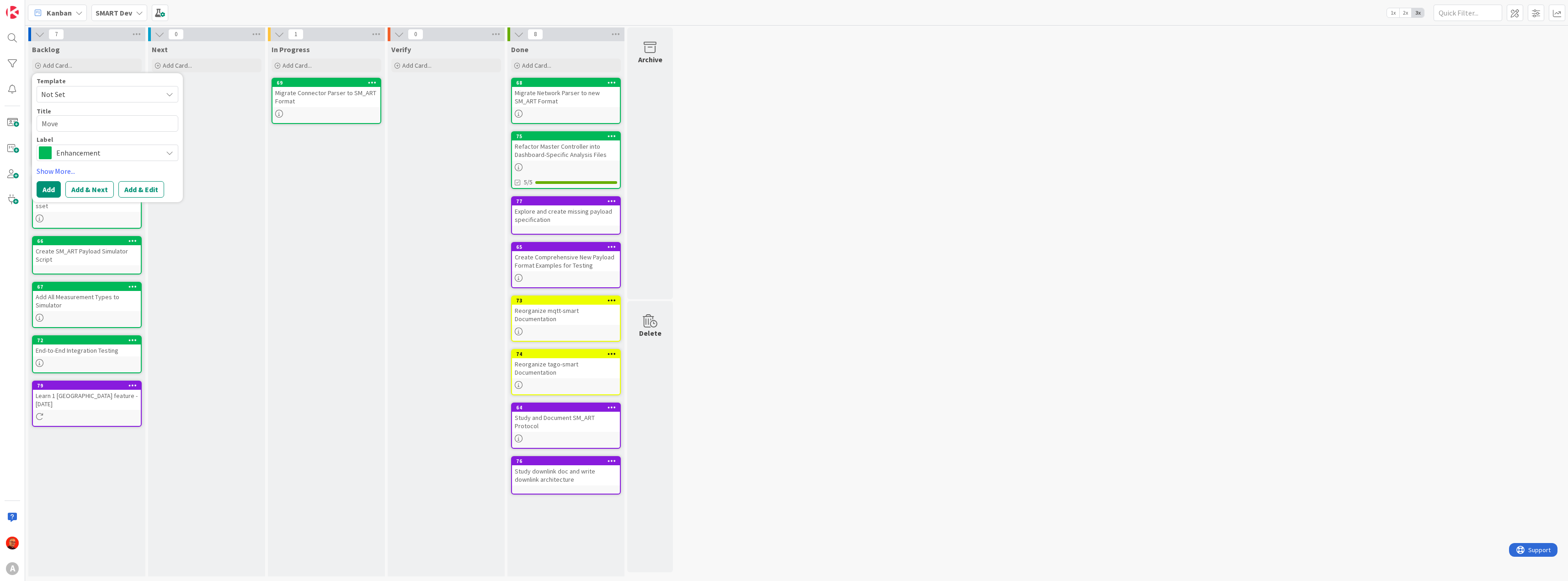
type textarea "x"
type textarea "Move f"
type textarea "x"
type textarea "Move fr"
type textarea "x"
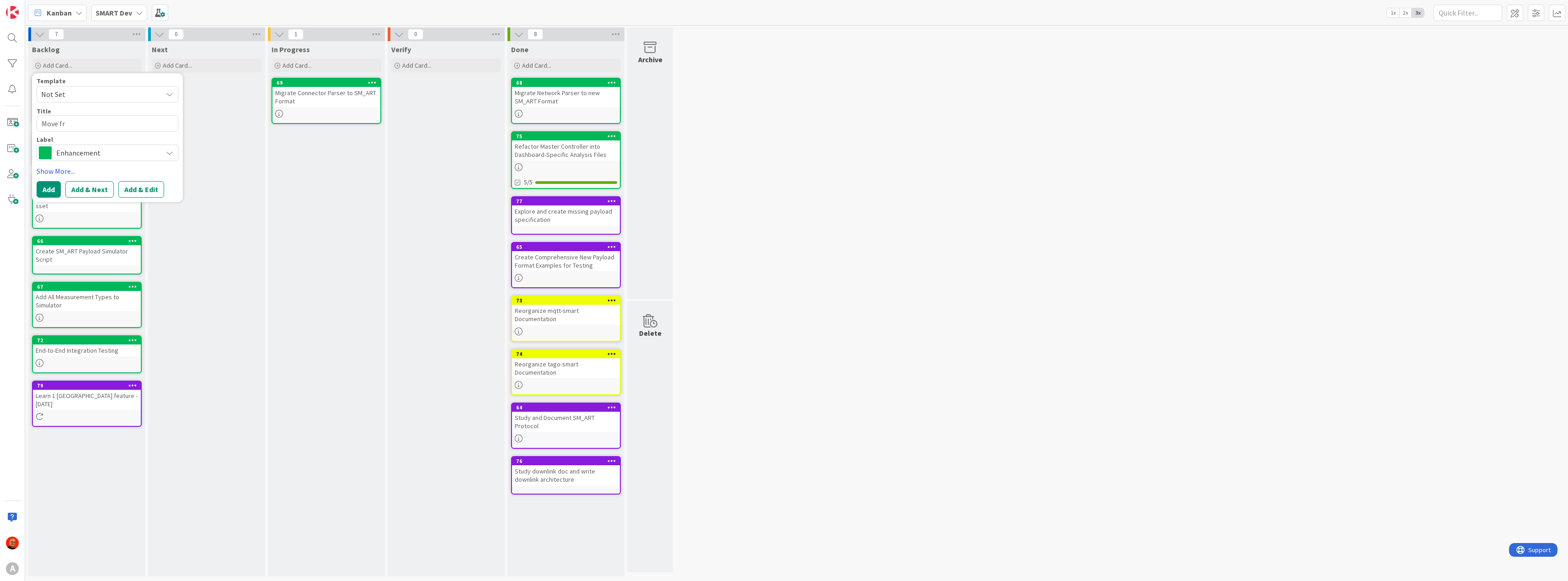
type textarea "Move fro"
type textarea "x"
type textarea "Move from"
type textarea "x"
type textarea "Move from"
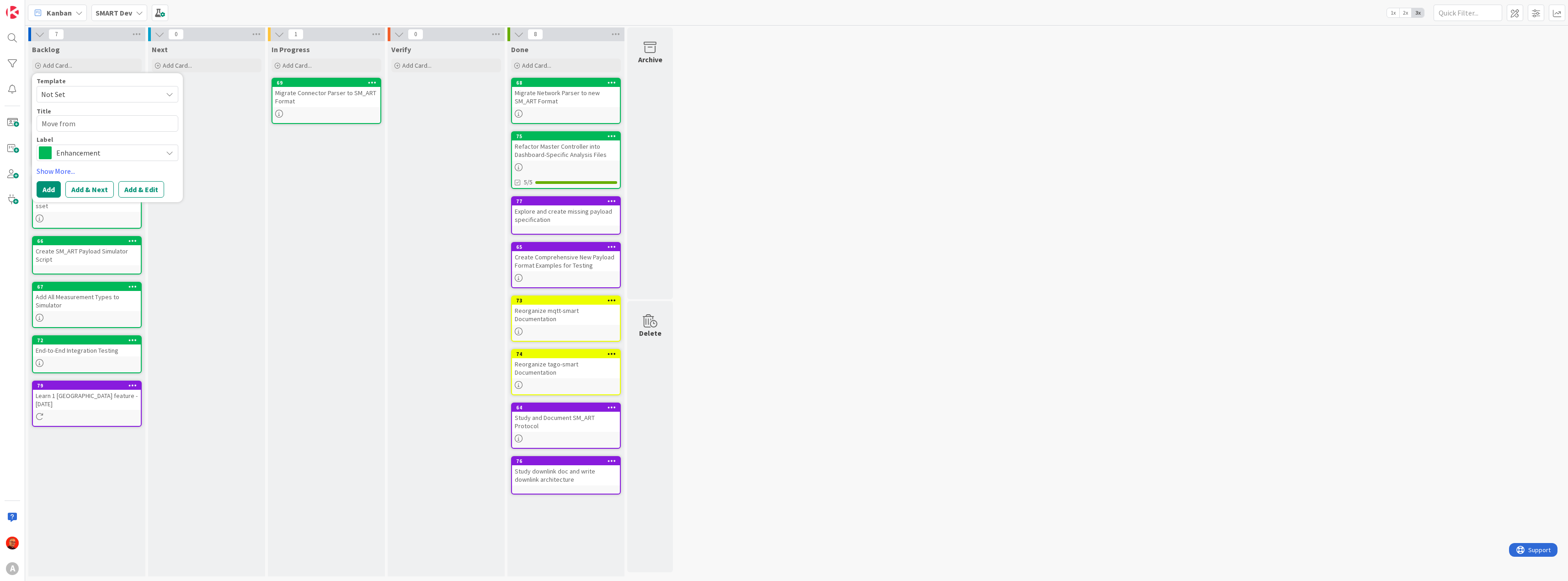
type textarea "x"
type textarea "Move from i"
type textarea "x"
type textarea "Move from in"
type textarea "x"
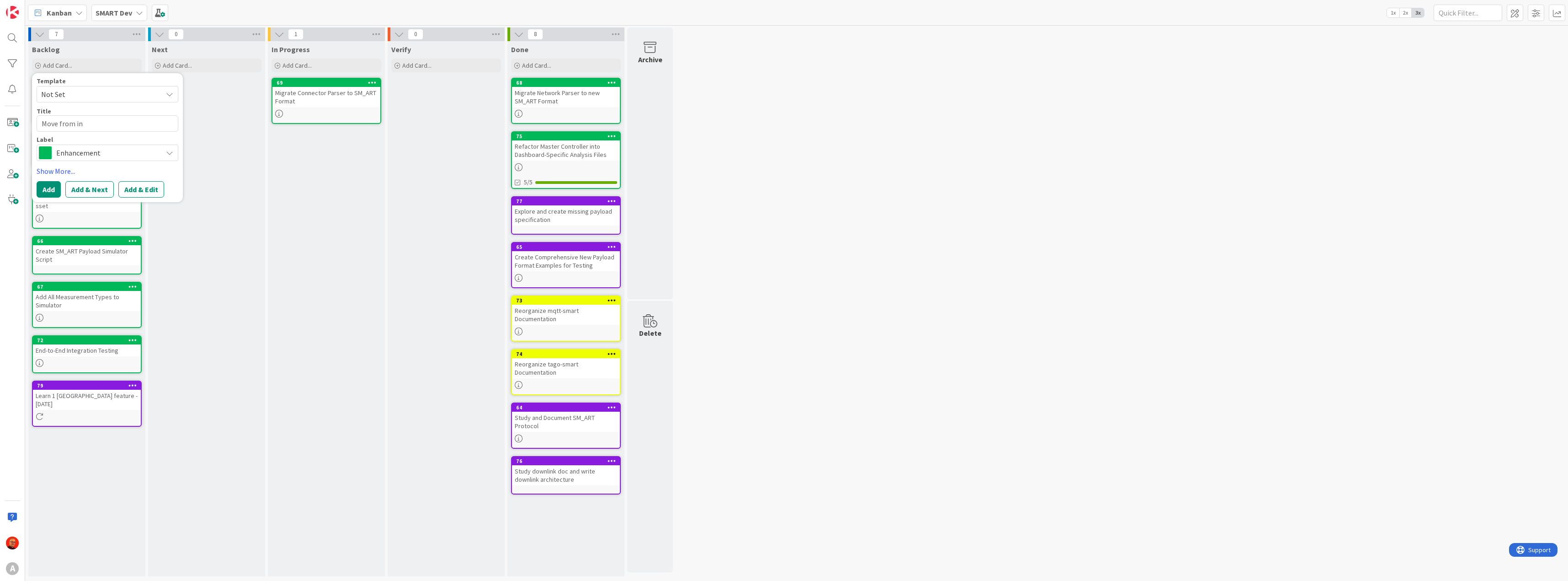
type textarea "Move from inl"
type textarea "x"
type textarea "Move from inli"
type textarea "x"
type textarea "Move from inlin"
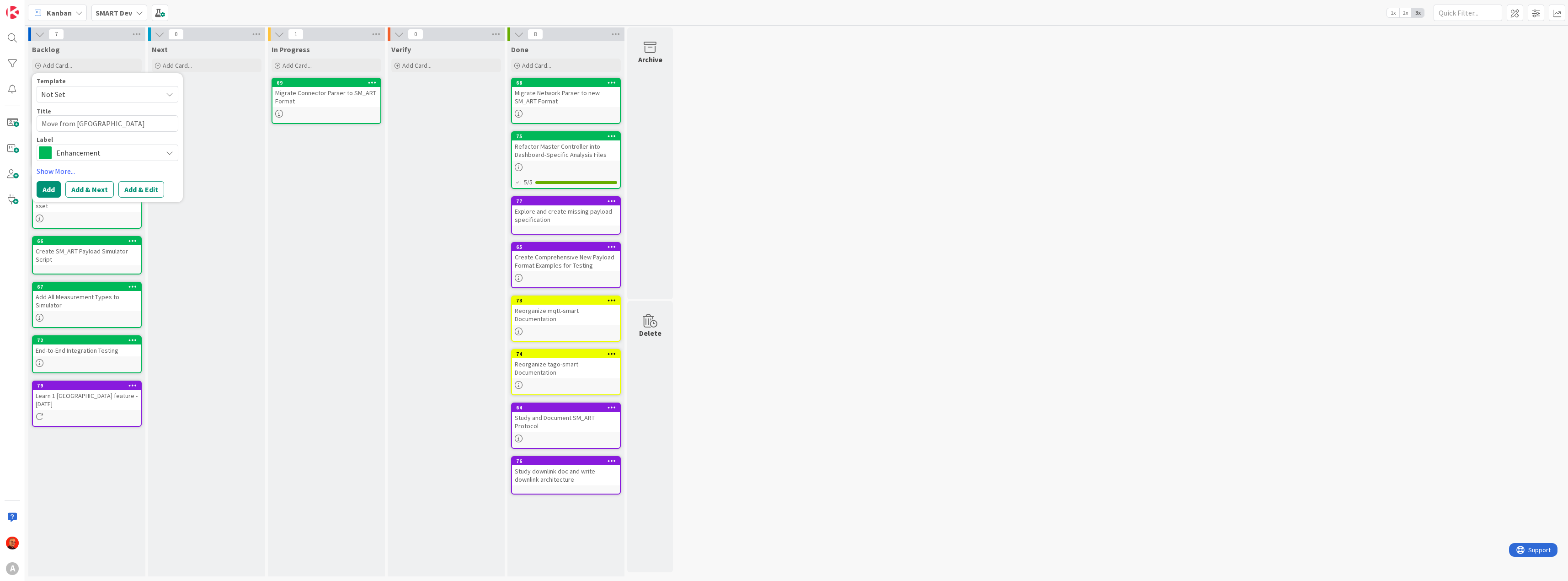
type textarea "x"
type textarea "Move from inline"
type textarea "x"
type textarea "Move from inline"
type textarea "x"
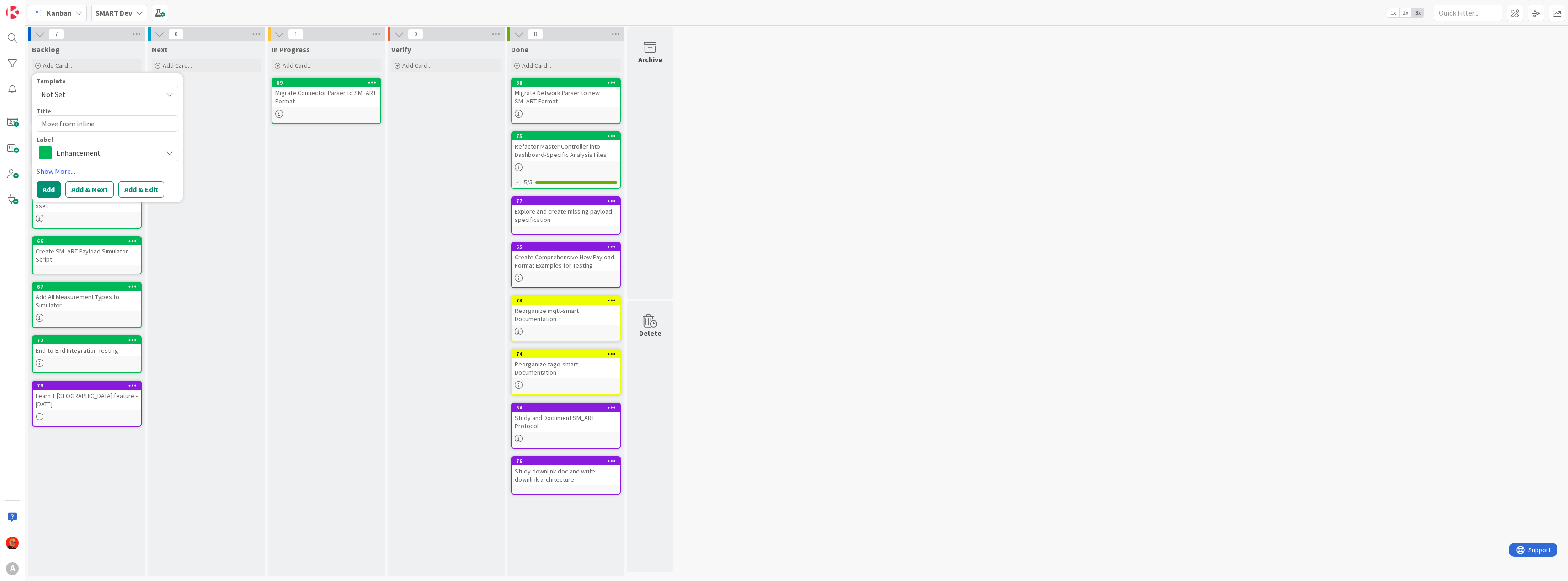
type textarea "Move from inline e"
type textarea "x"
type textarea "Move from inline ed"
type textarea "x"
type textarea "Move from inline edi"
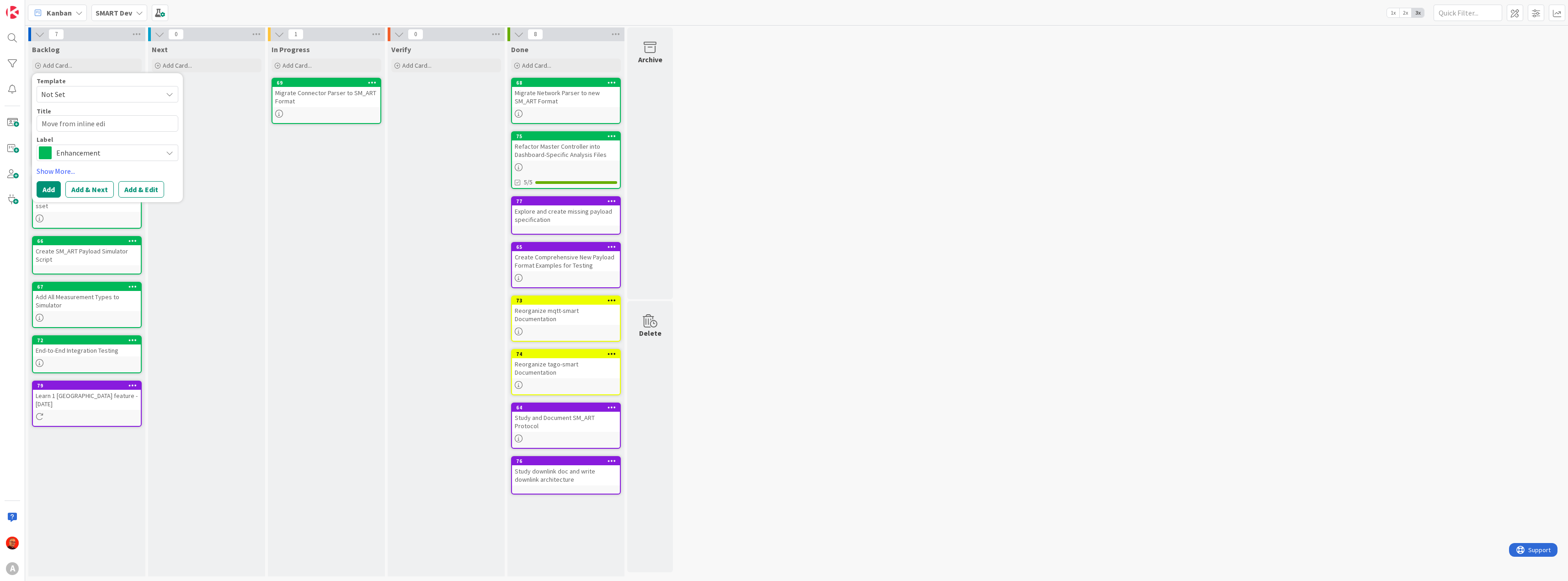
type textarea "x"
type textarea "Move from inline edit"
type textarea "x"
type textarea "Move from inline edit"
type textarea "x"
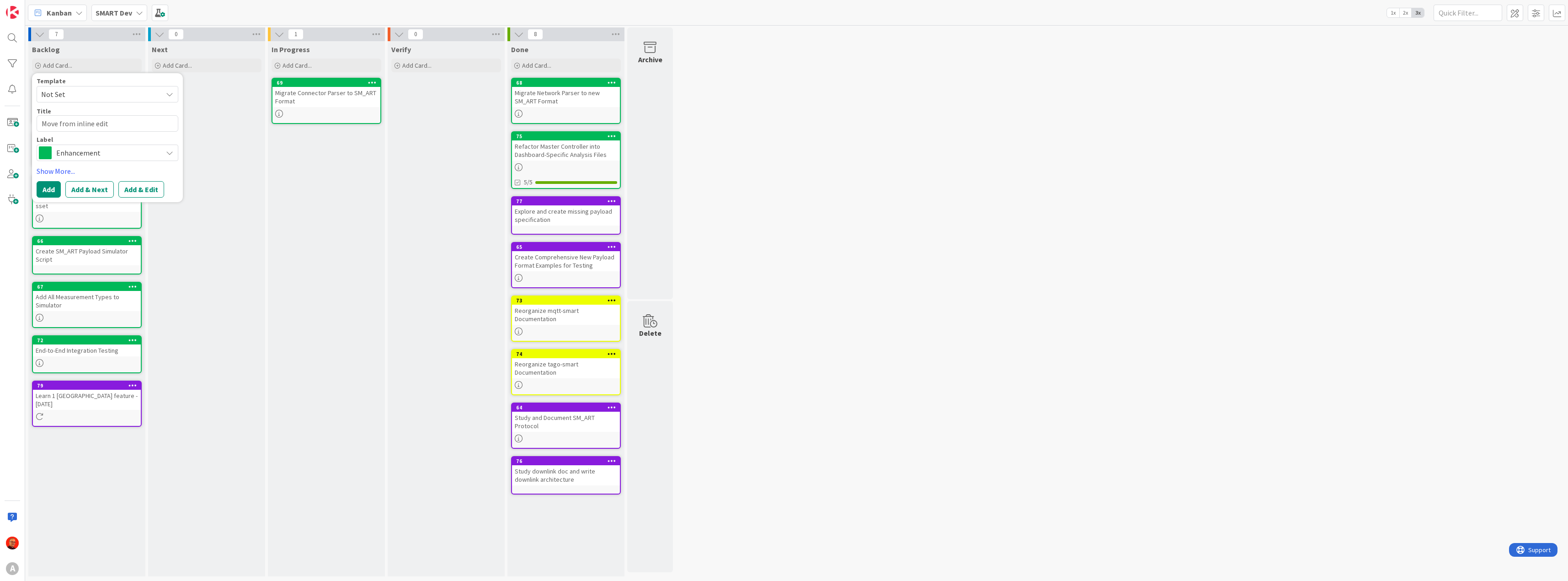
type textarea "Move from inline edit t"
type textarea "x"
type textarea "Move from inline edit to"
type textarea "x"
type textarea "Move from inline edit to"
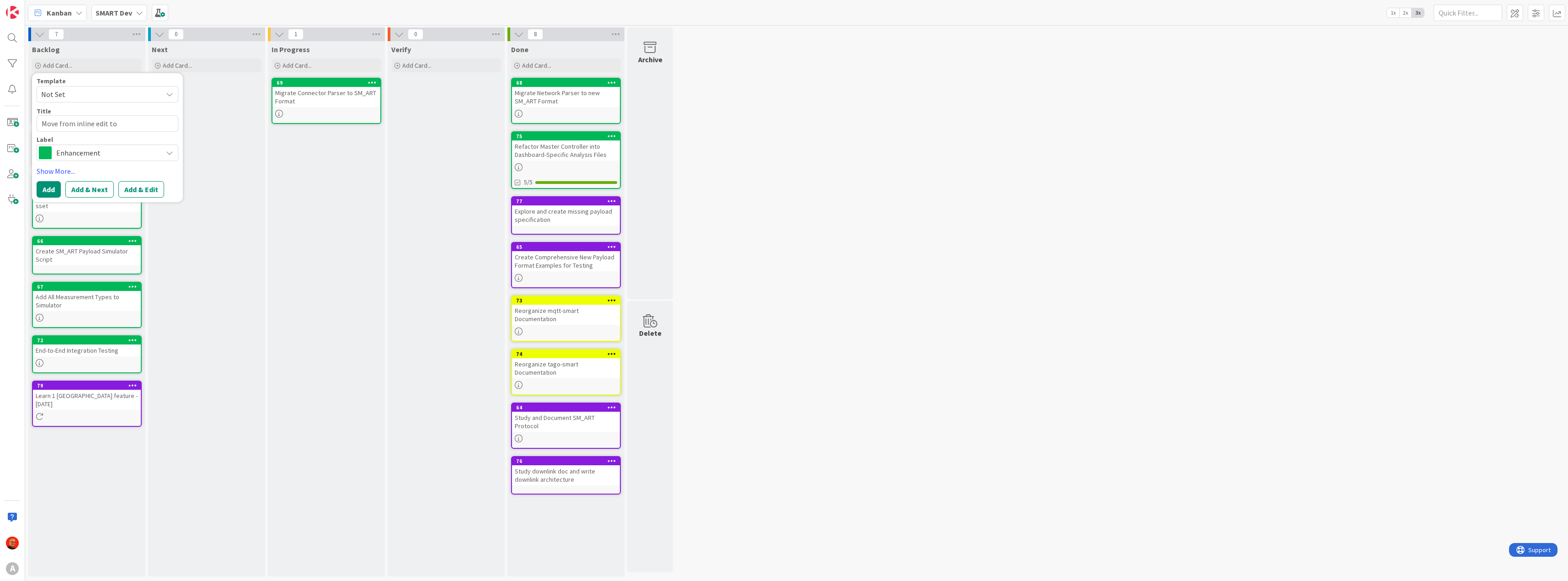
type textarea "x"
type textarea "Move from inline edit to f"
type textarea "x"
type textarea "Move from inline edit to fo"
type textarea "x"
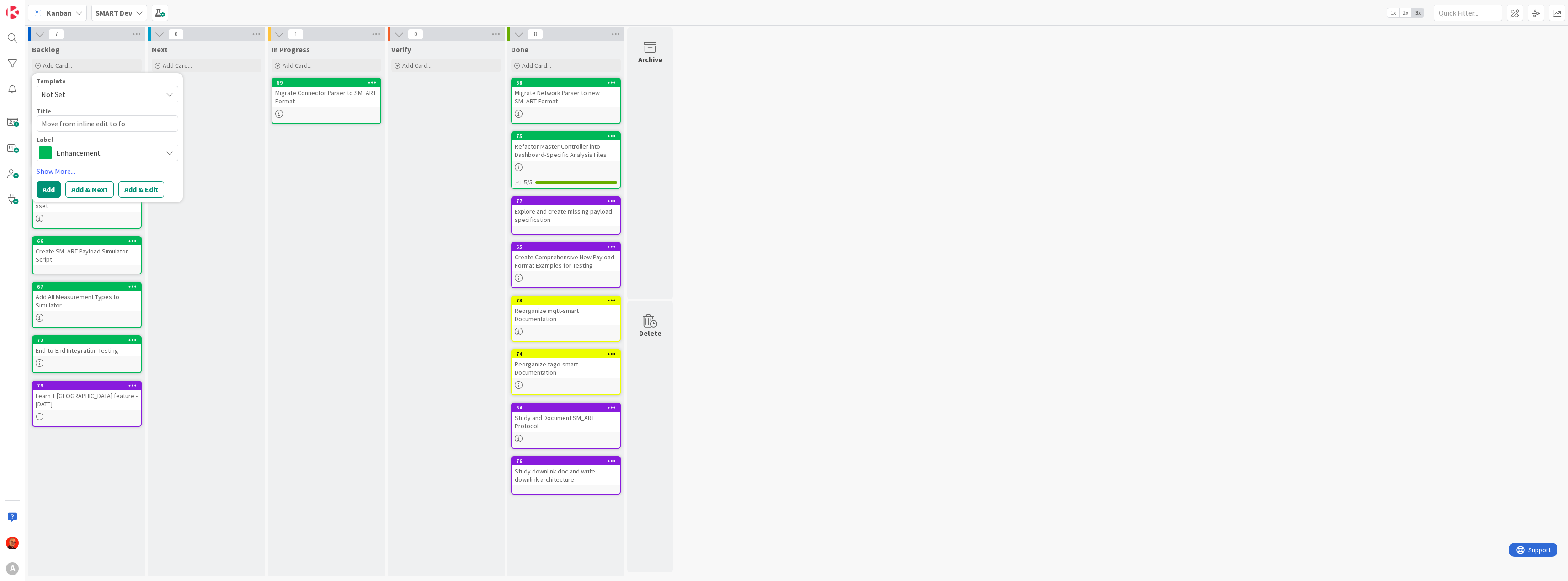
type textarea "Move from inline edit to for"
type textarea "x"
type textarea "Move from inline edit to form"
type textarea "x"
type textarea "Move from inline edit bto form"
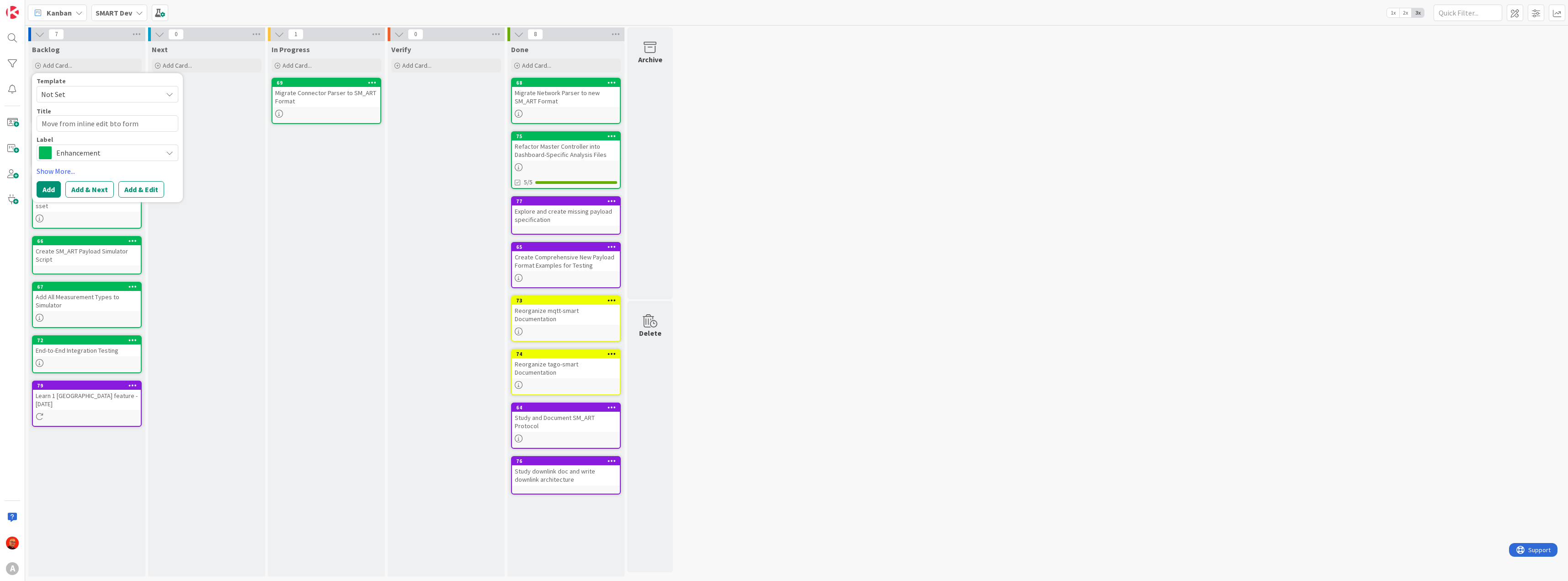
type textarea "x"
type textarea "Move from inline edit bato form"
type textarea "x"
type textarea "Move from inline edit bacto form"
type textarea "x"
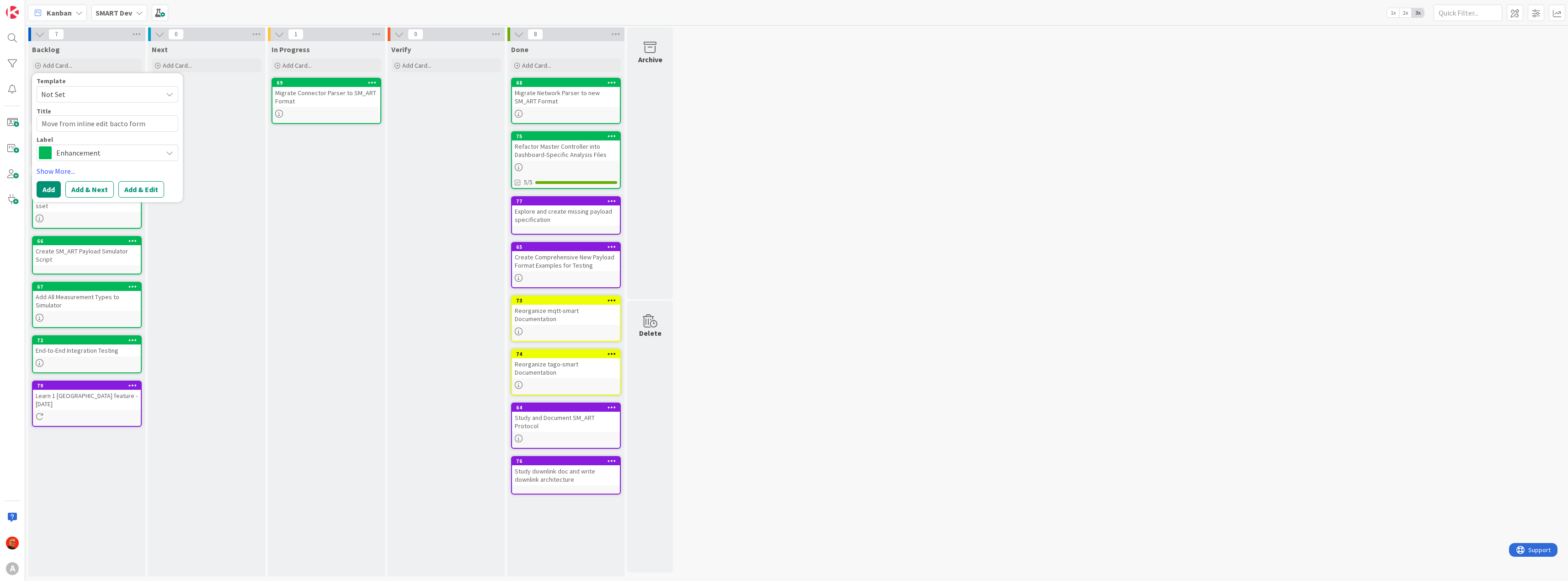
type textarea "Move from inline edit backto form"
type textarea "x"
type textarea "Move from inline edit back to form"
type textarea "x"
type textarea "Move from inline edit back to form"
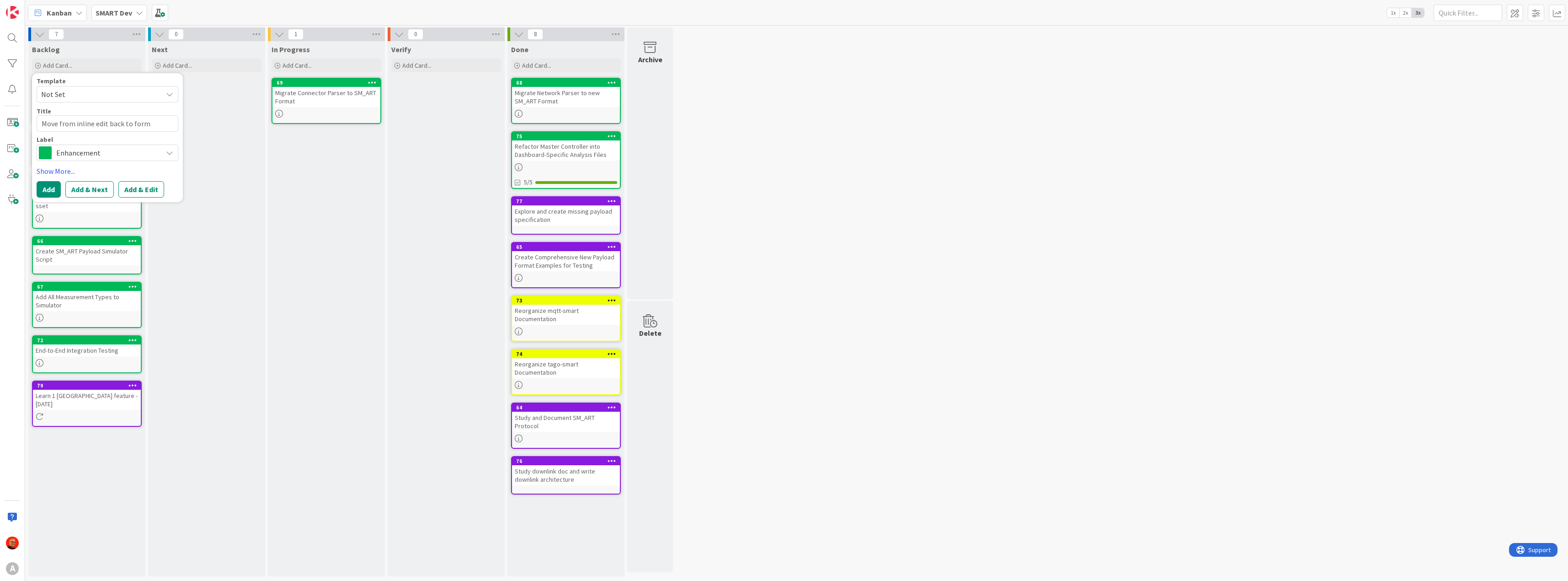
type textarea "x"
type textarea "Move from inline edit back to form e"
type textarea "x"
type textarea "Move from inline edit back to form ed"
type textarea "x"
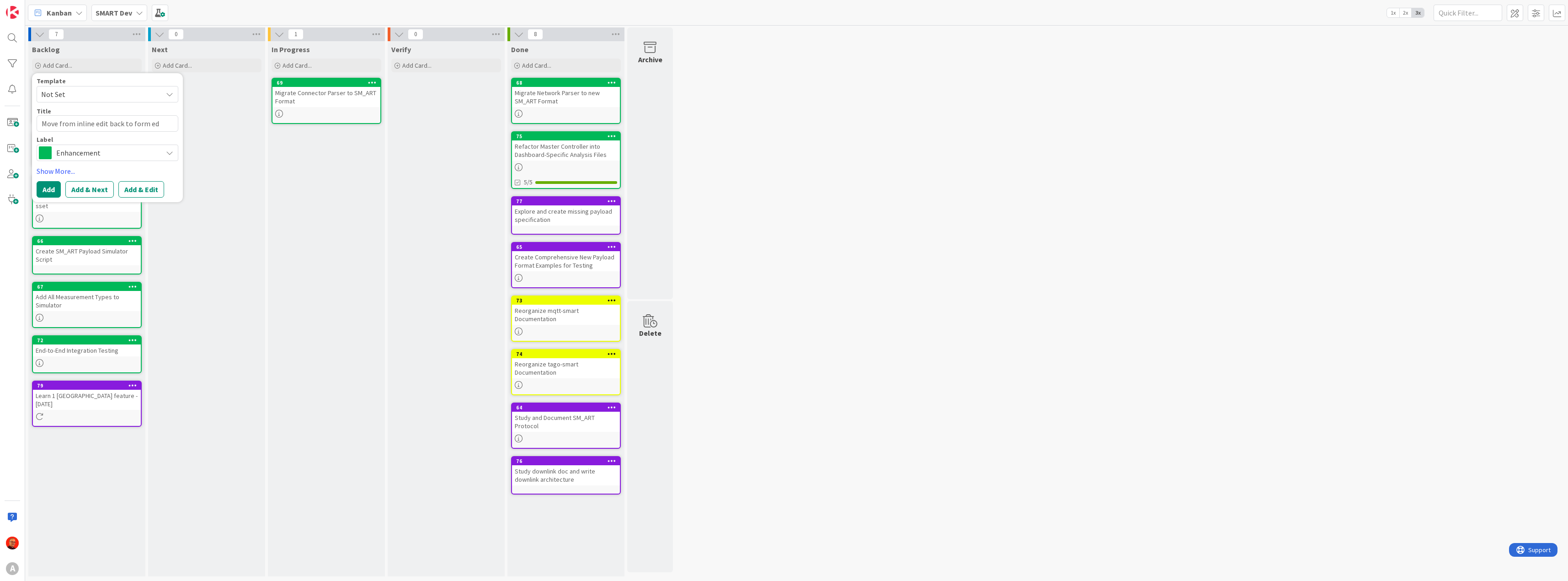
type textarea "Move from inline edit back to form edi"
type textarea "x"
type textarea "Move from inline edit back to form edit"
type textarea "x"
type textarea "TMove from inline edit back to form edit"
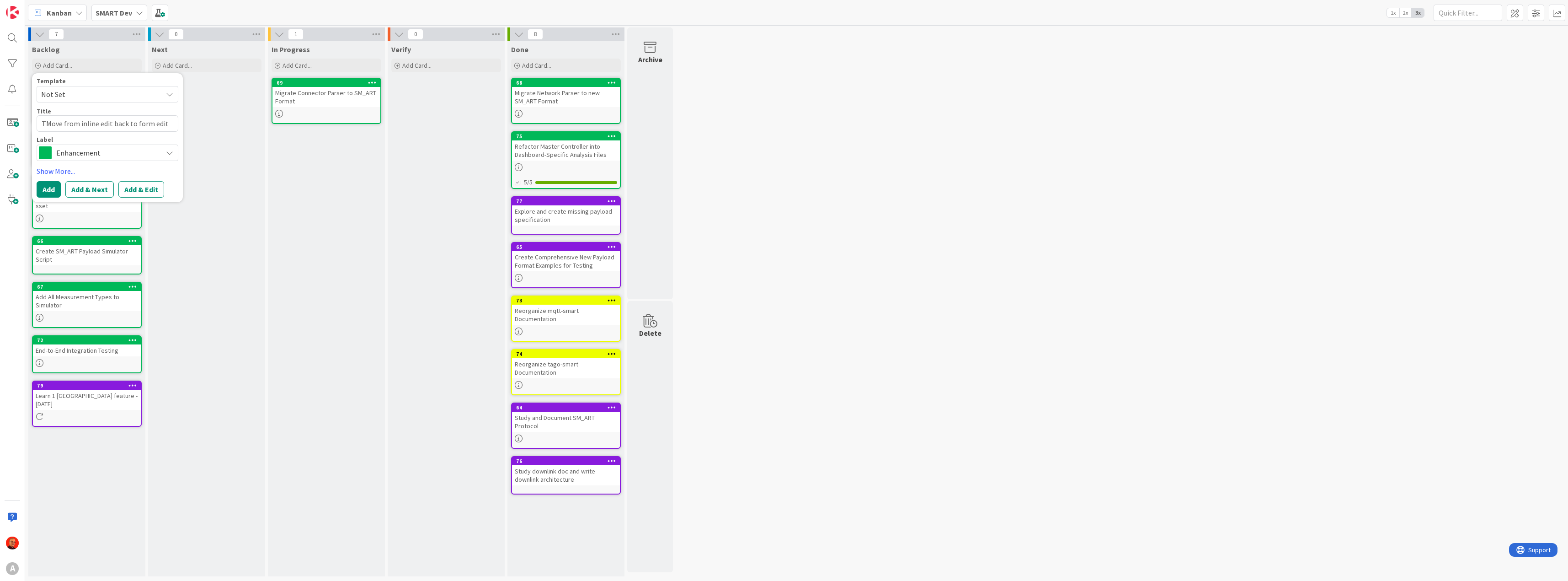
type textarea "x"
type textarea "TaMove from inline edit back to form edit"
type textarea "x"
type textarea "TagMove from inline edit back to form edit"
type textarea "x"
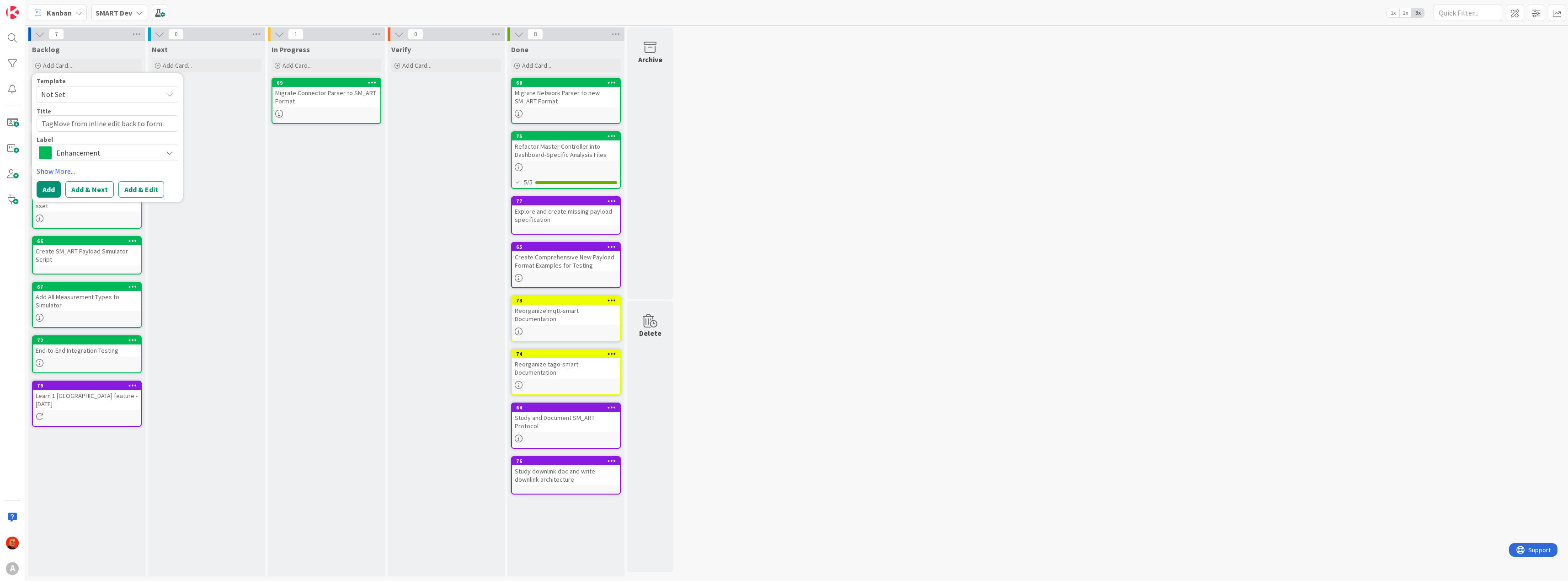
type textarea "TagoMove from inline edit back to form edit"
type textarea "x"
type textarea "Tago:Move from inline edit back to form edit"
click at [51, 196] on button "Add" at bounding box center [49, 201] width 24 height 16
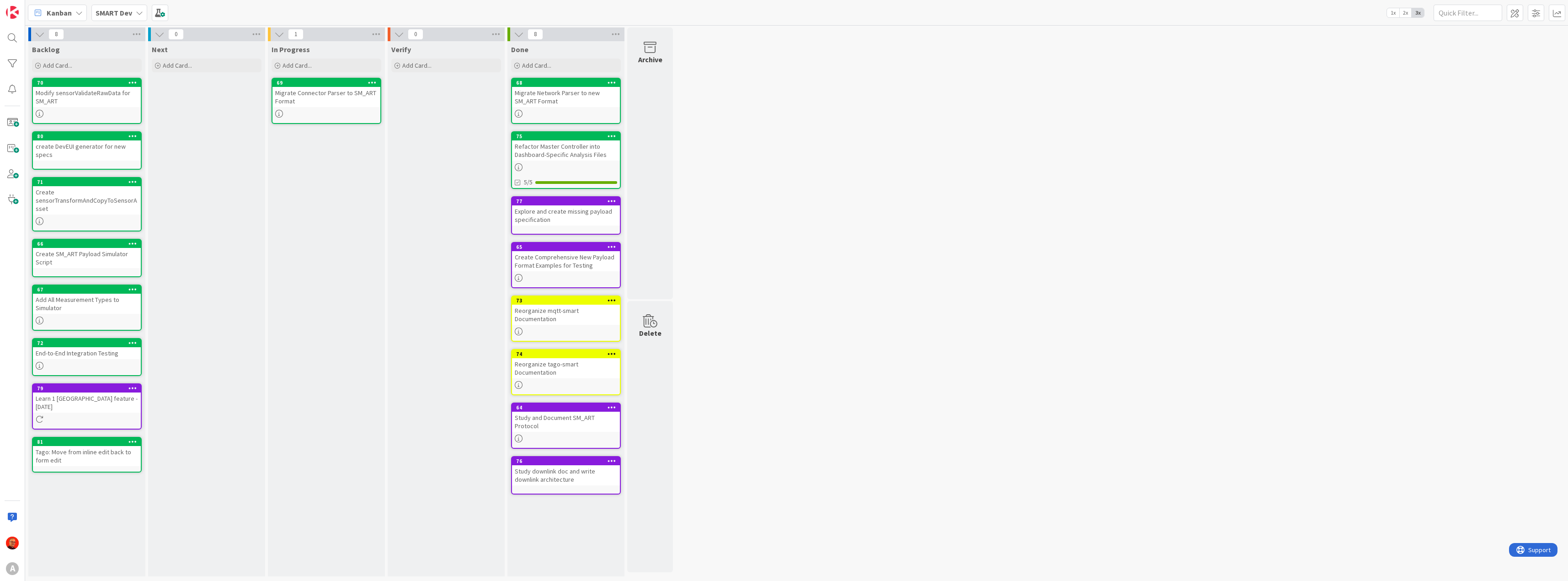
click at [136, 385] on icon at bounding box center [133, 388] width 9 height 6
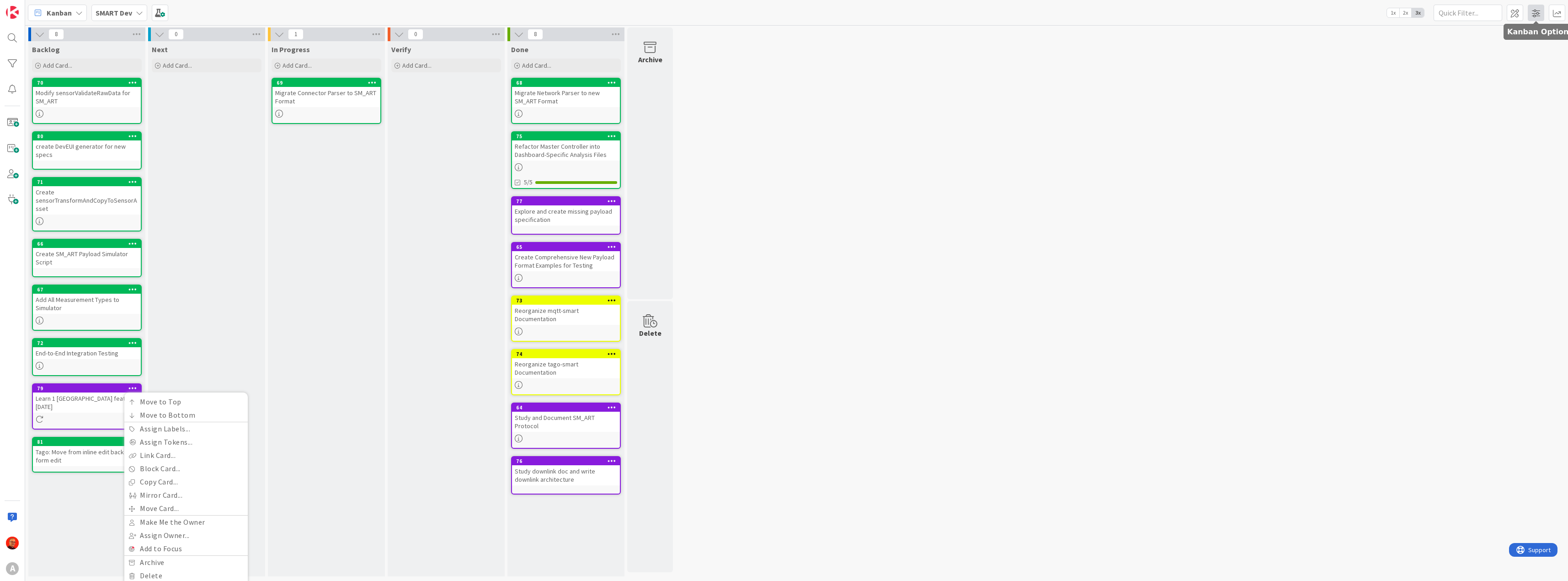
click at [1534, 12] on span at bounding box center [1536, 12] width 16 height 16
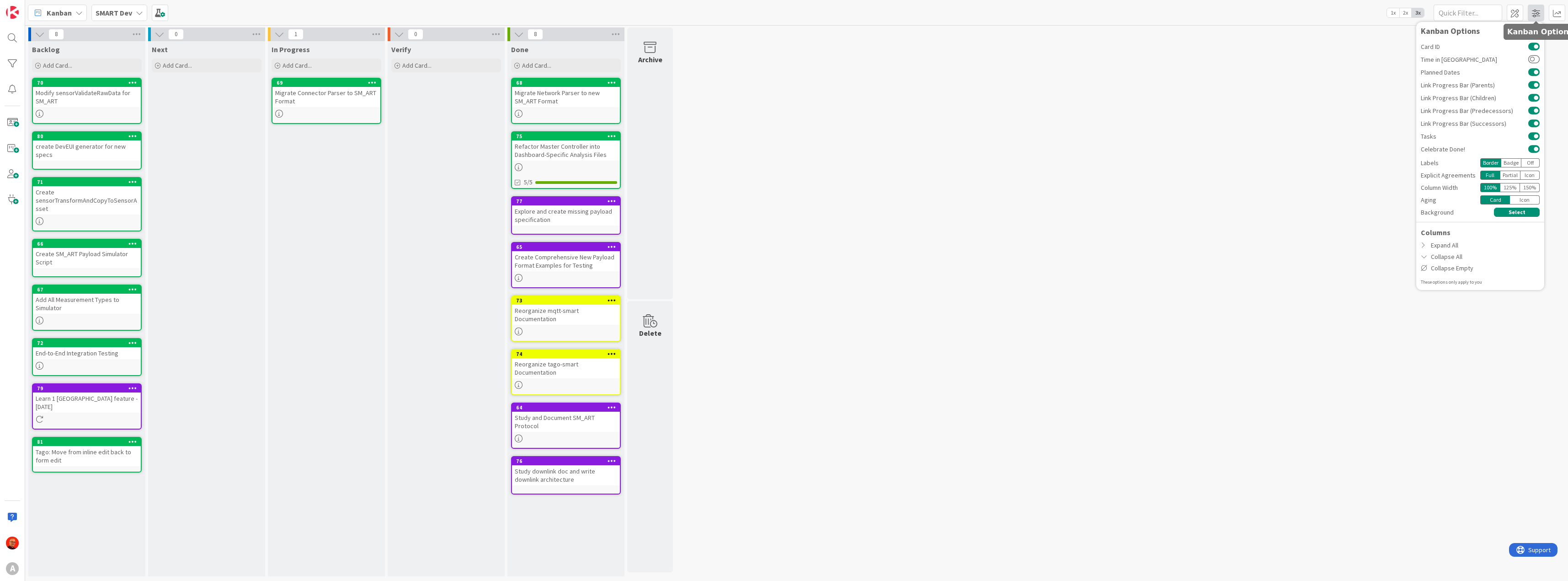
click at [1534, 12] on span at bounding box center [1536, 12] width 16 height 16
click at [1516, 13] on span at bounding box center [1514, 12] width 16 height 16
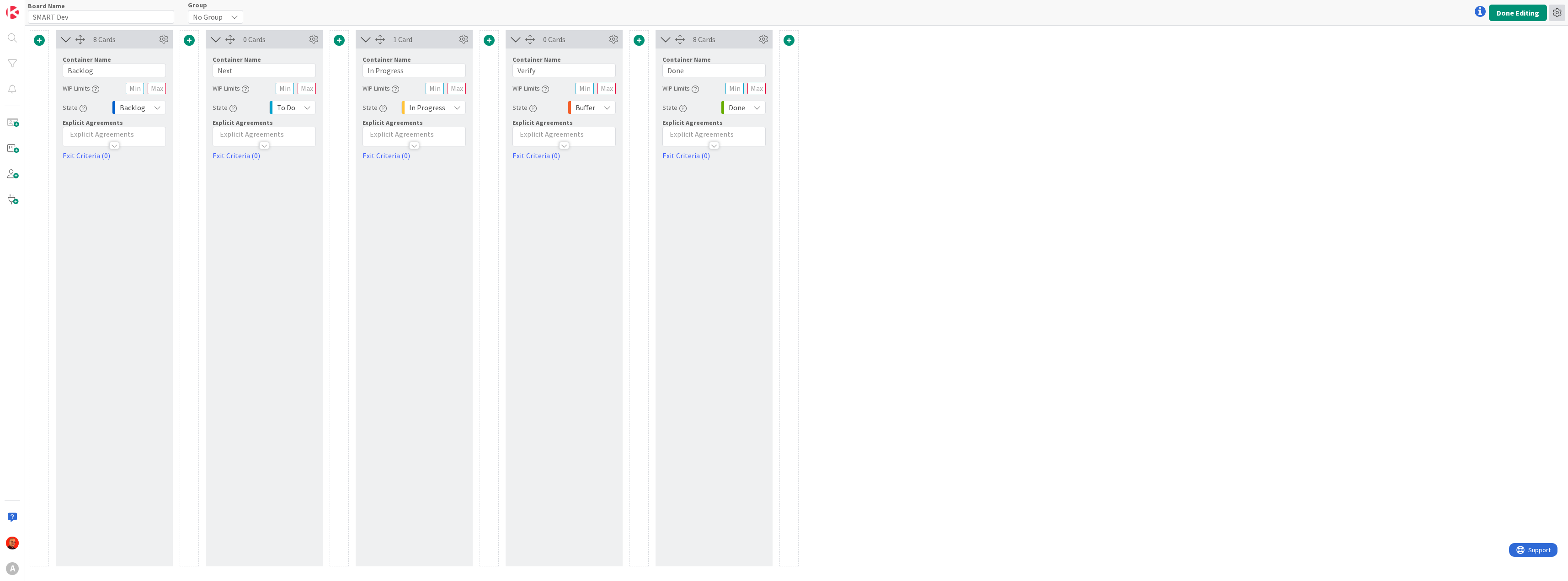
click at [1557, 14] on icon at bounding box center [1557, 12] width 16 height 16
click at [1425, 79] on div "8 Cards Container Name 7 / 64 Backlog WIP Limits State Backlog Explicit Agreeme…" at bounding box center [796, 303] width 1542 height 555
click at [1530, 19] on button "Done Editing" at bounding box center [1518, 12] width 58 height 16
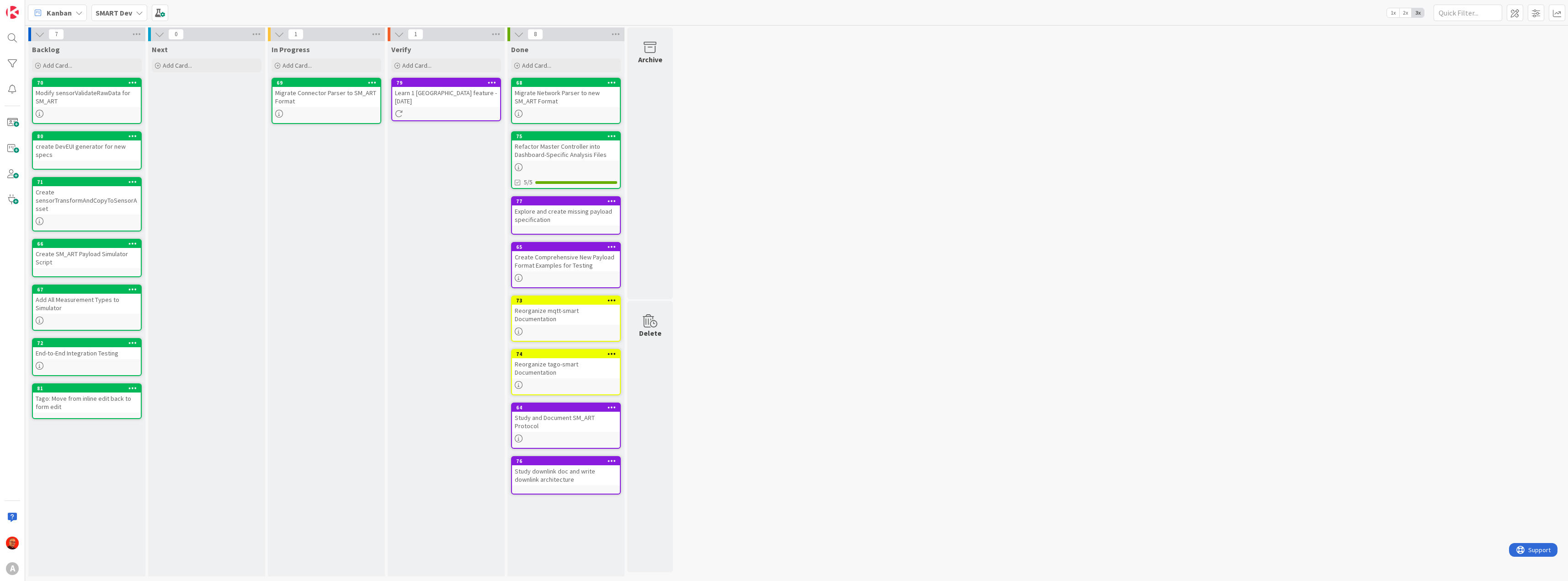
click at [447, 95] on div "Learn 1 new KanbanZone feature - 09/26/2025" at bounding box center [446, 97] width 108 height 20
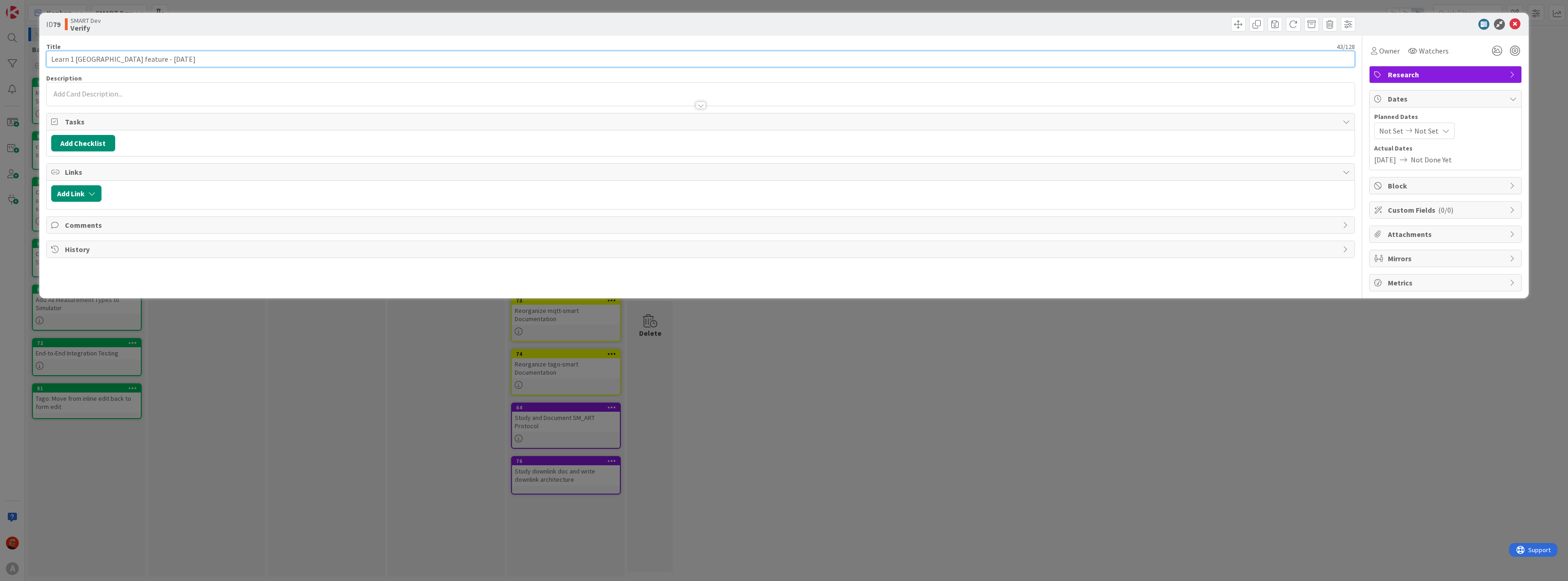
click at [230, 61] on input "Learn 1 new KanbanZone feature - 09/26/2025" at bounding box center [701, 59] width 1309 height 16
click at [1515, 27] on icon at bounding box center [1515, 24] width 11 height 11
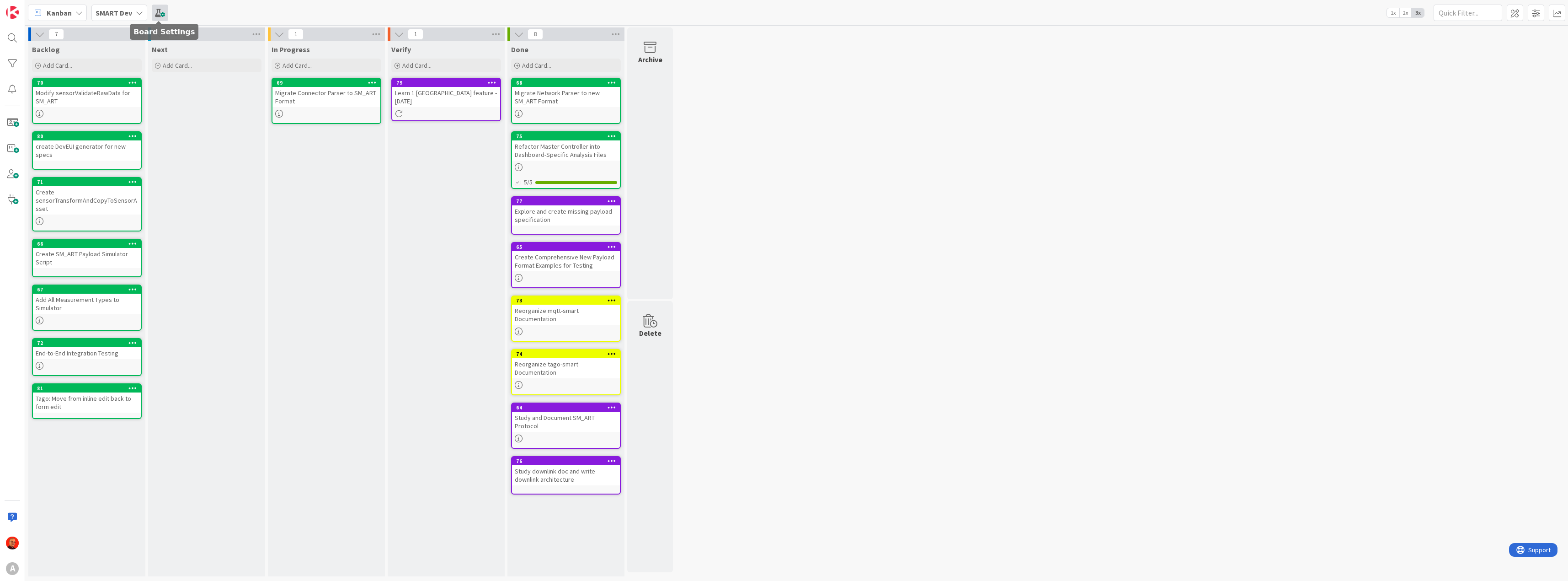
click at [159, 15] on span at bounding box center [160, 12] width 16 height 16
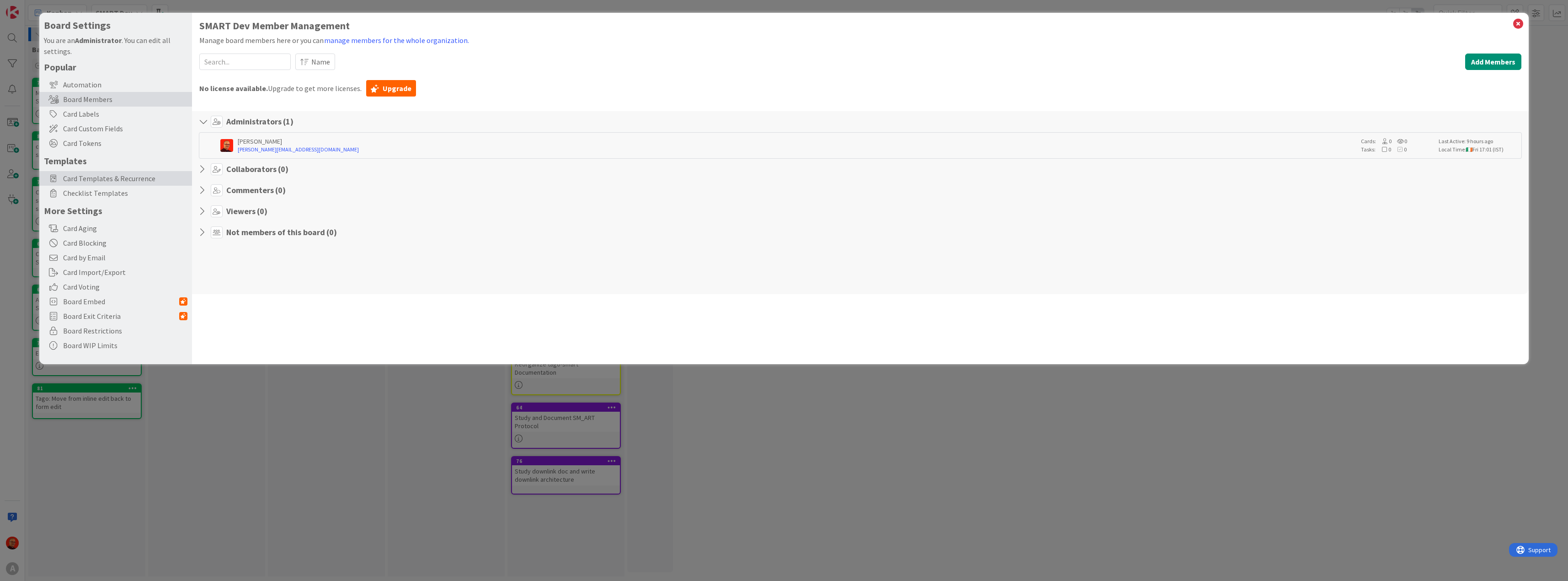
click at [93, 177] on span "Card Templates & Recurrence" at bounding box center [125, 179] width 124 height 11
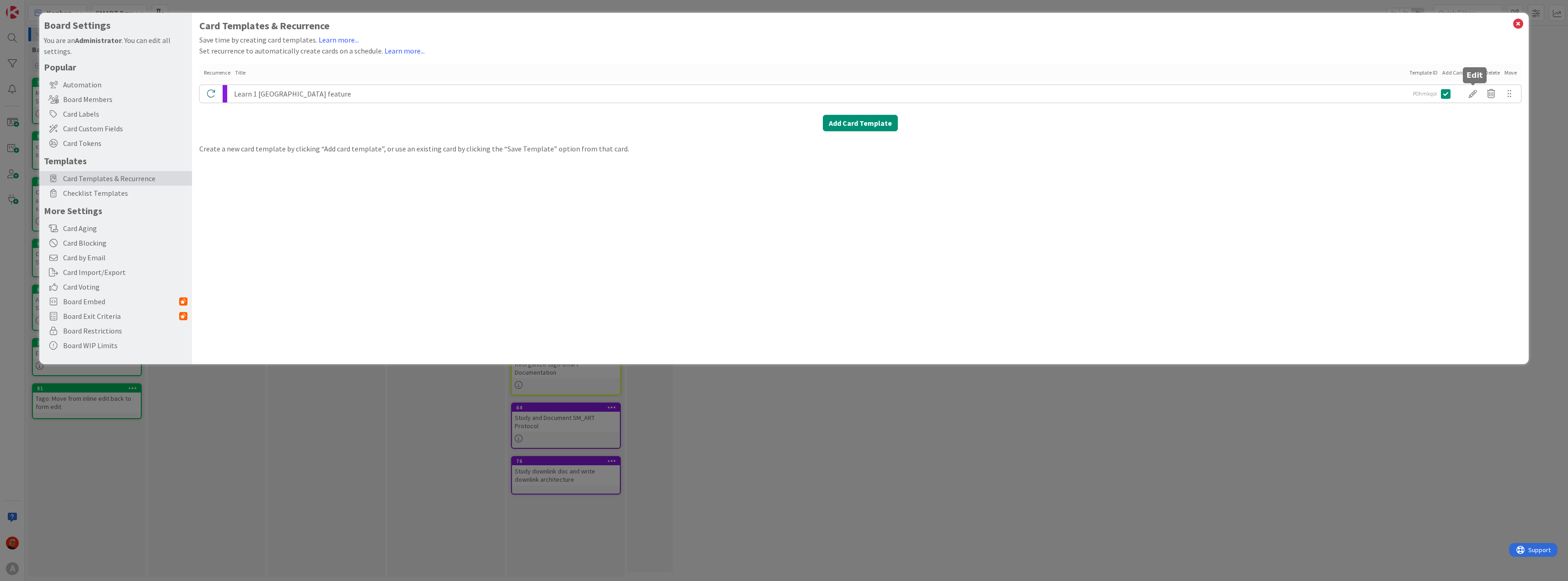
click at [1472, 93] on div at bounding box center [1472, 93] width 18 height 16
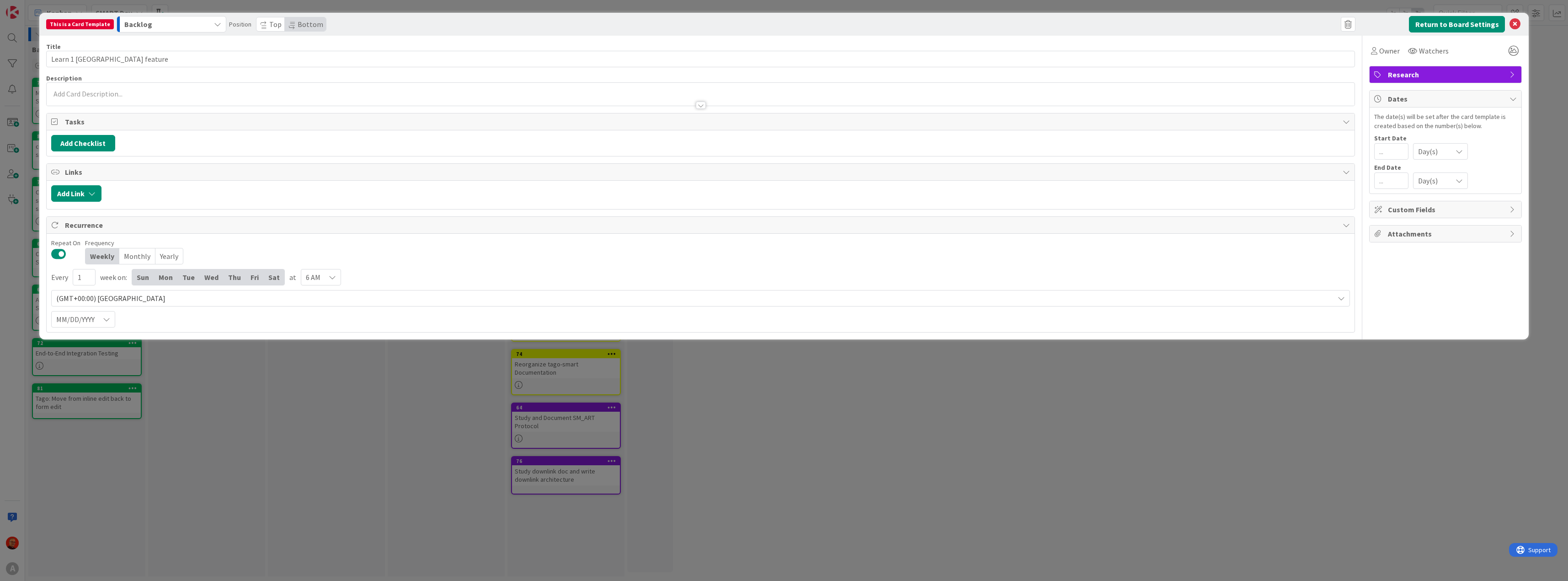
click at [109, 295] on span "(GMT+00:00) Dublin" at bounding box center [693, 298] width 1274 height 13
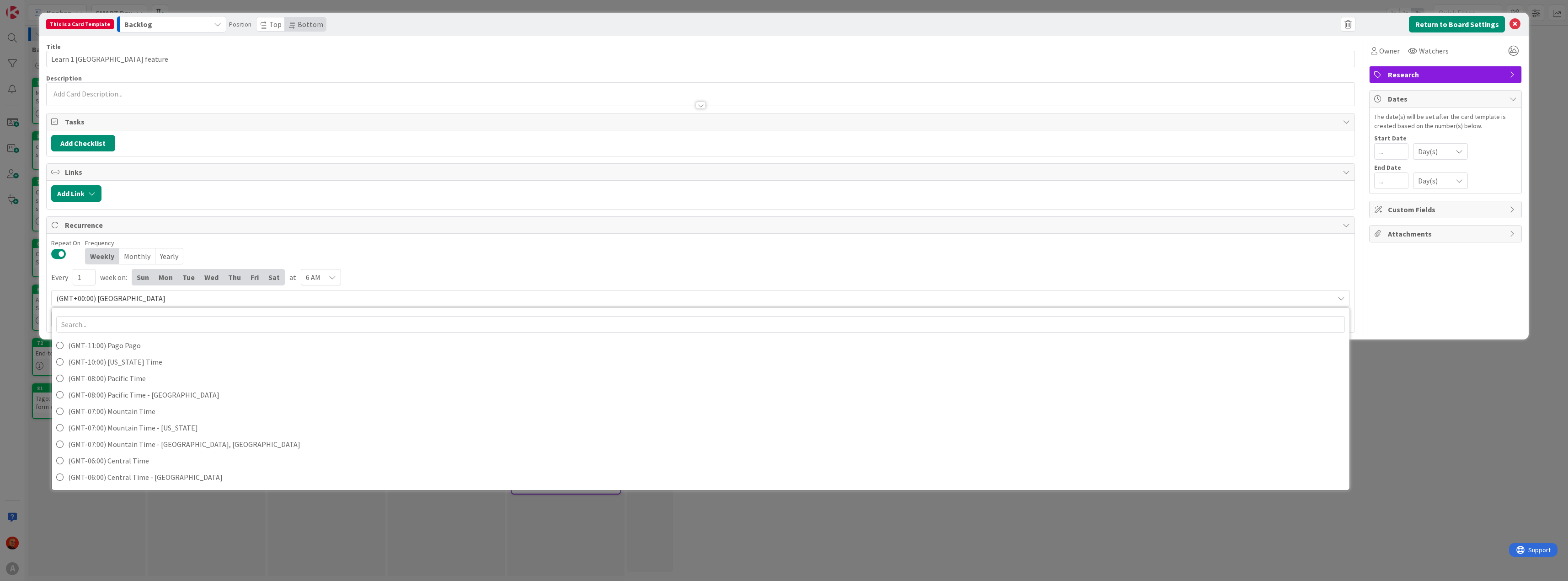
click at [109, 295] on span "(GMT+00:00) Dublin" at bounding box center [693, 298] width 1274 height 13
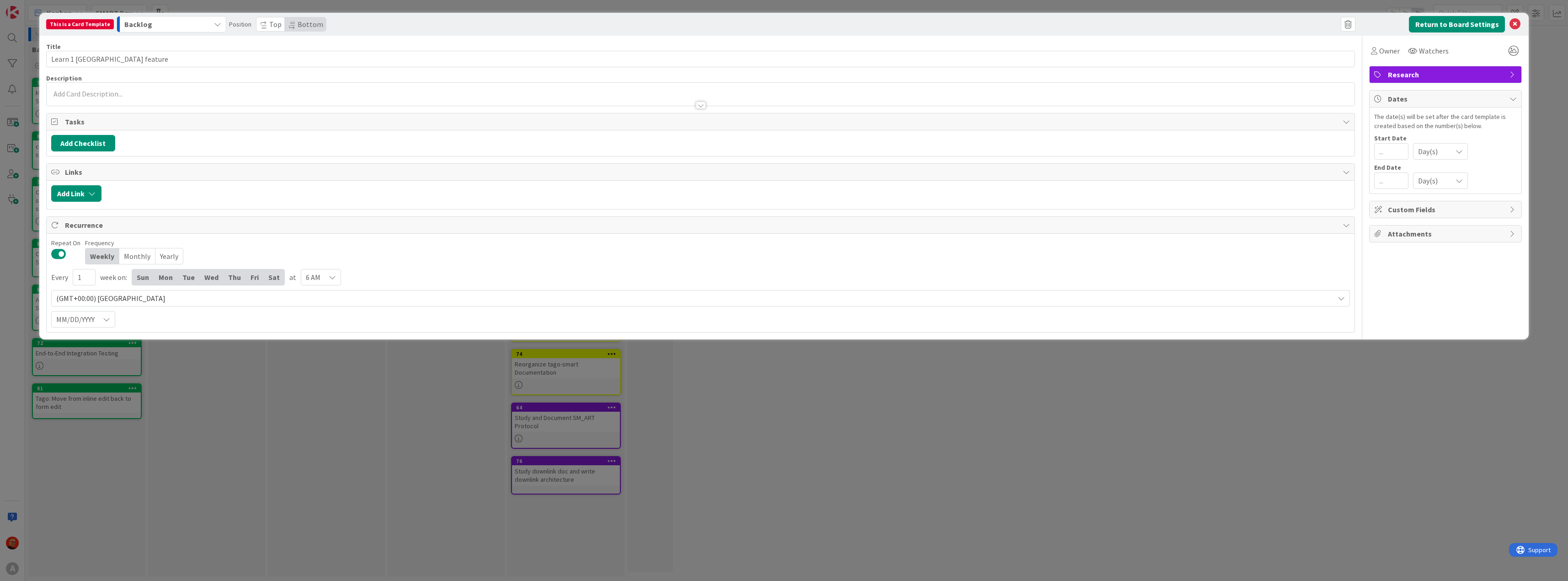
click at [162, 296] on span "(GMT+00:00) Dublin" at bounding box center [693, 298] width 1274 height 13
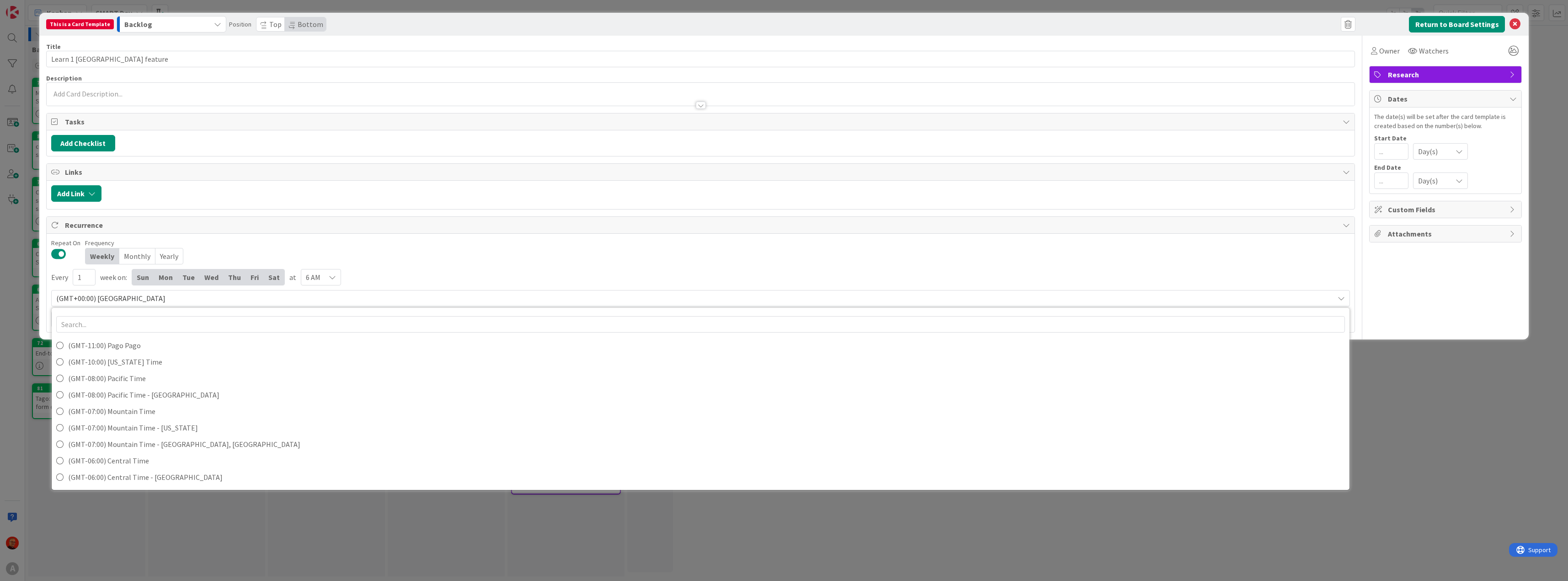
click at [144, 303] on span "(GMT+00:00) Dublin" at bounding box center [693, 298] width 1274 height 13
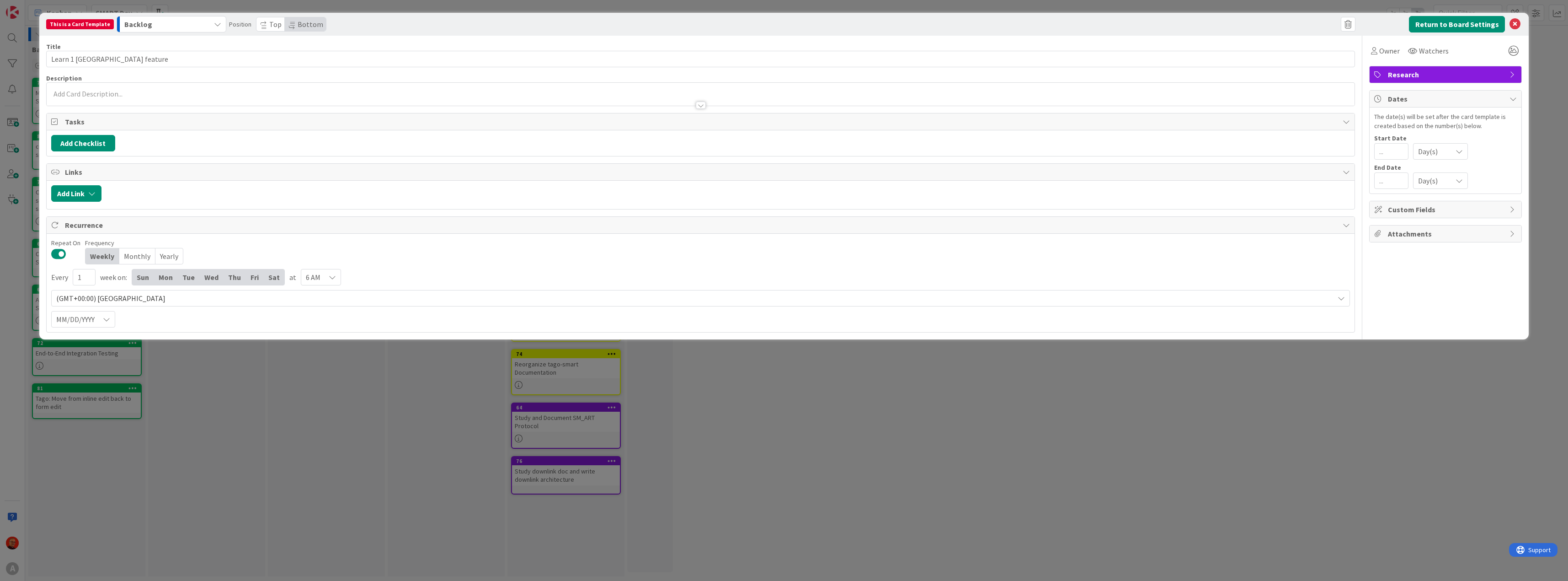
click at [109, 321] on icon at bounding box center [106, 319] width 7 height 7
click at [93, 359] on span "DD/MM/YYYY" at bounding box center [110, 357] width 83 height 14
click at [1457, 18] on button "Return to Board Settings" at bounding box center [1457, 24] width 96 height 16
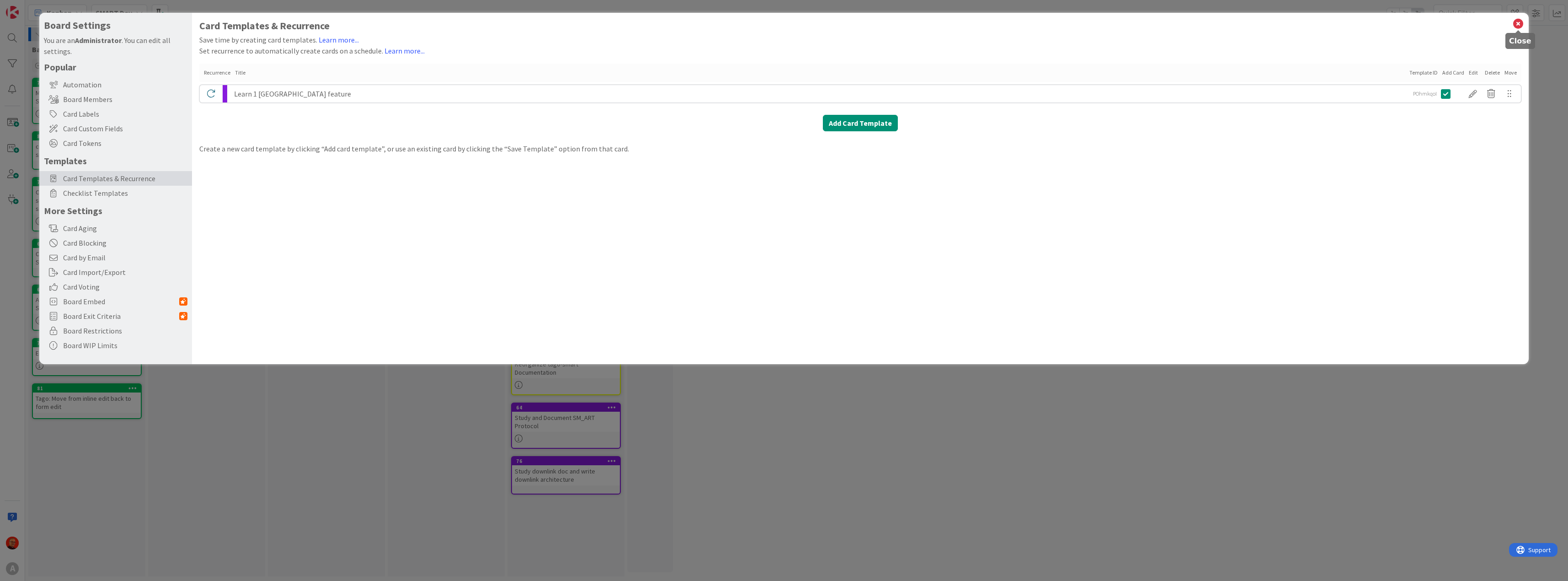
click at [1521, 27] on icon at bounding box center [1518, 24] width 12 height 13
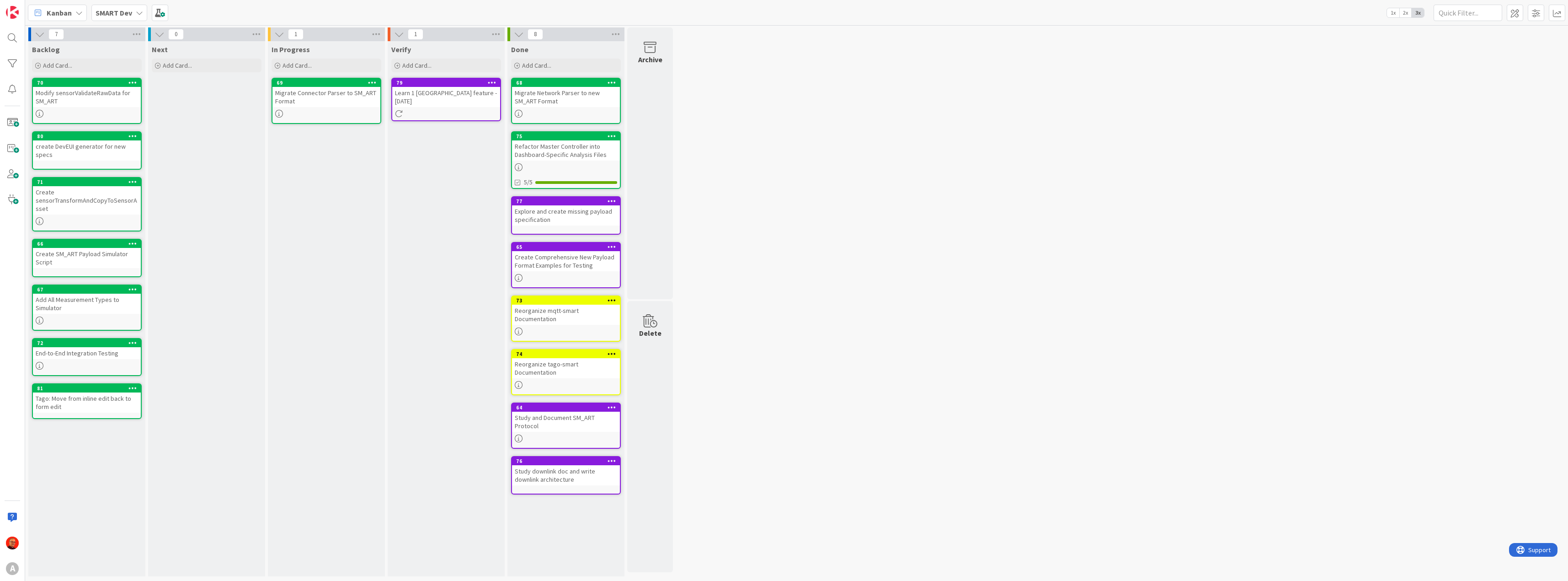
click at [492, 81] on icon at bounding box center [492, 82] width 9 height 6
click at [439, 355] on div "Verify Add Card... 79 Move to Top Move to Bottom Assign Labels... Assign Tokens…" at bounding box center [446, 309] width 117 height 536
click at [460, 156] on div "Verify Add Card..." at bounding box center [446, 309] width 117 height 536
click at [117, 11] on b "SMART Dev" at bounding box center [114, 12] width 37 height 9
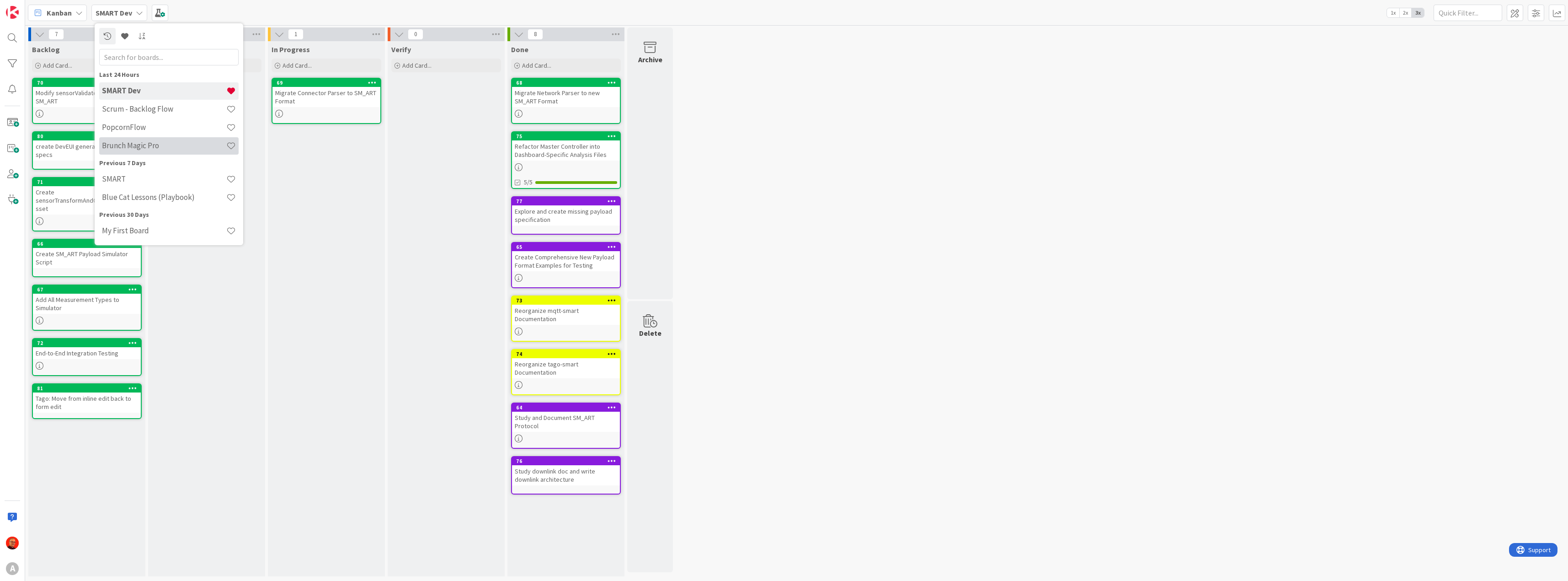
click at [157, 142] on h4 "Brunch Magic Pro" at bounding box center [164, 145] width 124 height 9
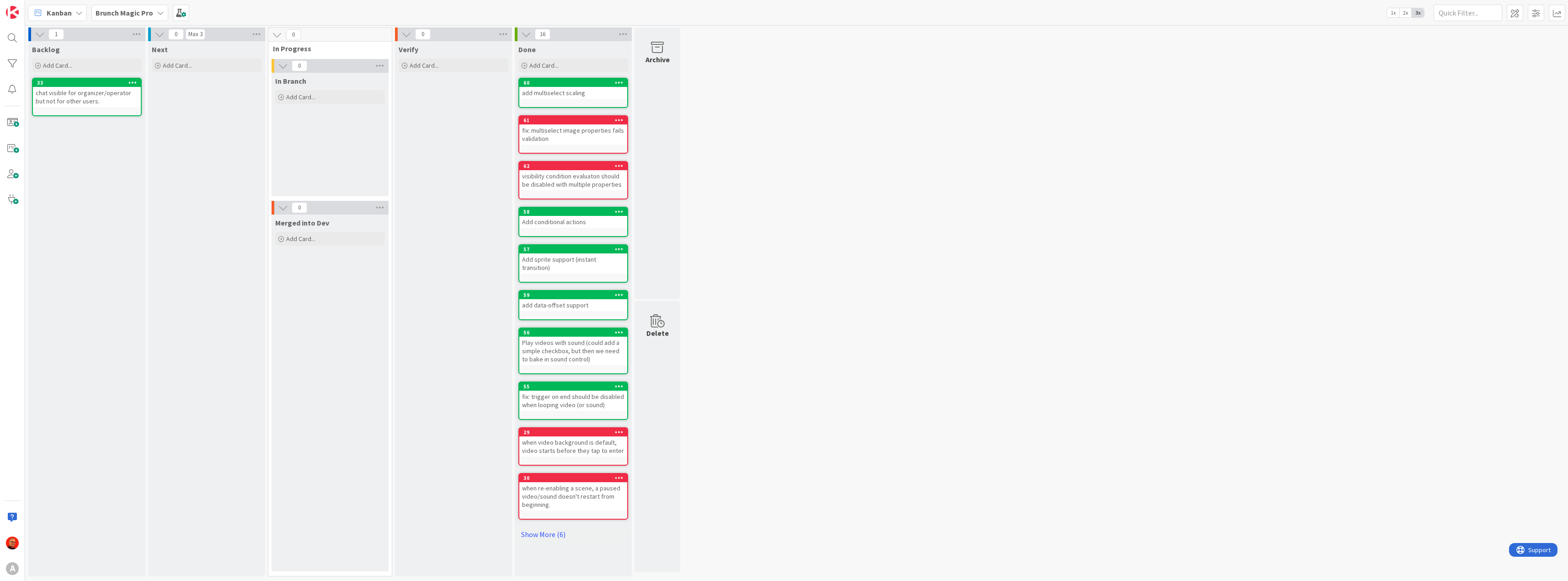
click at [148, 11] on b "Brunch Magic Pro" at bounding box center [124, 12] width 58 height 9
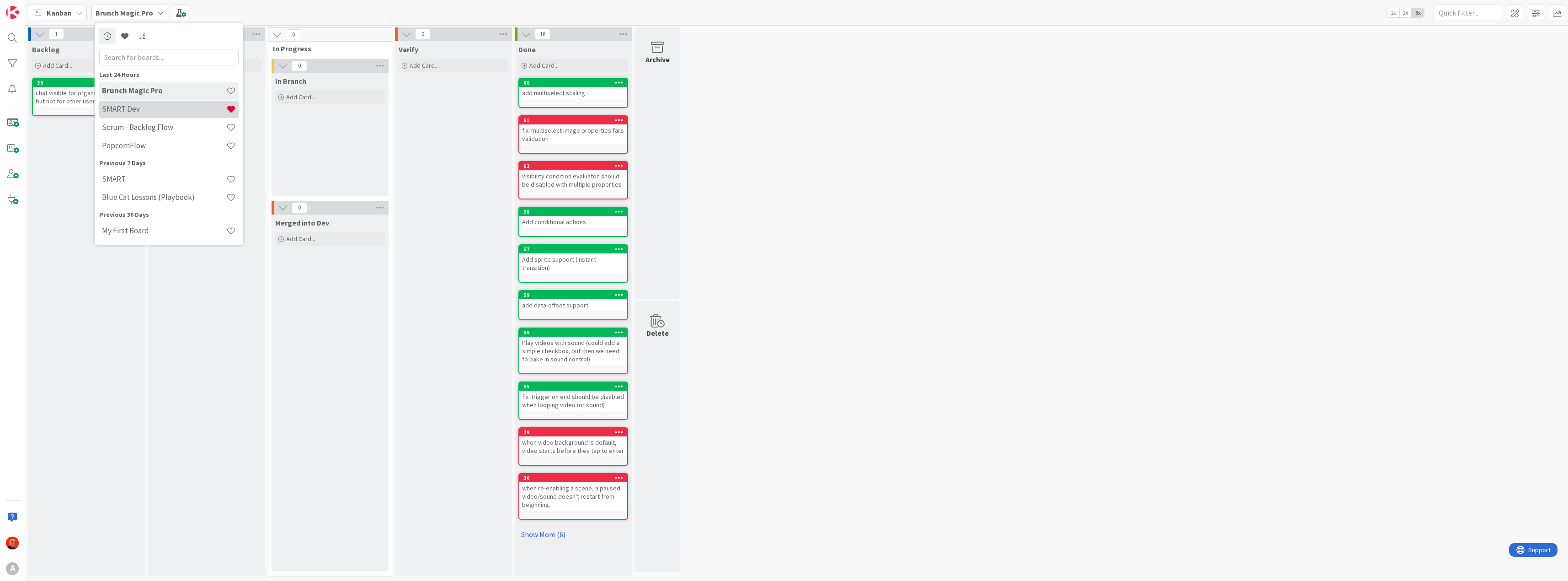
click at [152, 109] on h4 "SMART Dev" at bounding box center [164, 108] width 124 height 9
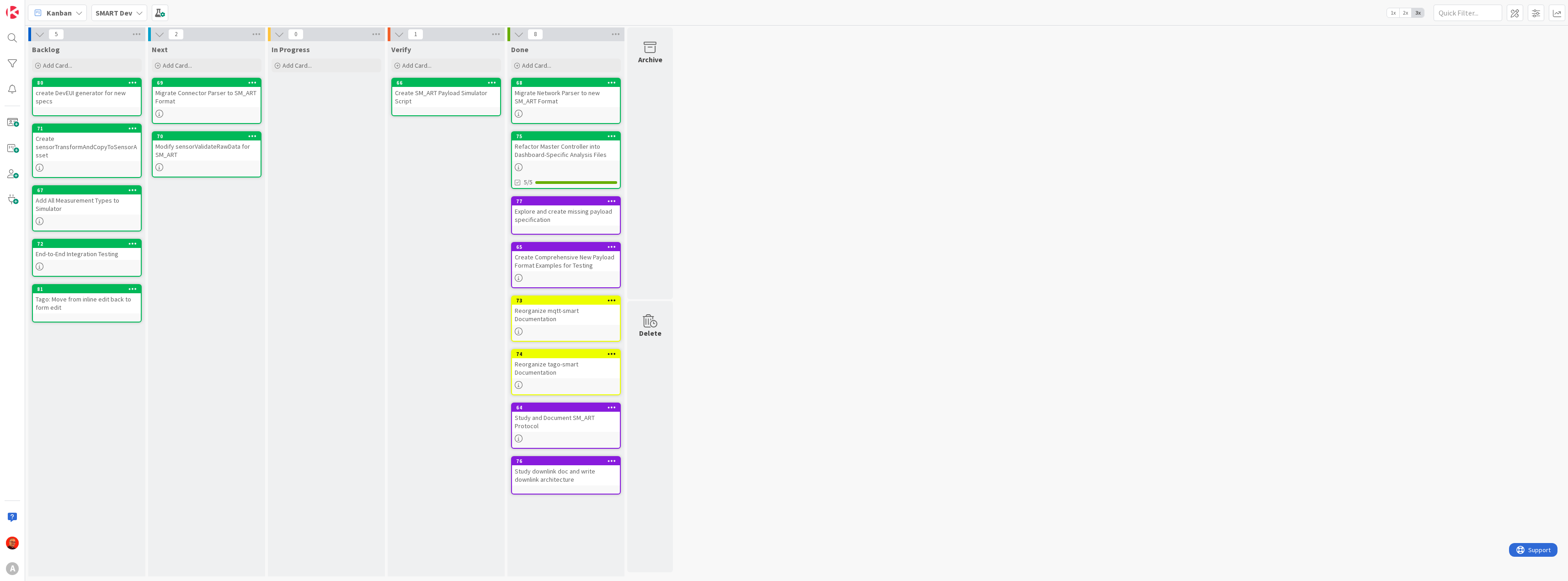
click at [185, 92] on div "Migrate Connector Parser to SM_ART Format" at bounding box center [206, 97] width 108 height 20
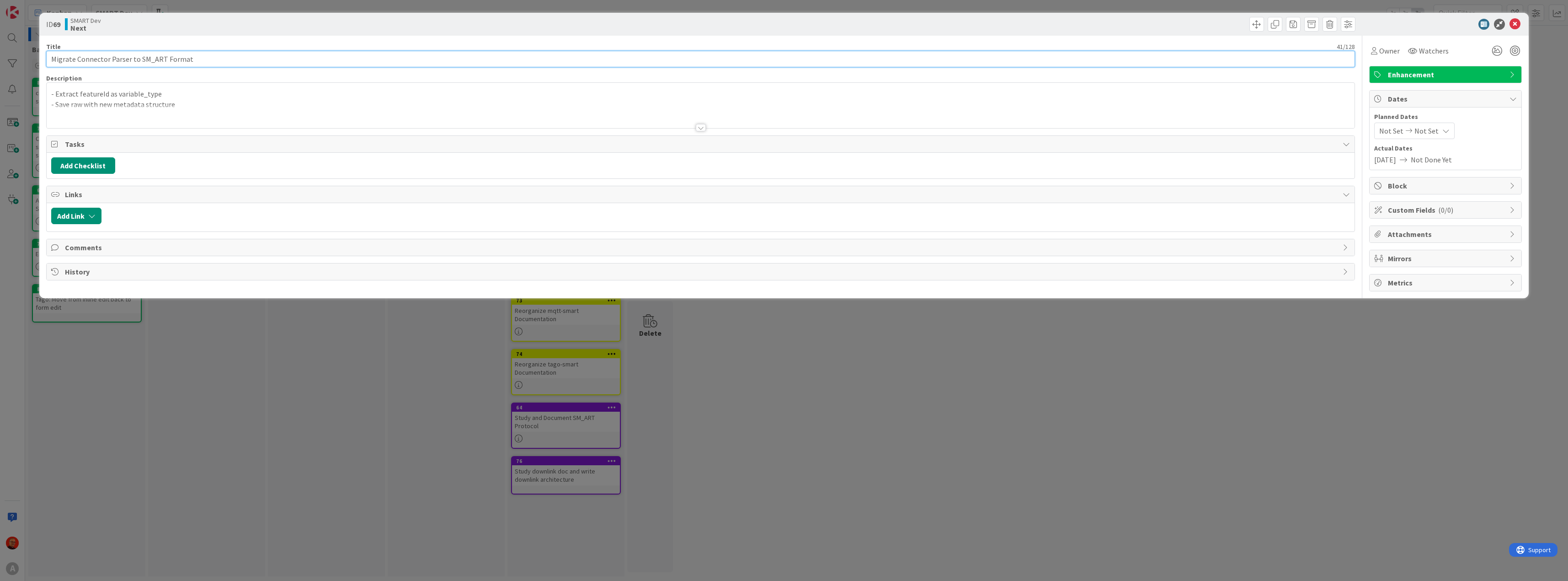
click at [59, 60] on input "Migrate Connector Parser to SM_ART Format" at bounding box center [701, 59] width 1309 height 16
click at [1515, 24] on icon at bounding box center [1515, 24] width 11 height 11
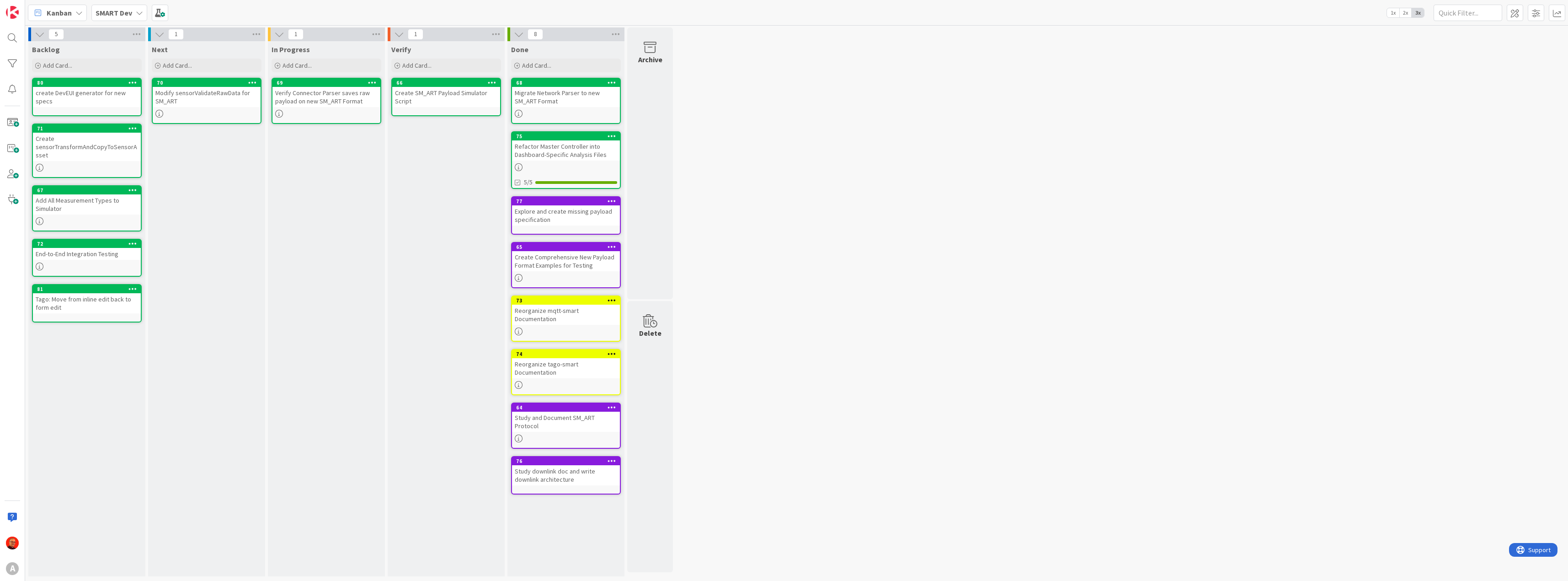
click at [537, 94] on div "Migrate Network Parser to new SM_ART Format" at bounding box center [566, 97] width 108 height 20
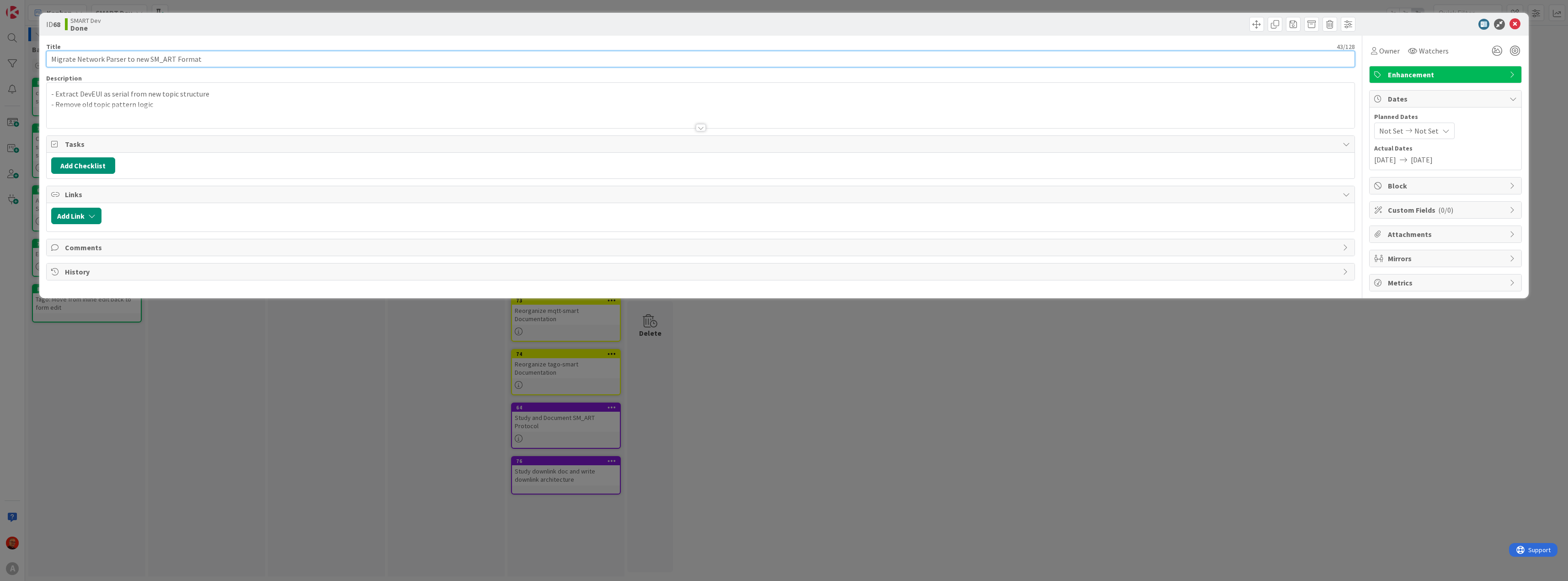
click at [60, 58] on input "Migrate Network Parser to new SM_ART Format" at bounding box center [701, 59] width 1309 height 16
click at [1516, 24] on icon at bounding box center [1515, 24] width 11 height 11
